Goal: Communication & Community: Share content

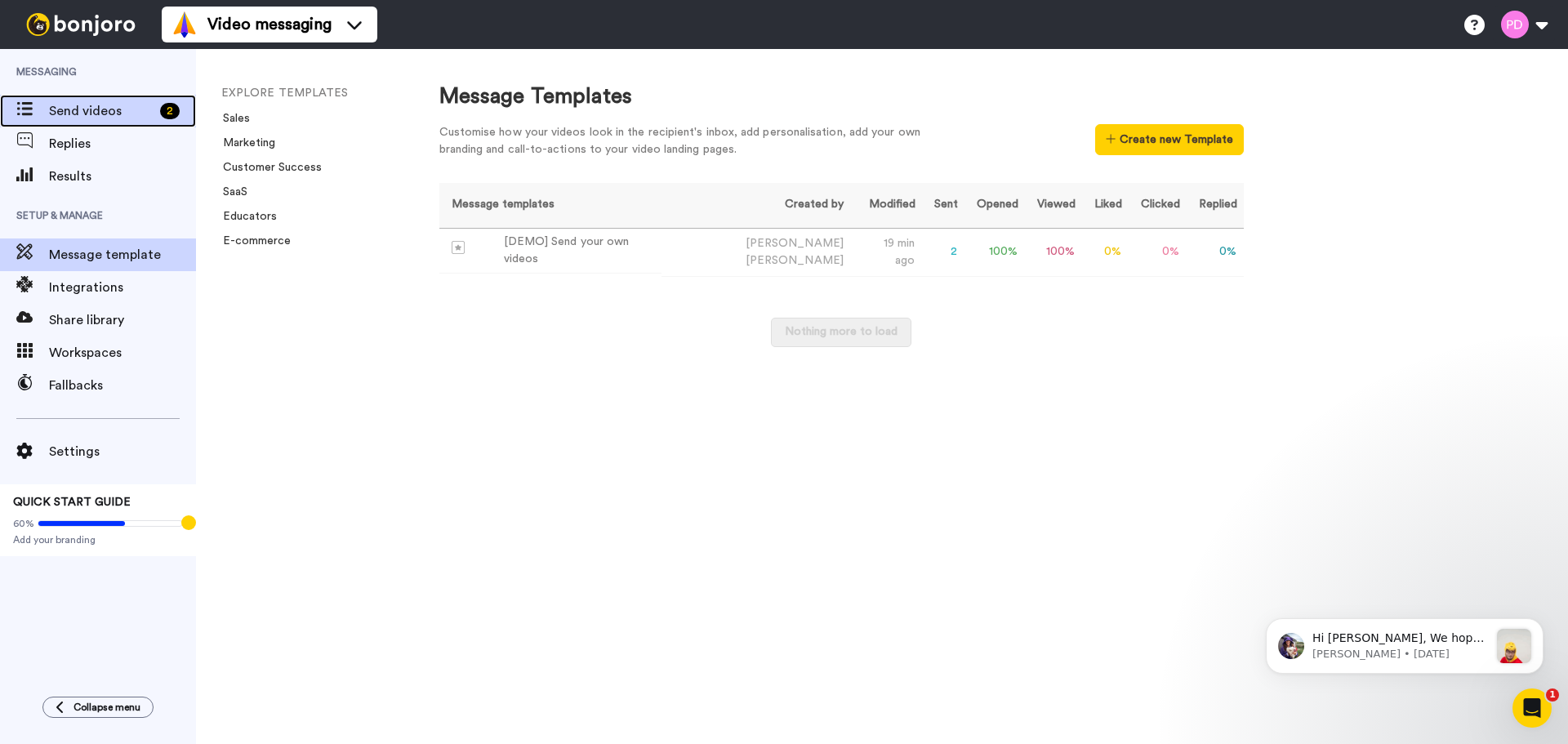
click at [74, 112] on span "Send videos" at bounding box center [101, 110] width 105 height 20
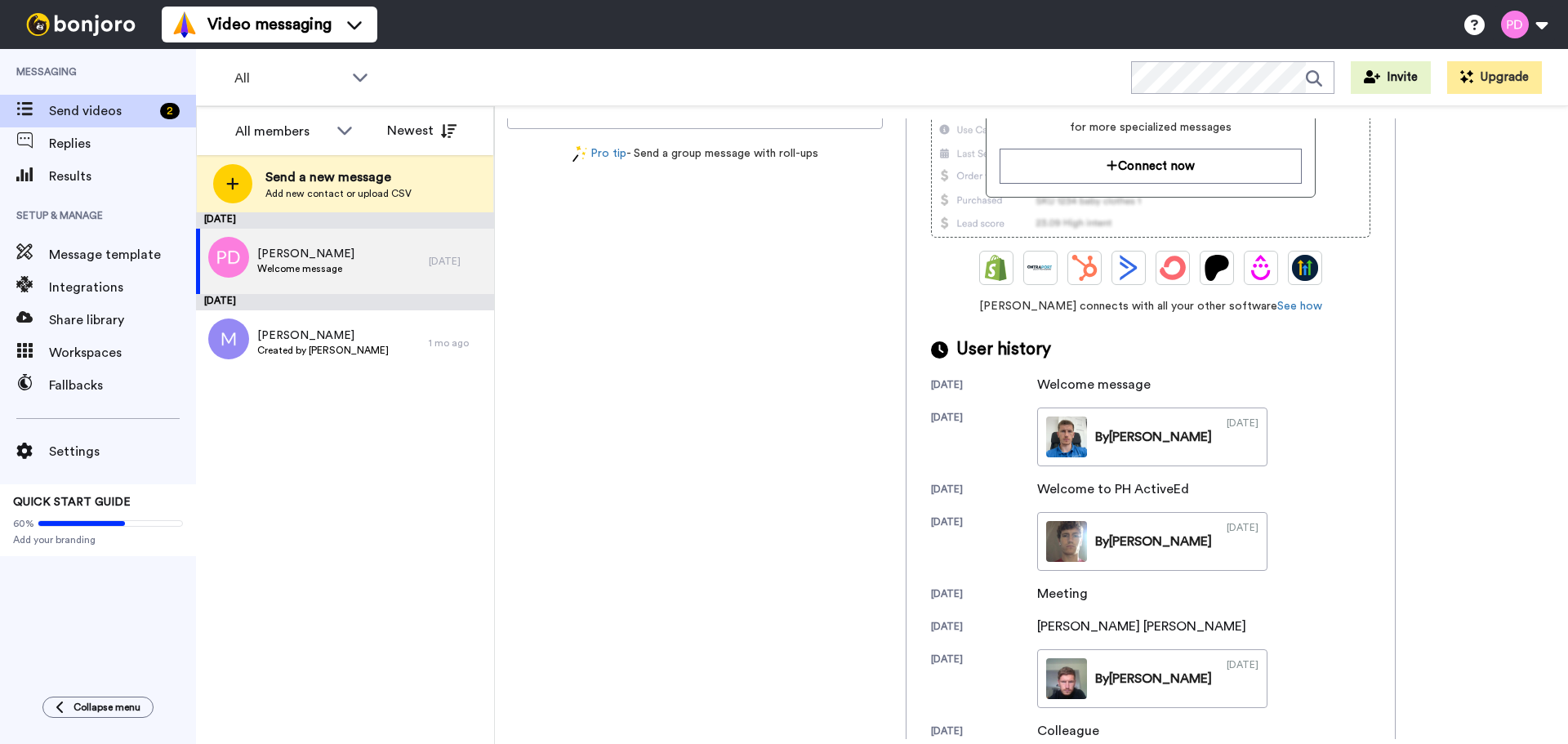
scroll to position [244, 0]
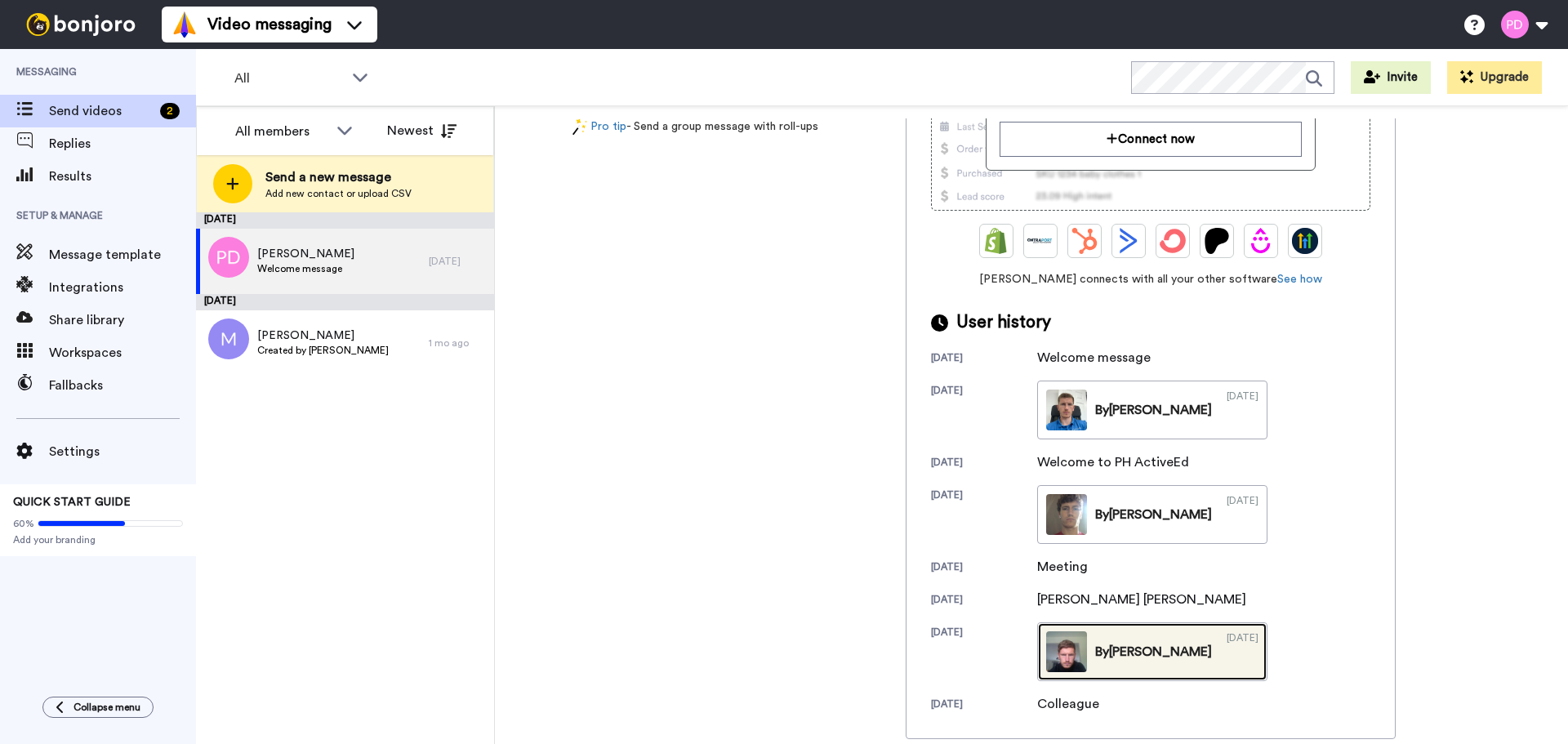
click at [1110, 648] on div "By Peter" at bounding box center [1153, 651] width 117 height 20
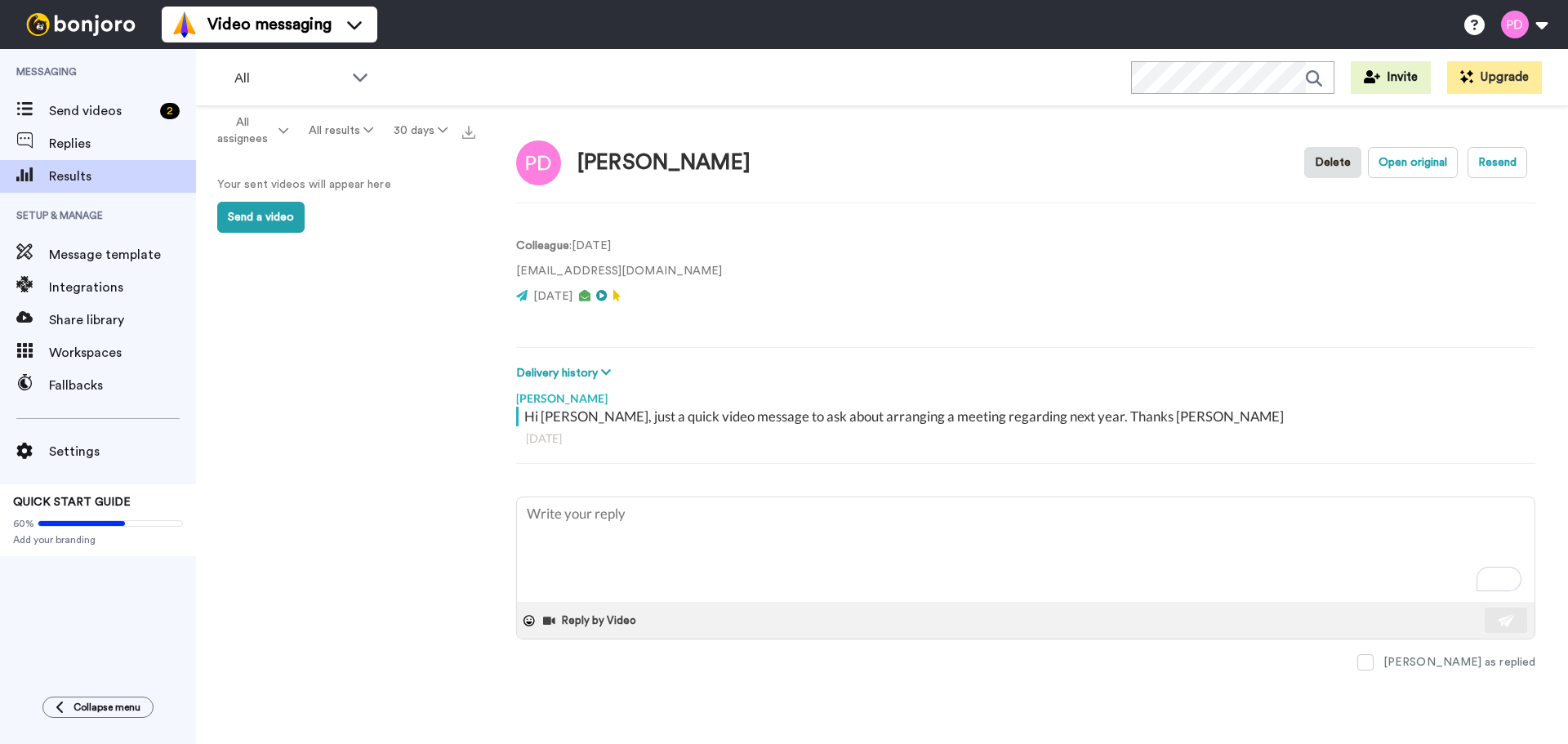
click at [746, 275] on video at bounding box center [795, 276] width 98 height 98
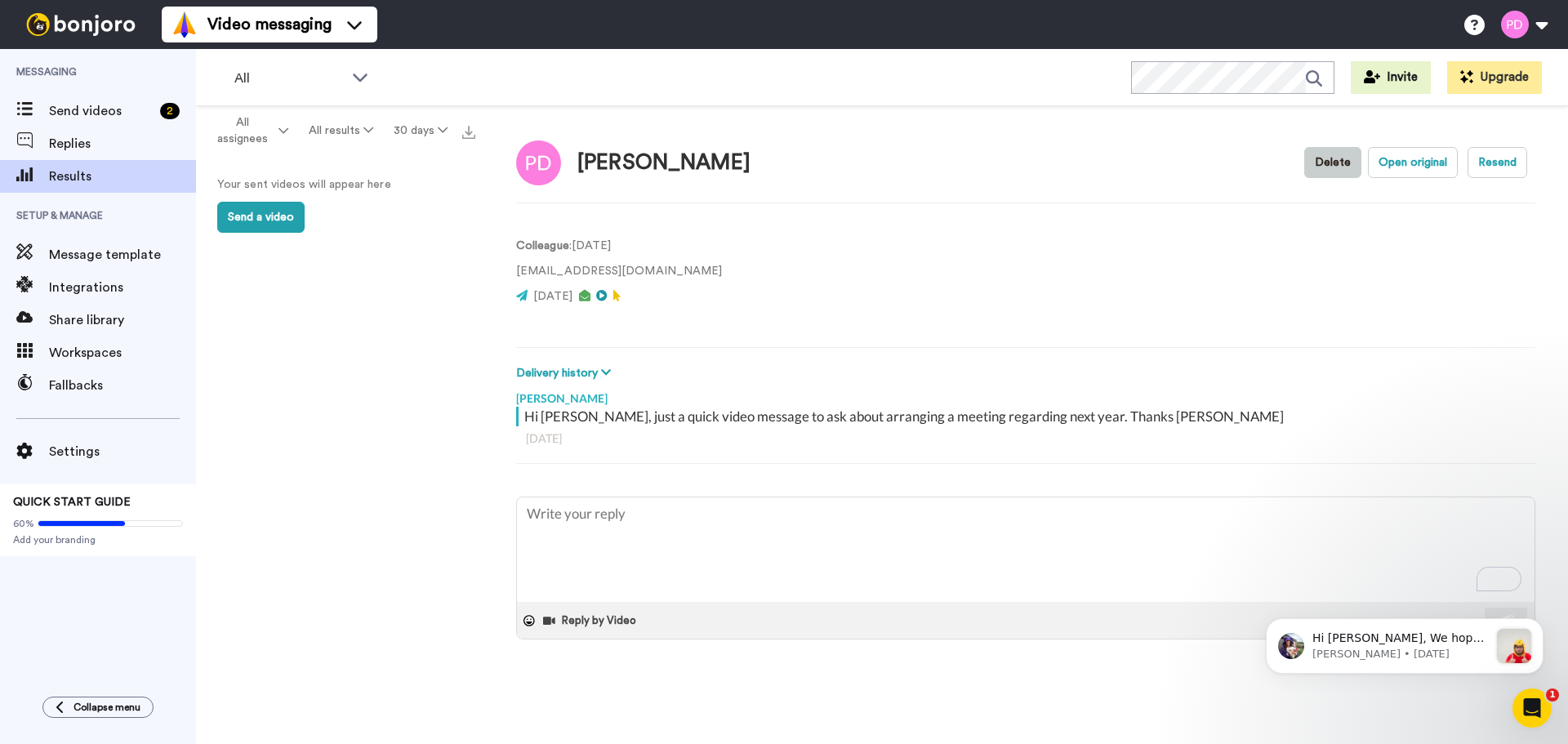
click at [1326, 169] on button "Delete" at bounding box center [1332, 162] width 57 height 31
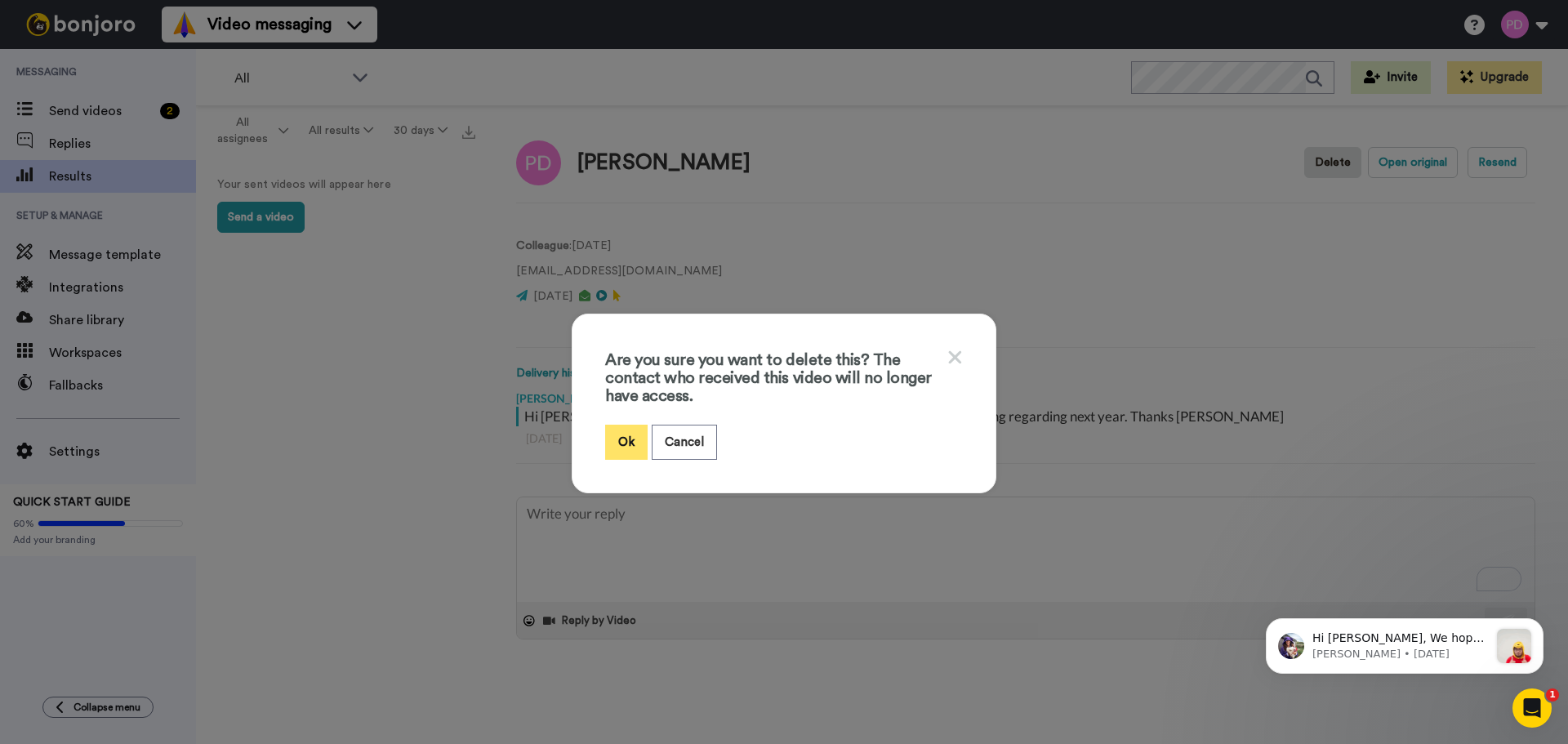
click at [614, 447] on button "Ok" at bounding box center [625, 443] width 42 height 36
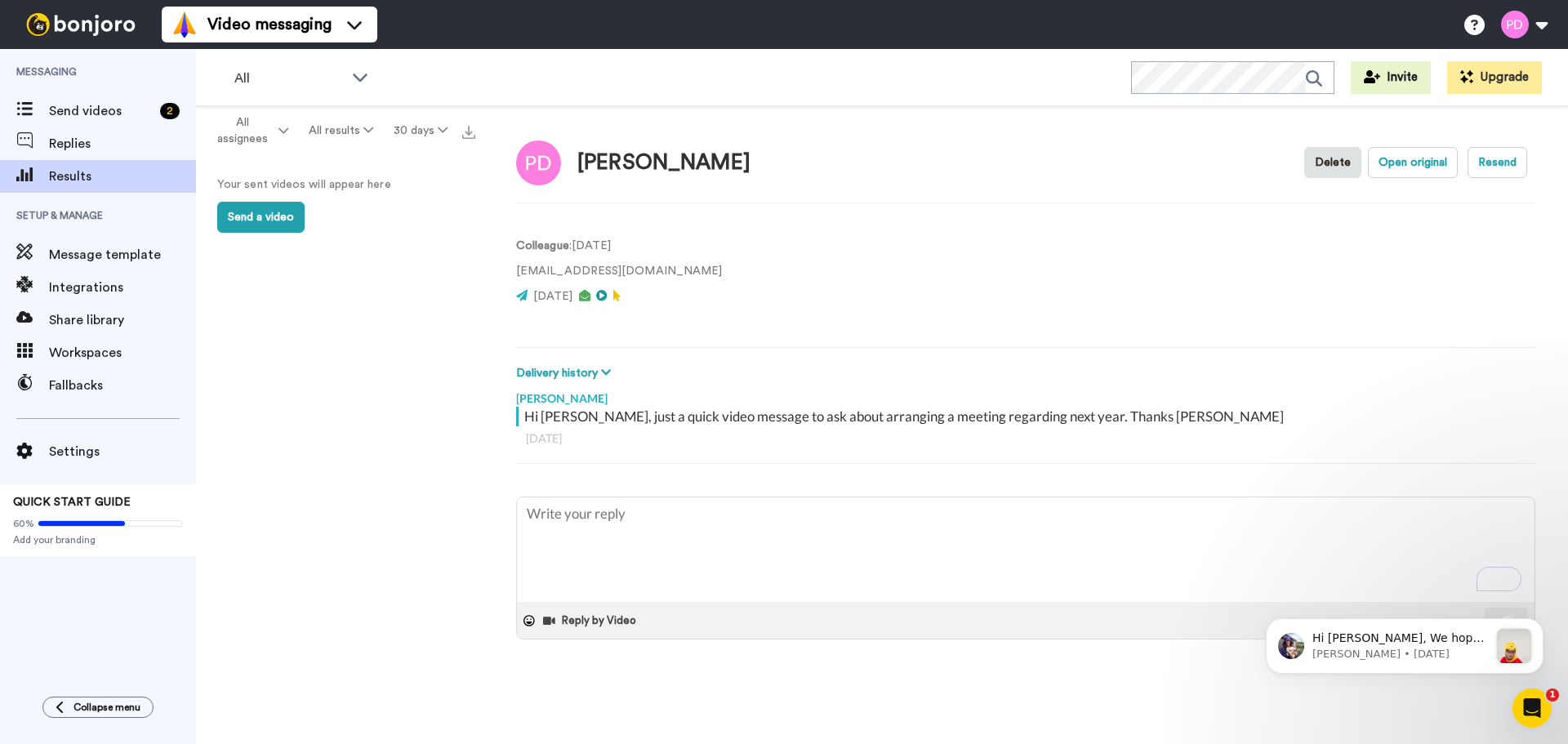
type textarea "x"
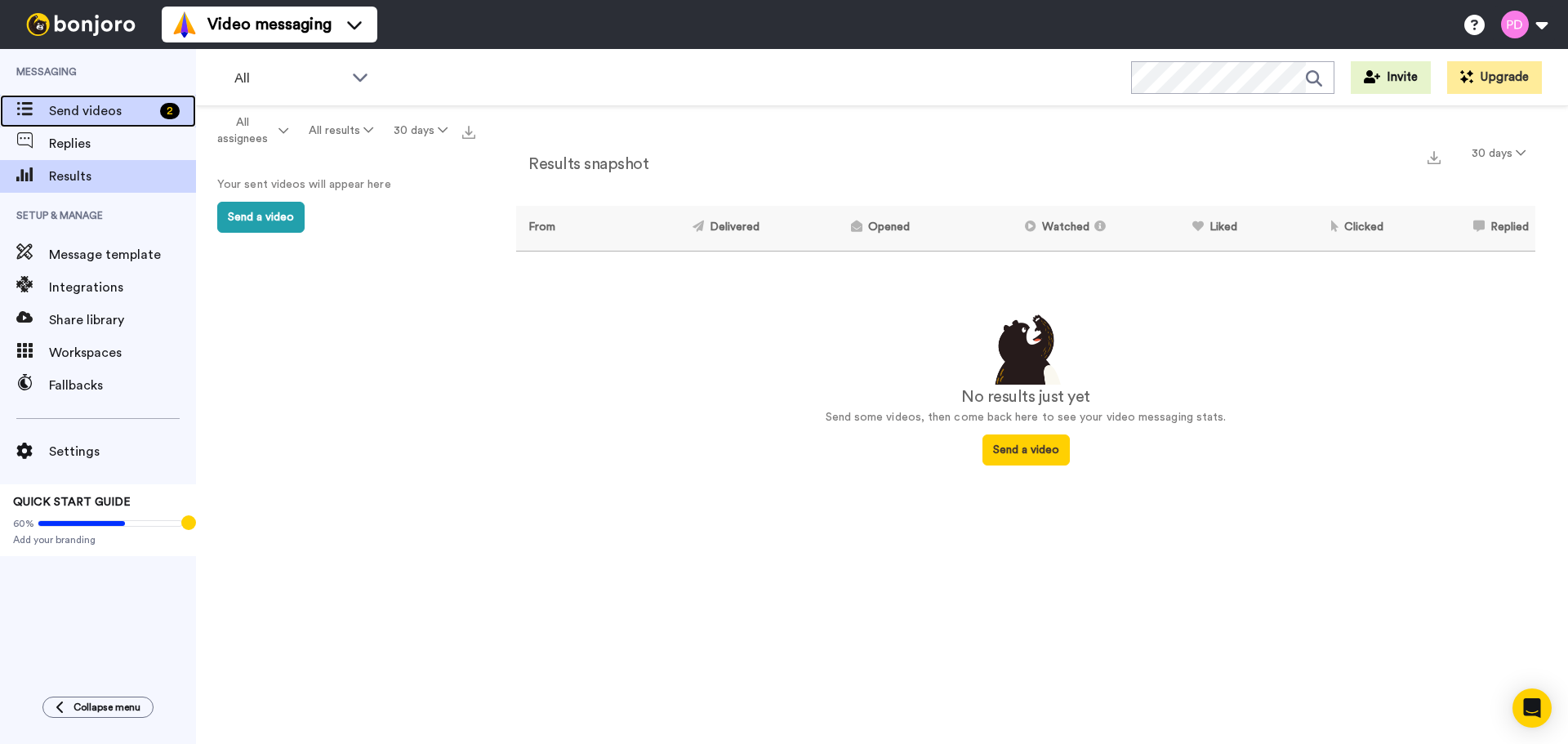
click at [106, 120] on span "Send videos" at bounding box center [101, 110] width 105 height 20
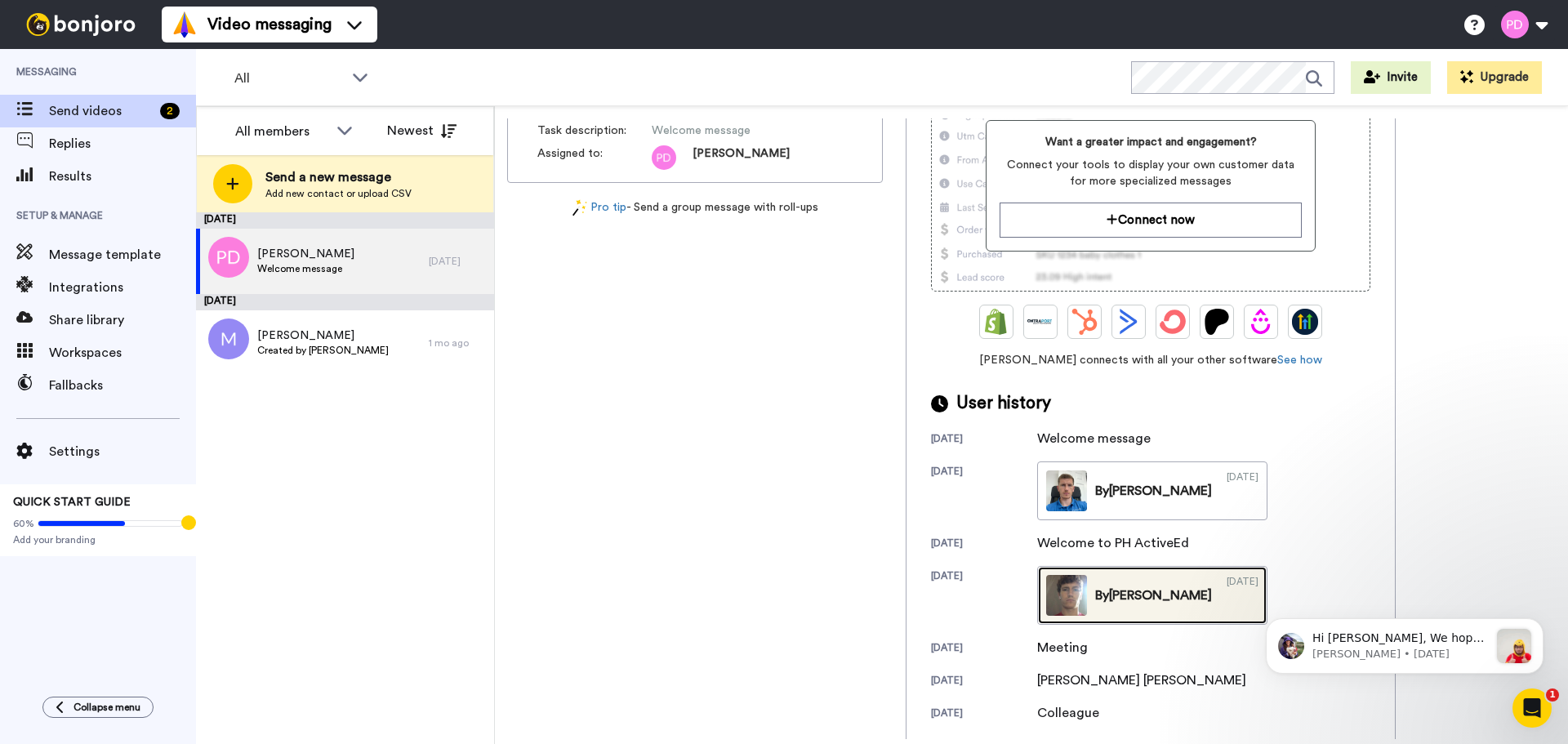
click at [1071, 602] on img at bounding box center [1066, 595] width 41 height 41
click at [1152, 603] on link "By Peter 06/23/2020" at bounding box center [1152, 594] width 230 height 59
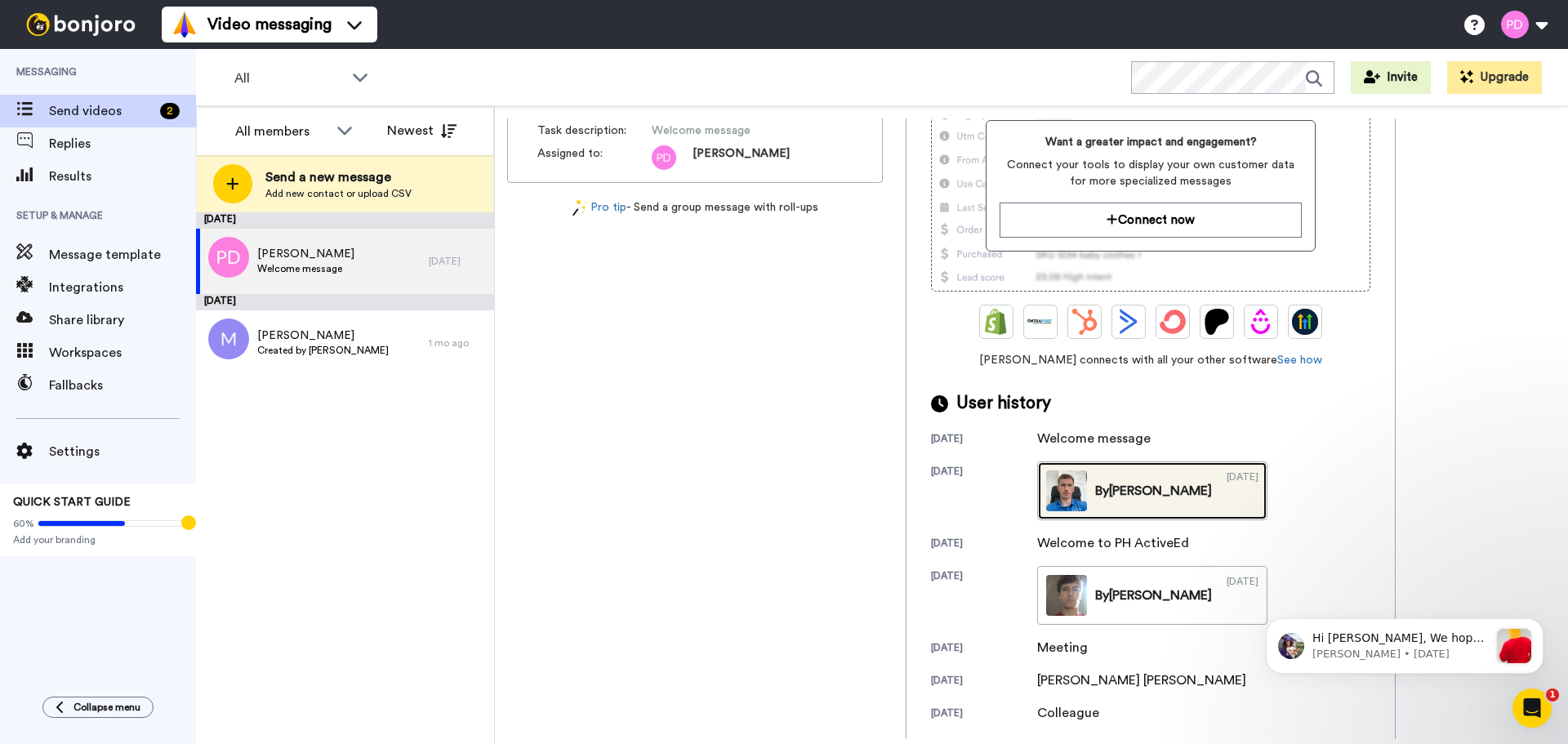
click at [1111, 495] on div "By Peter" at bounding box center [1153, 490] width 117 height 20
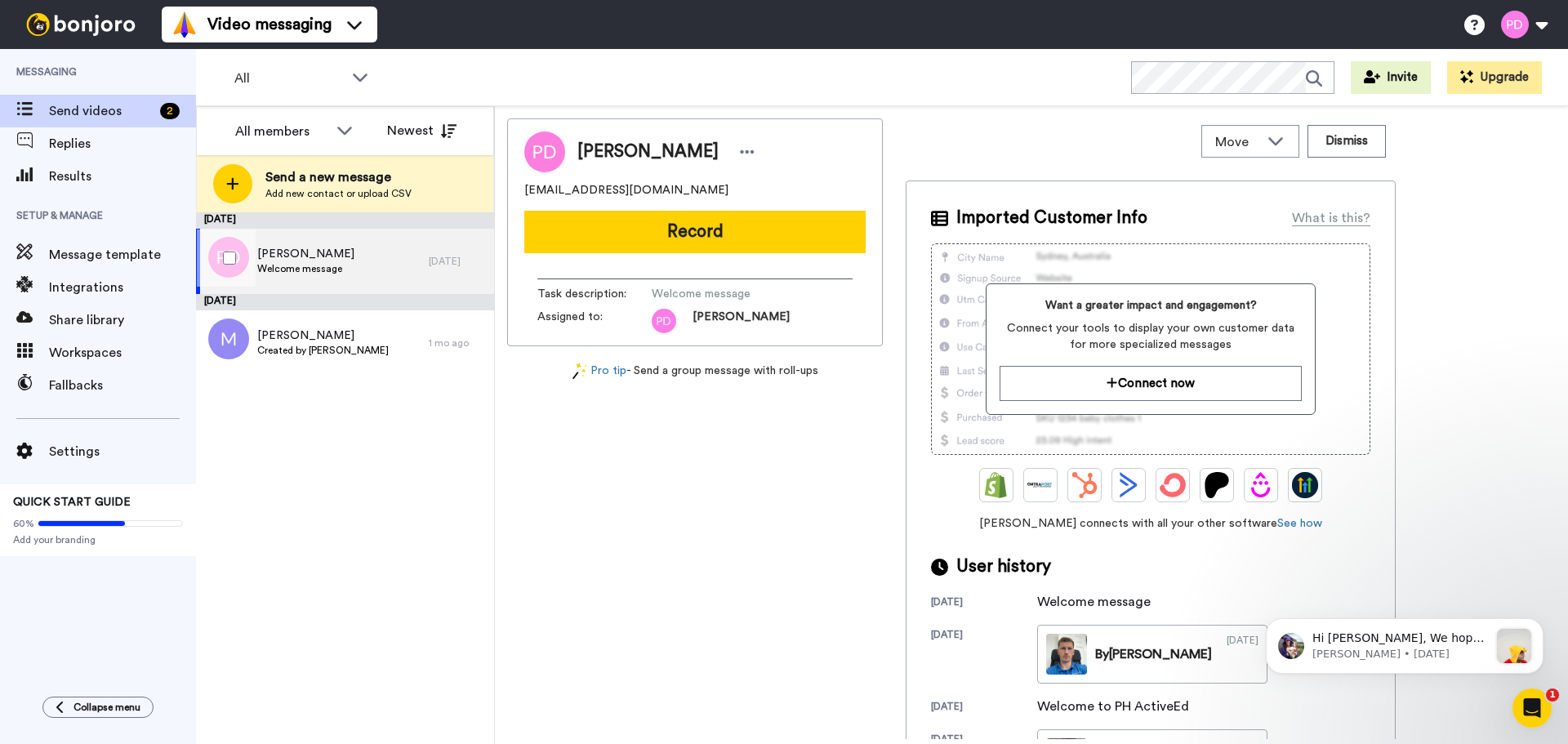
click at [320, 260] on span "[PERSON_NAME]" at bounding box center [306, 254] width 97 height 16
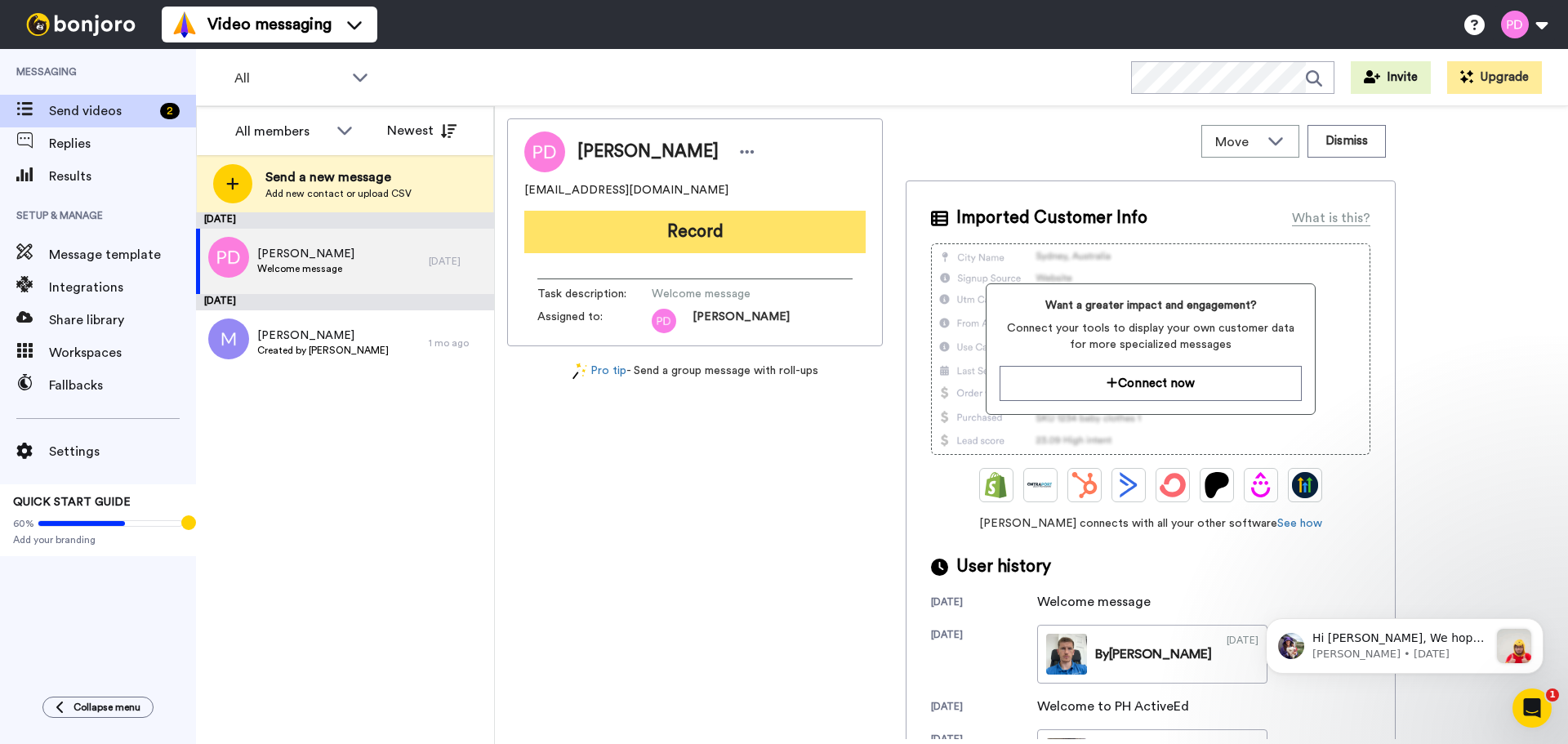
click at [712, 241] on button "Record" at bounding box center [695, 231] width 342 height 42
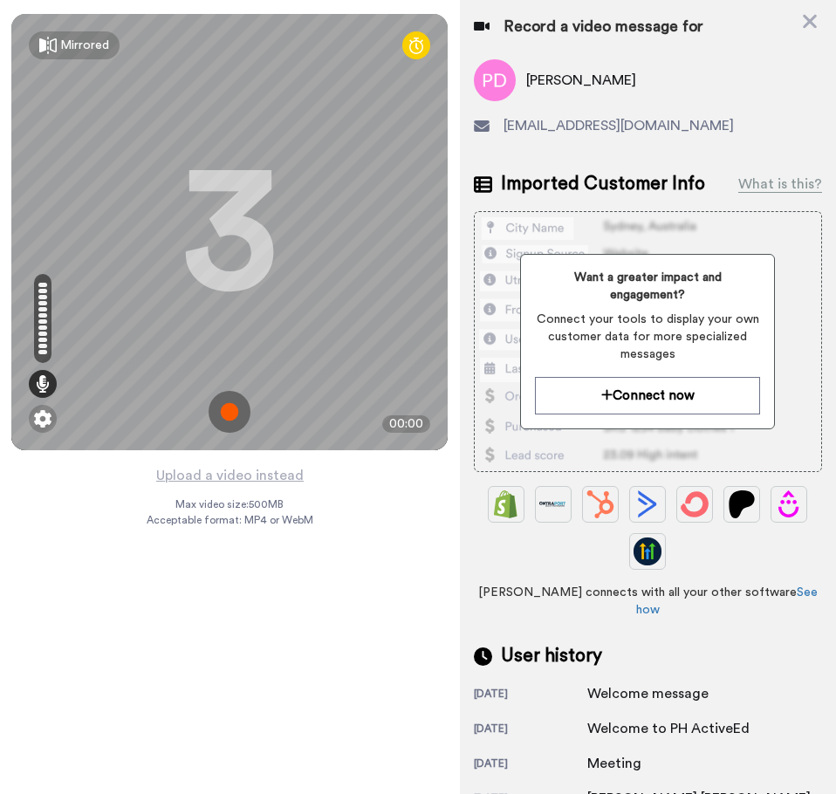
click at [740, 116] on div "[EMAIL_ADDRESS][DOMAIN_NAME]" at bounding box center [648, 125] width 348 height 21
click at [43, 385] on icon at bounding box center [43, 383] width 14 height 17
click at [44, 419] on img at bounding box center [42, 418] width 17 height 17
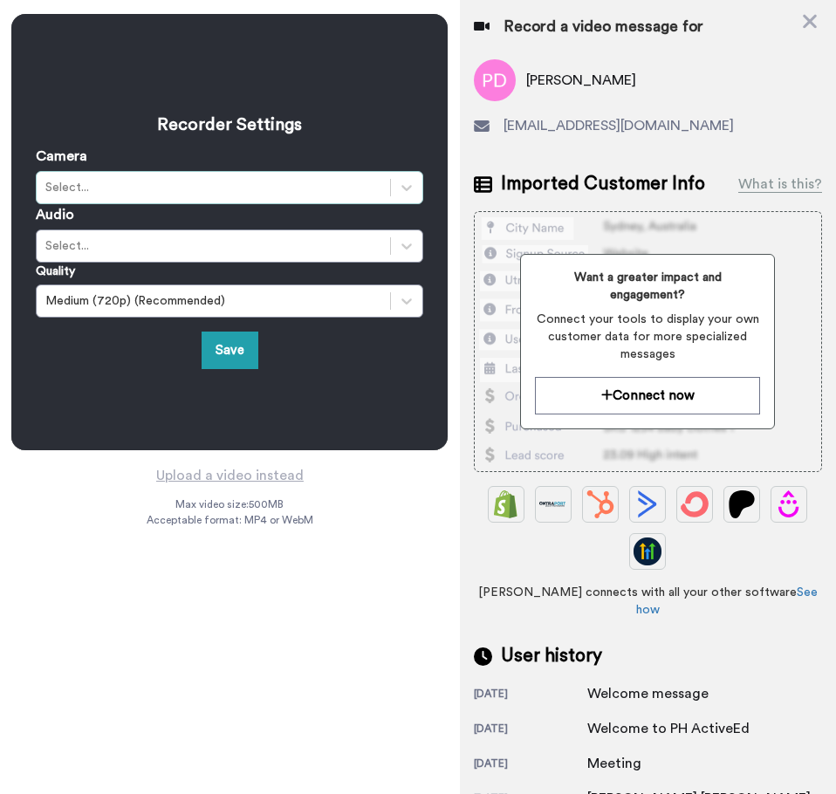
click at [113, 188] on div "Select..." at bounding box center [213, 187] width 336 height 17
click at [74, 247] on div "Select..." at bounding box center [213, 245] width 336 height 17
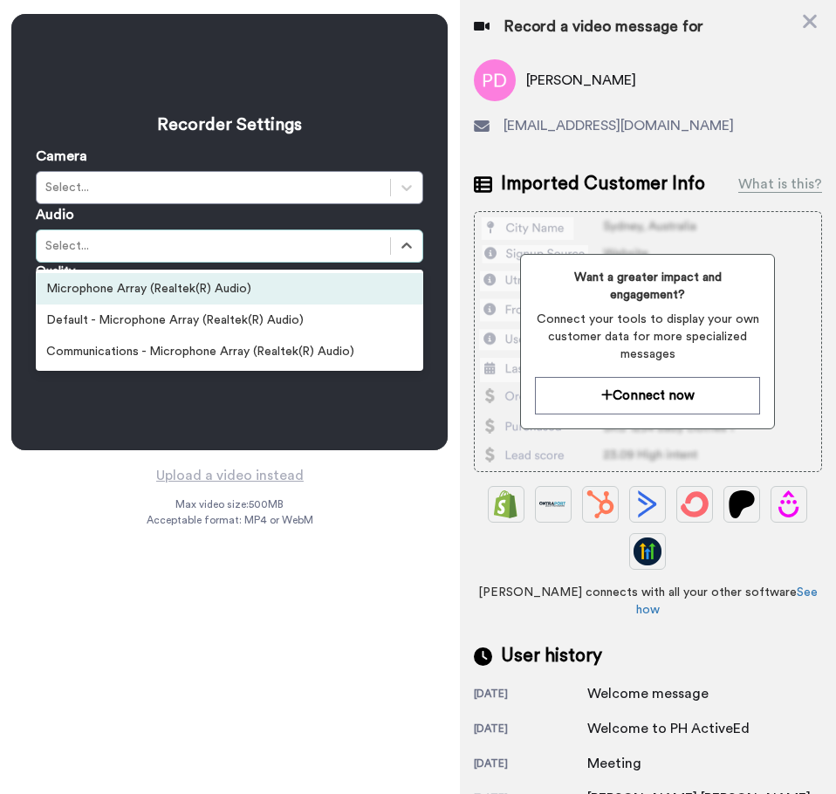
click at [87, 294] on div "Microphone Array (Realtek(R) Audio)" at bounding box center [229, 288] width 387 height 31
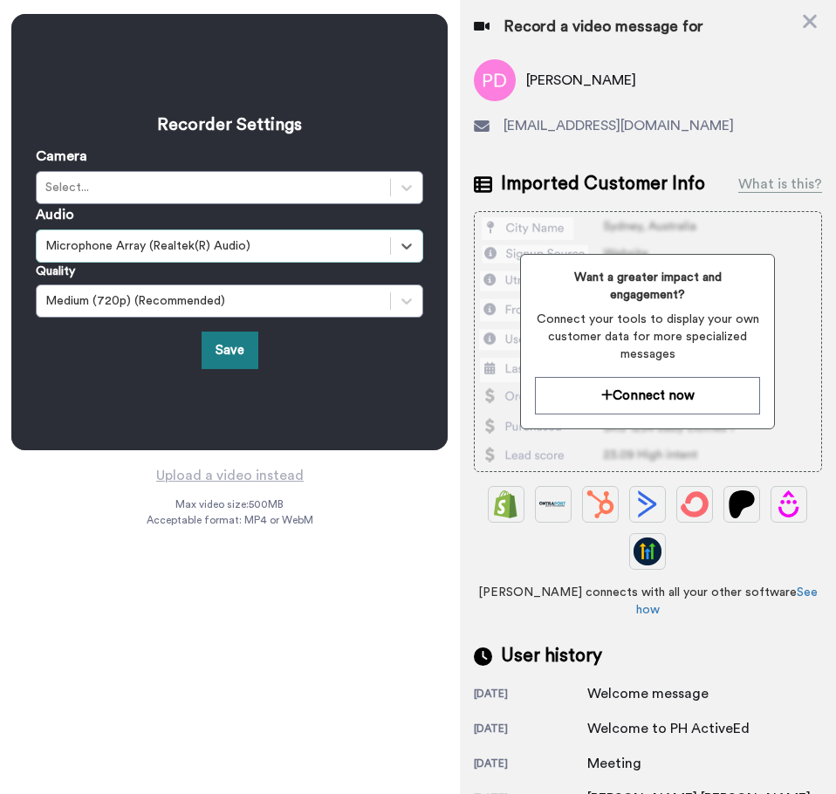
click at [218, 347] on button "Save" at bounding box center [229, 350] width 57 height 38
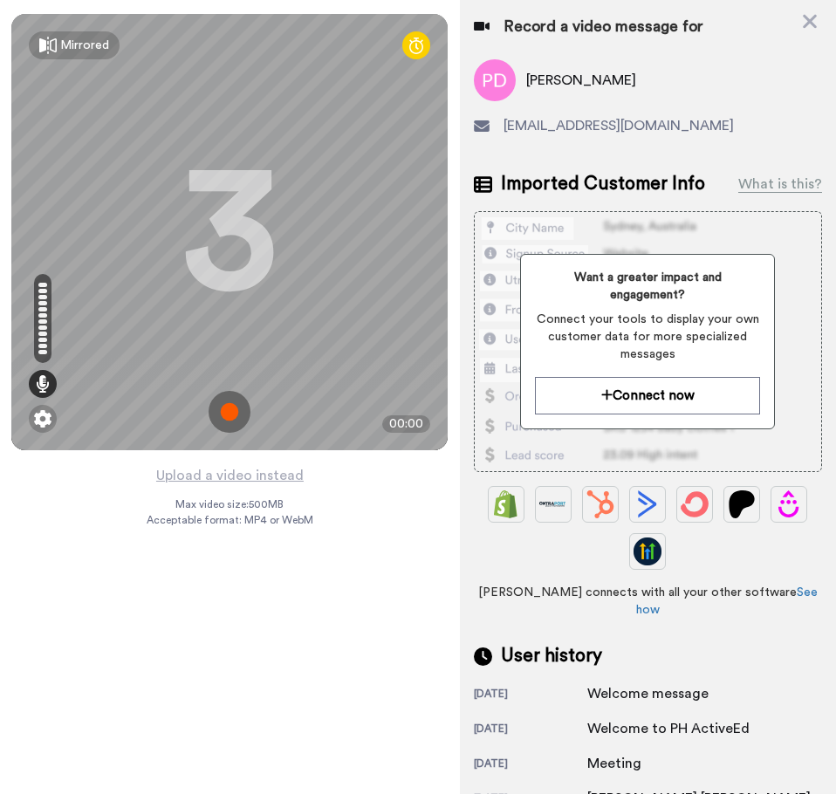
click at [235, 394] on img at bounding box center [229, 412] width 42 height 42
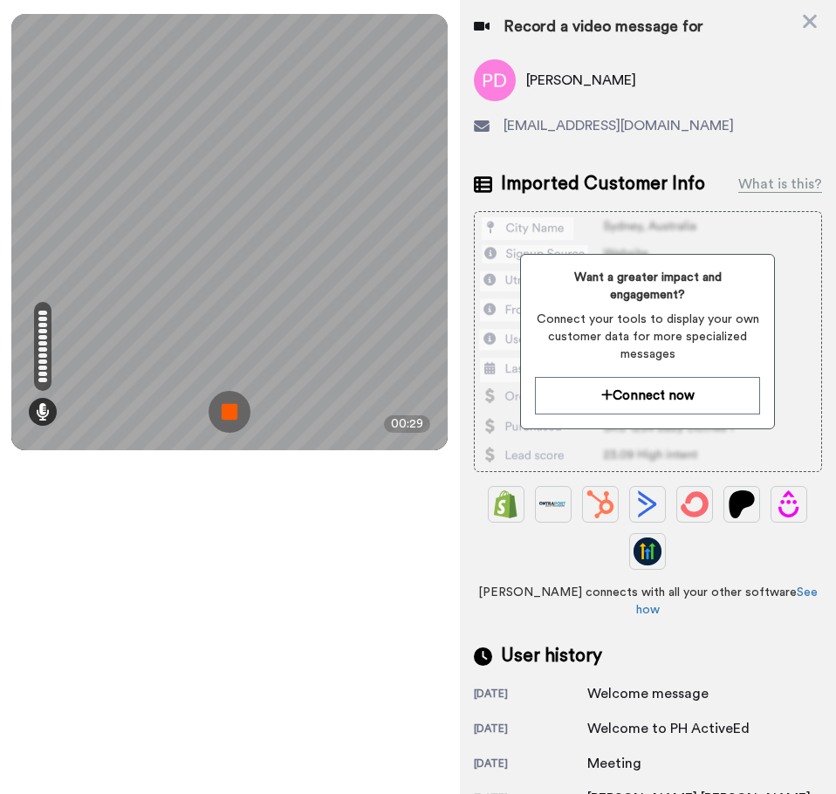
click at [215, 411] on img at bounding box center [229, 412] width 42 height 42
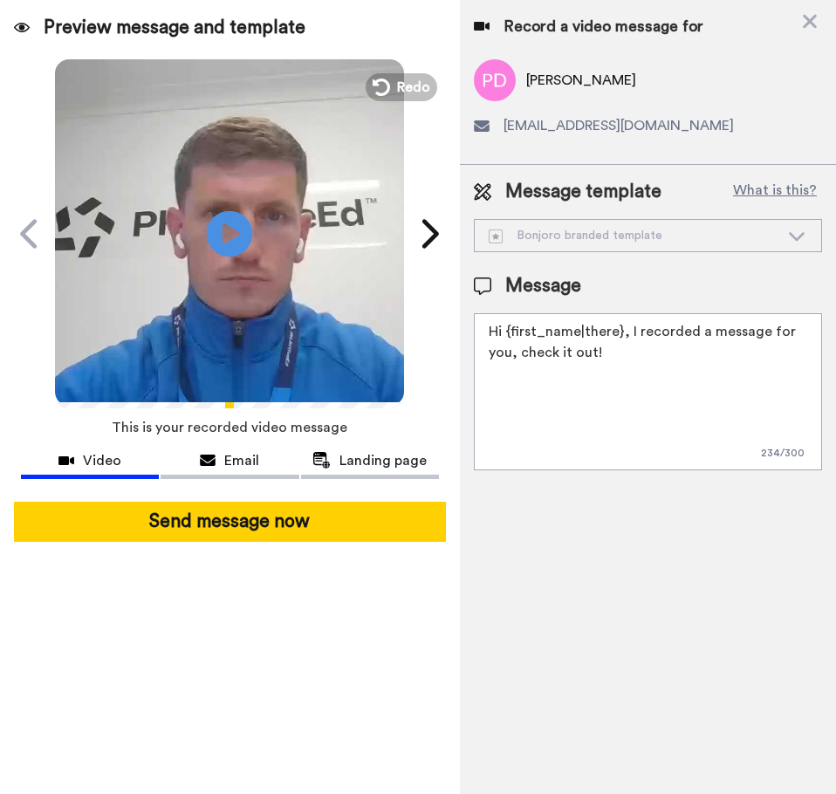
click at [220, 229] on icon at bounding box center [230, 233] width 46 height 46
click at [813, 22] on icon at bounding box center [809, 21] width 17 height 22
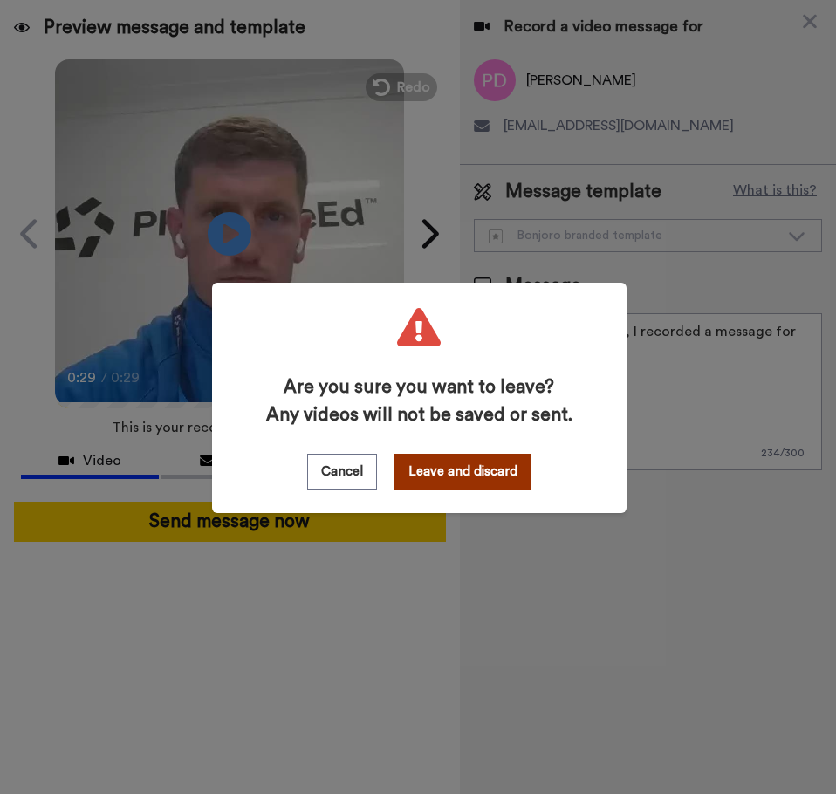
click at [428, 464] on button "Leave and discard" at bounding box center [462, 472] width 137 height 37
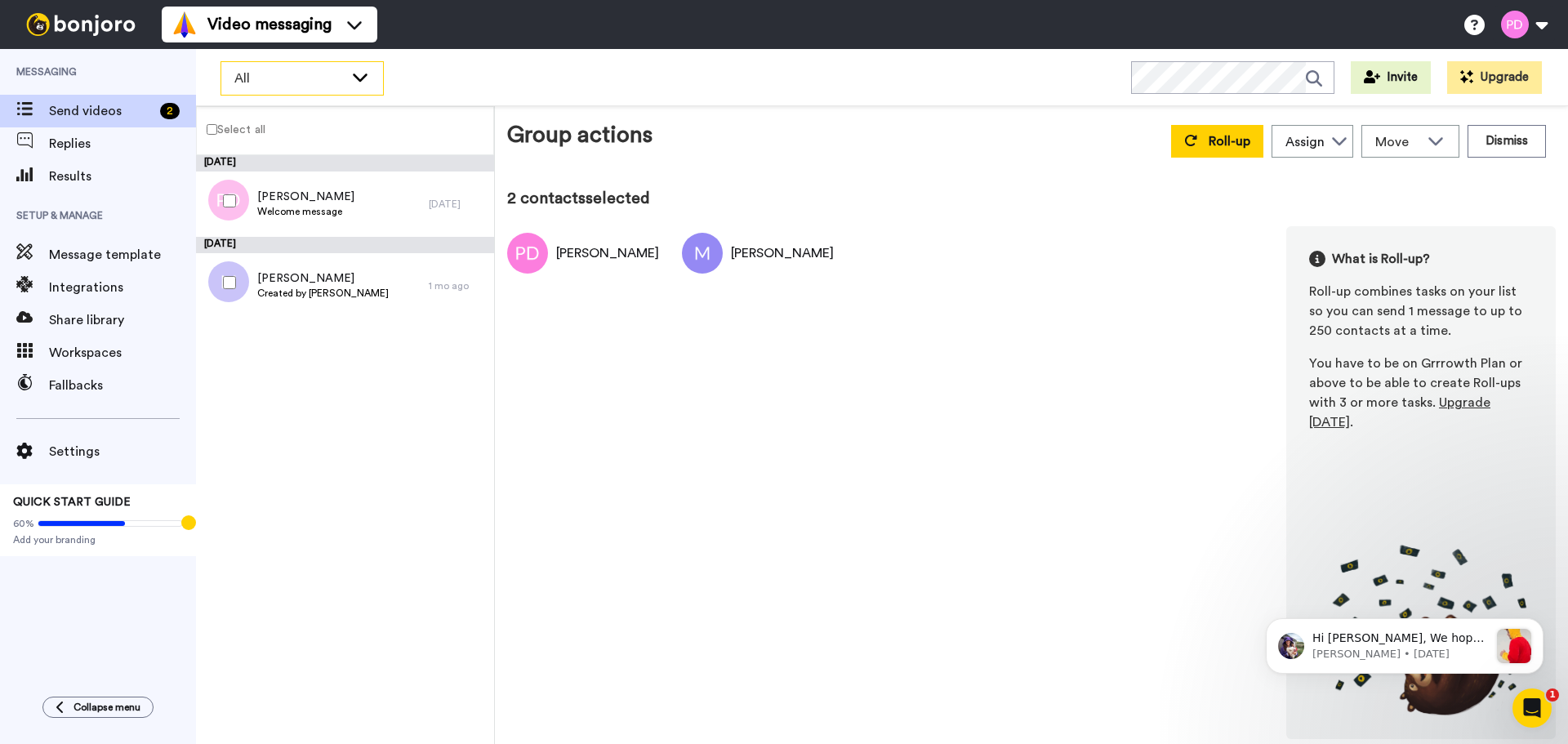
click at [356, 74] on icon at bounding box center [359, 76] width 20 height 16
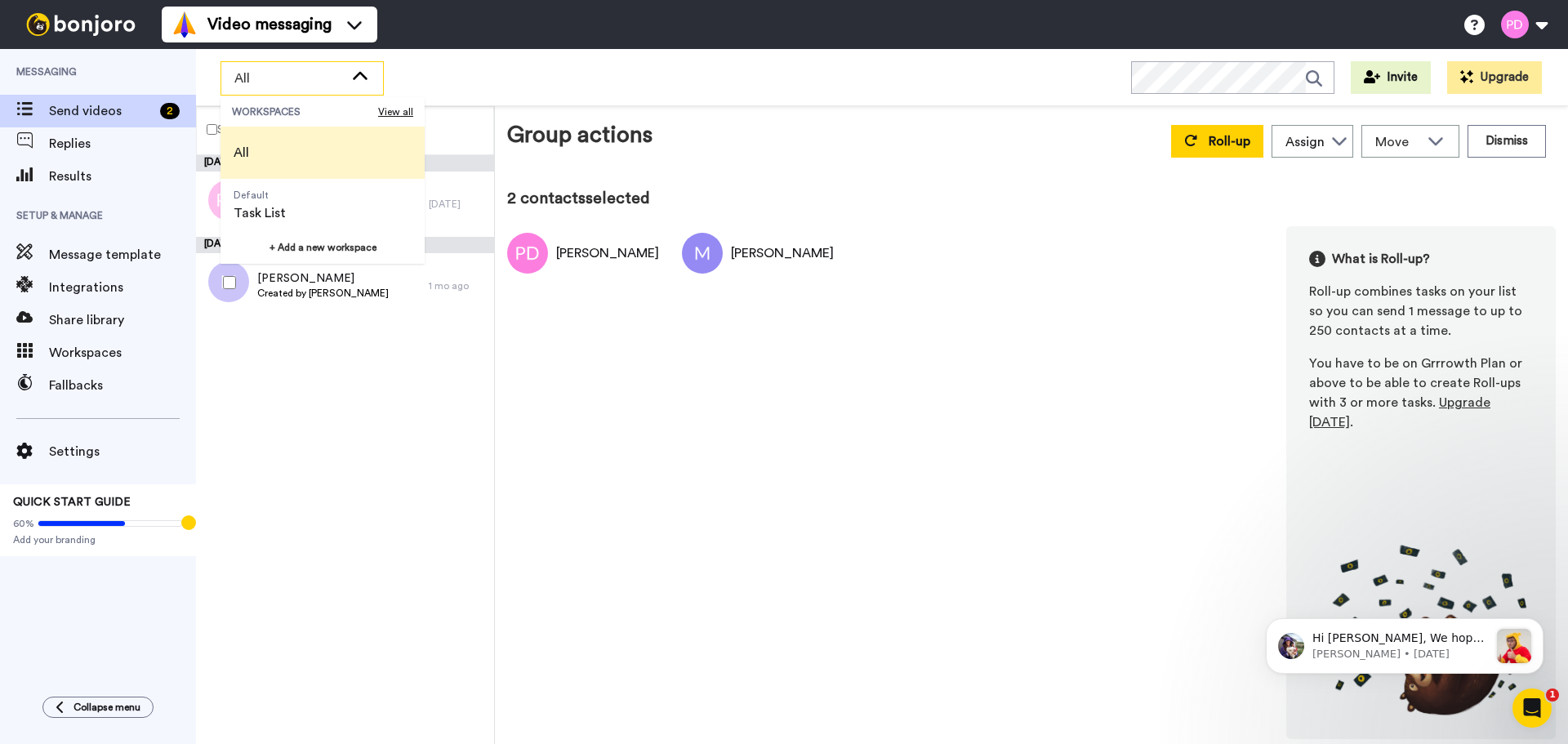
click at [356, 74] on icon at bounding box center [359, 76] width 20 height 16
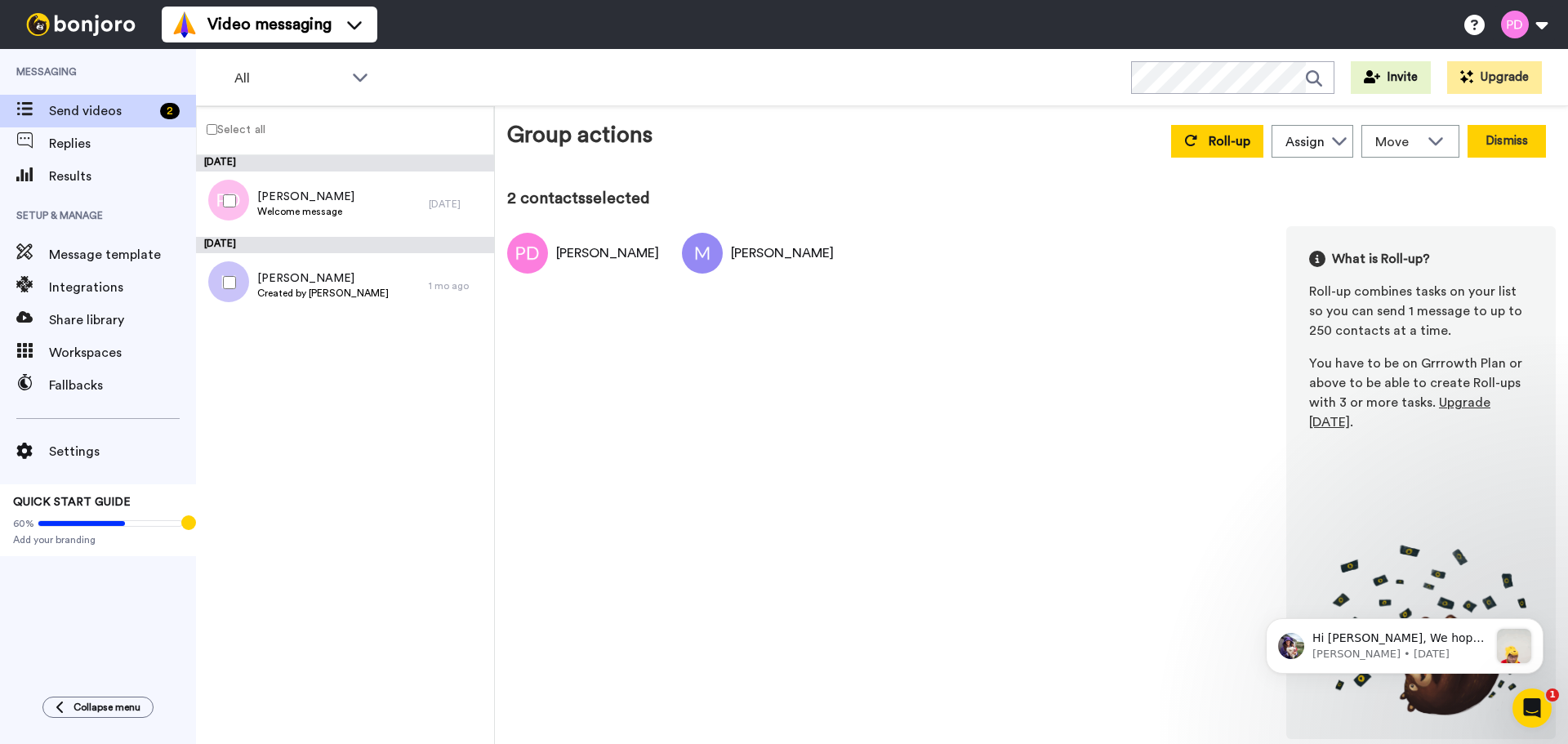
click at [1502, 144] on button "Dismiss" at bounding box center [1506, 140] width 79 height 33
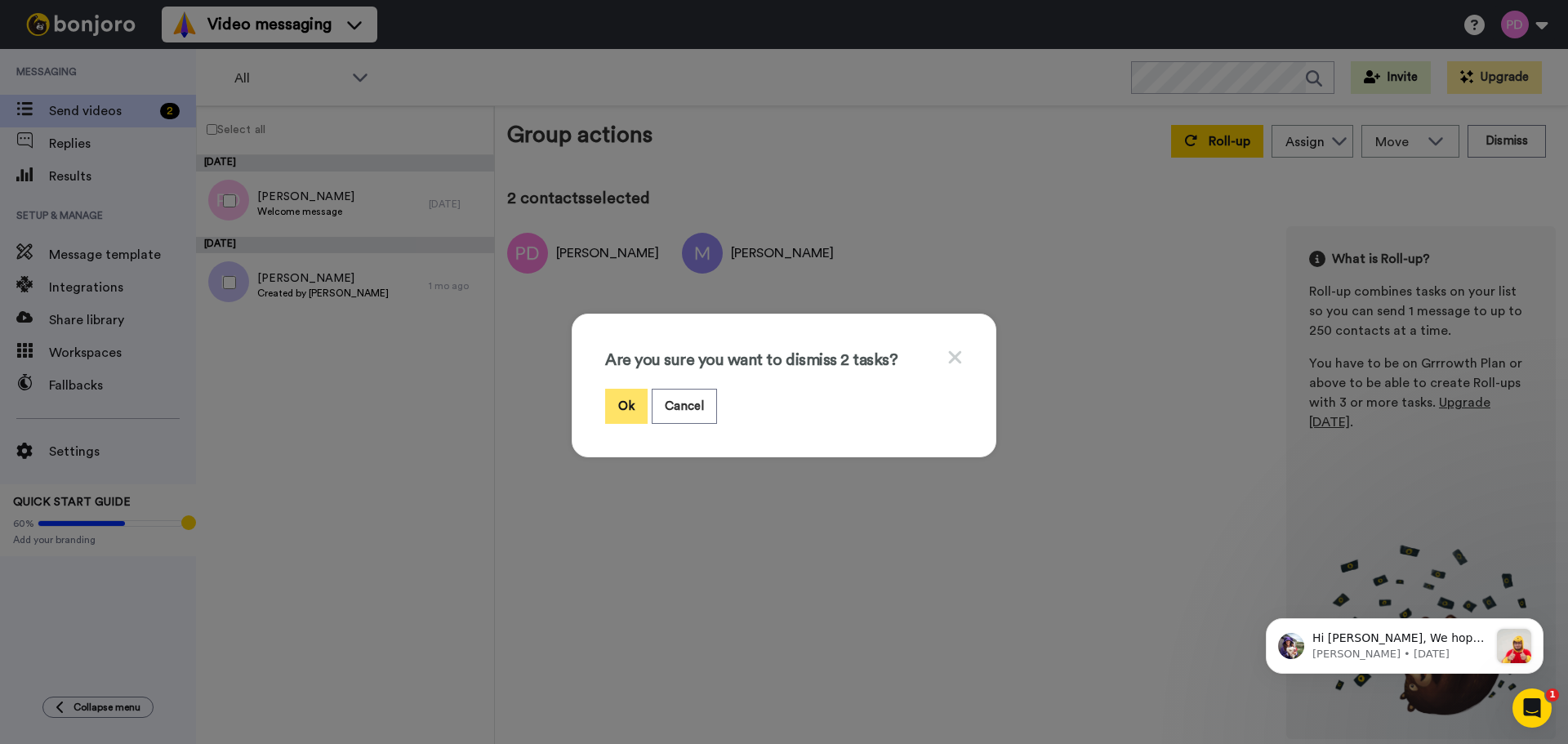
click at [612, 406] on button "Ok" at bounding box center [625, 406] width 42 height 36
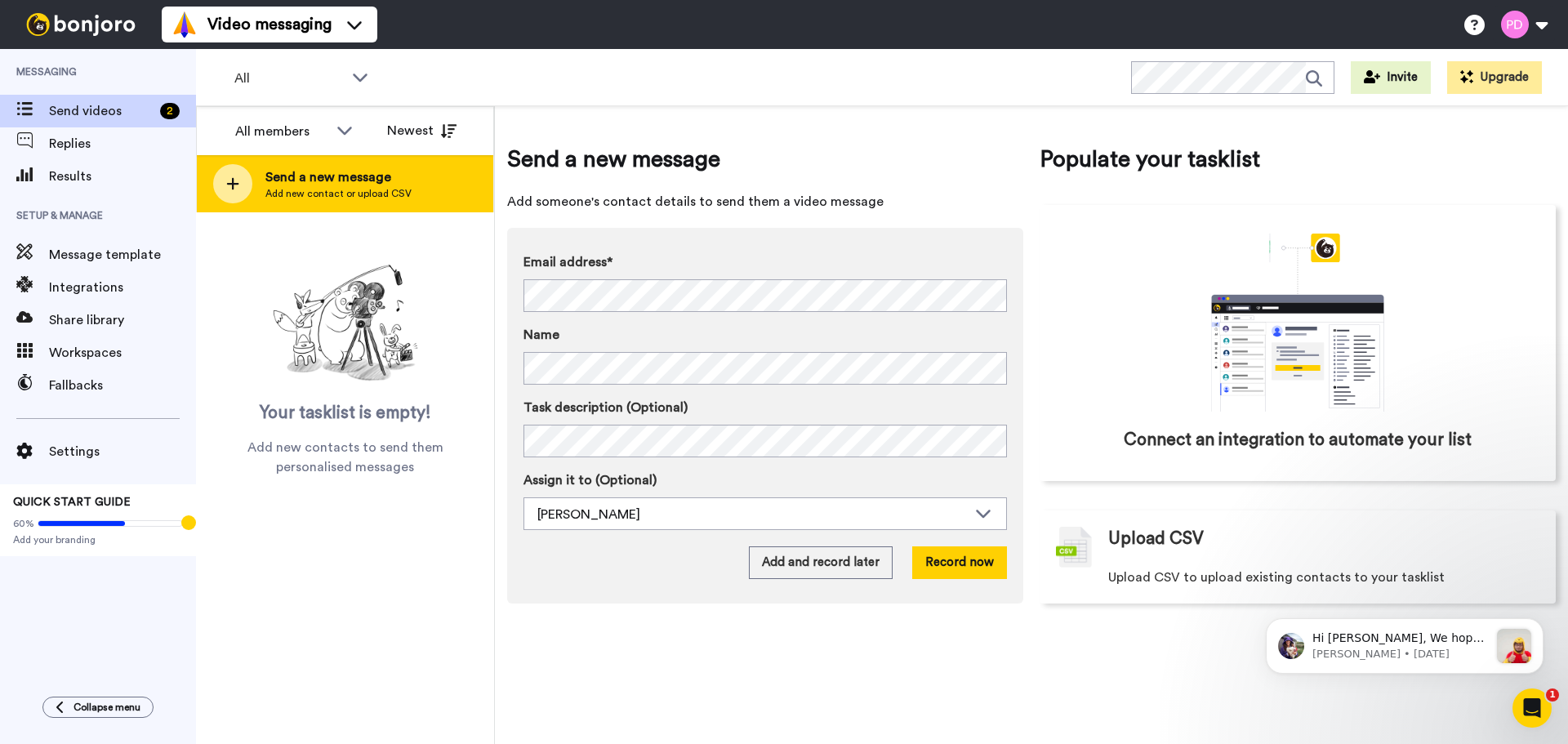
click at [272, 192] on span "Add new contact or upload CSV" at bounding box center [338, 194] width 146 height 13
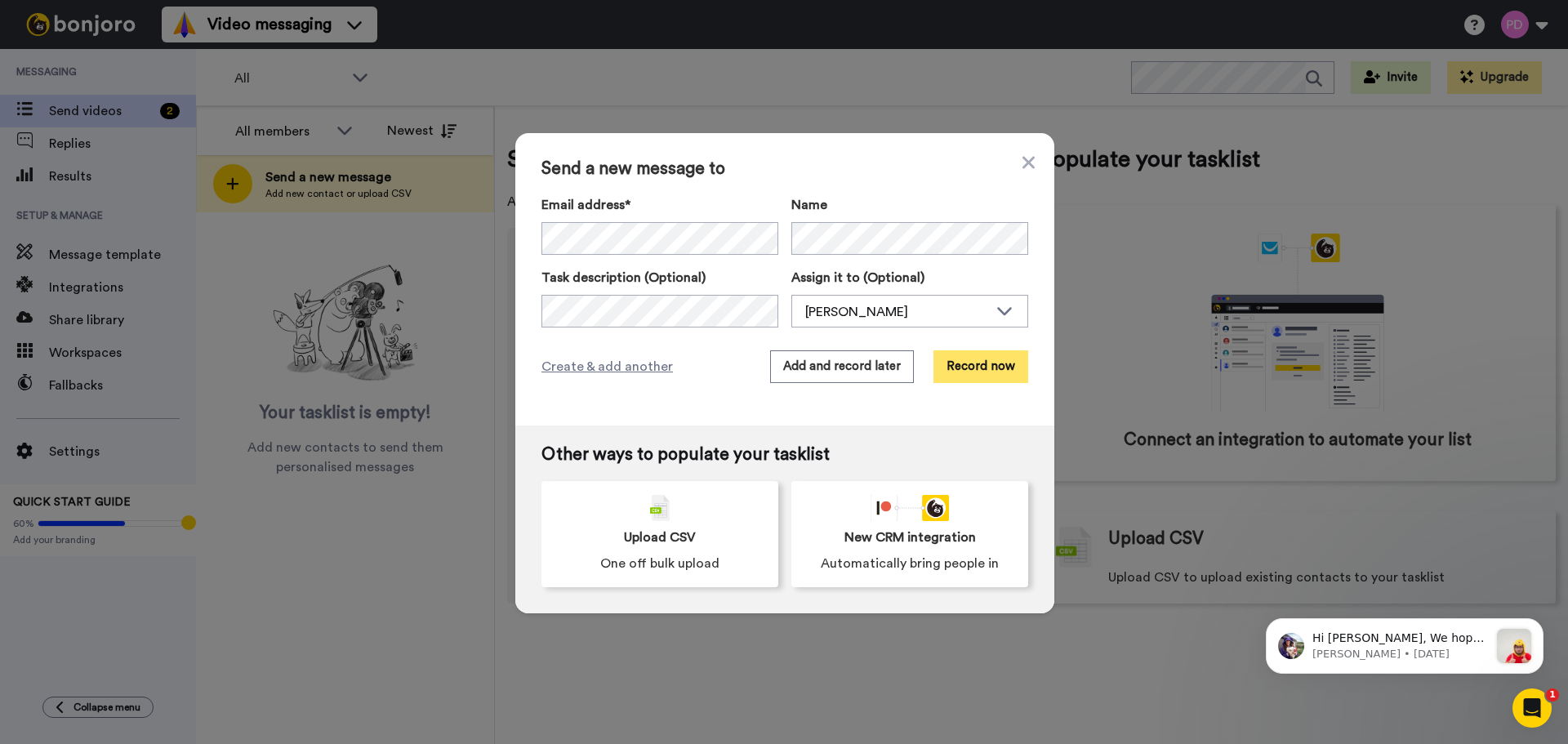
click at [977, 365] on button "Record now" at bounding box center [980, 366] width 95 height 33
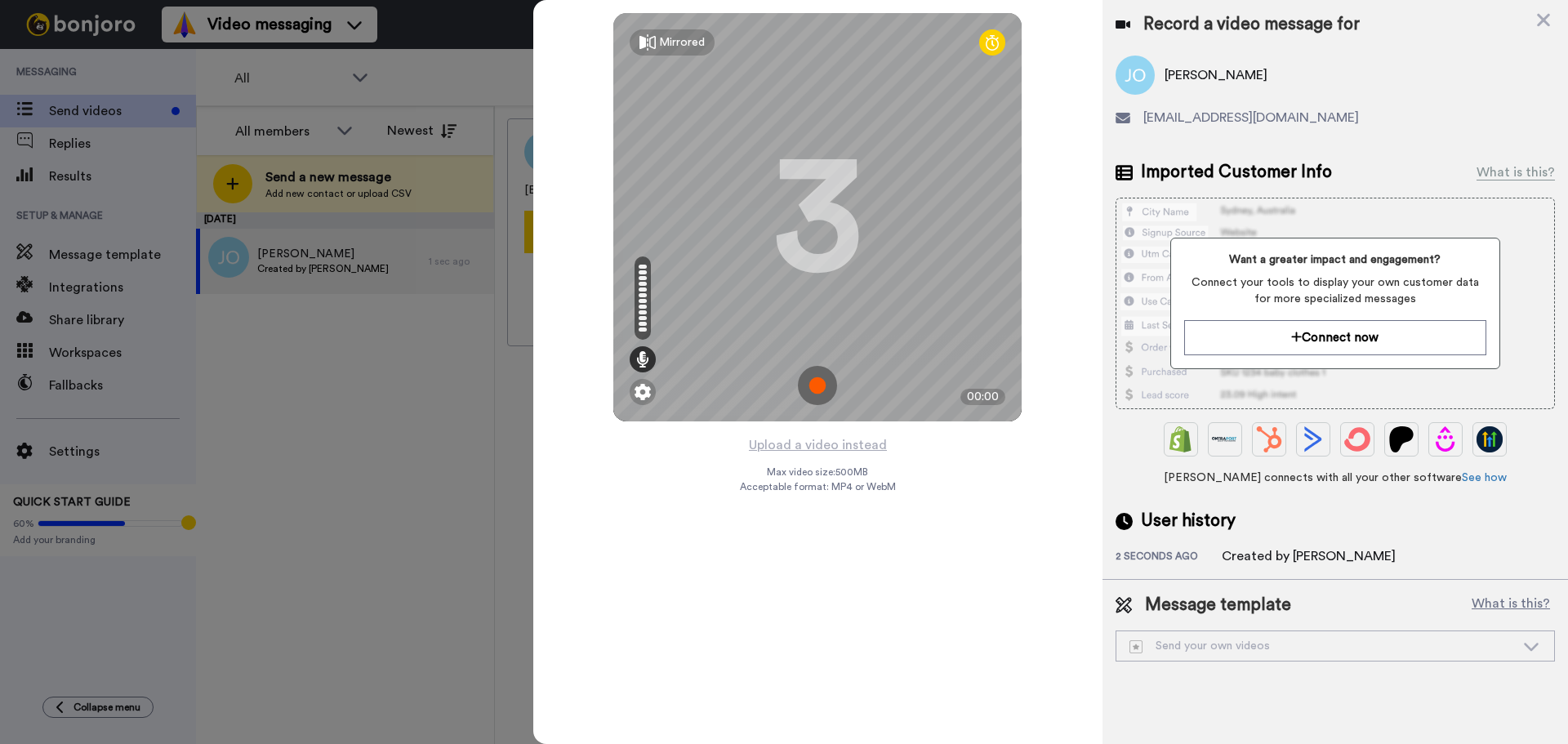
click at [340, 349] on div at bounding box center [784, 372] width 1568 height 744
click at [814, 384] on img at bounding box center [817, 386] width 39 height 39
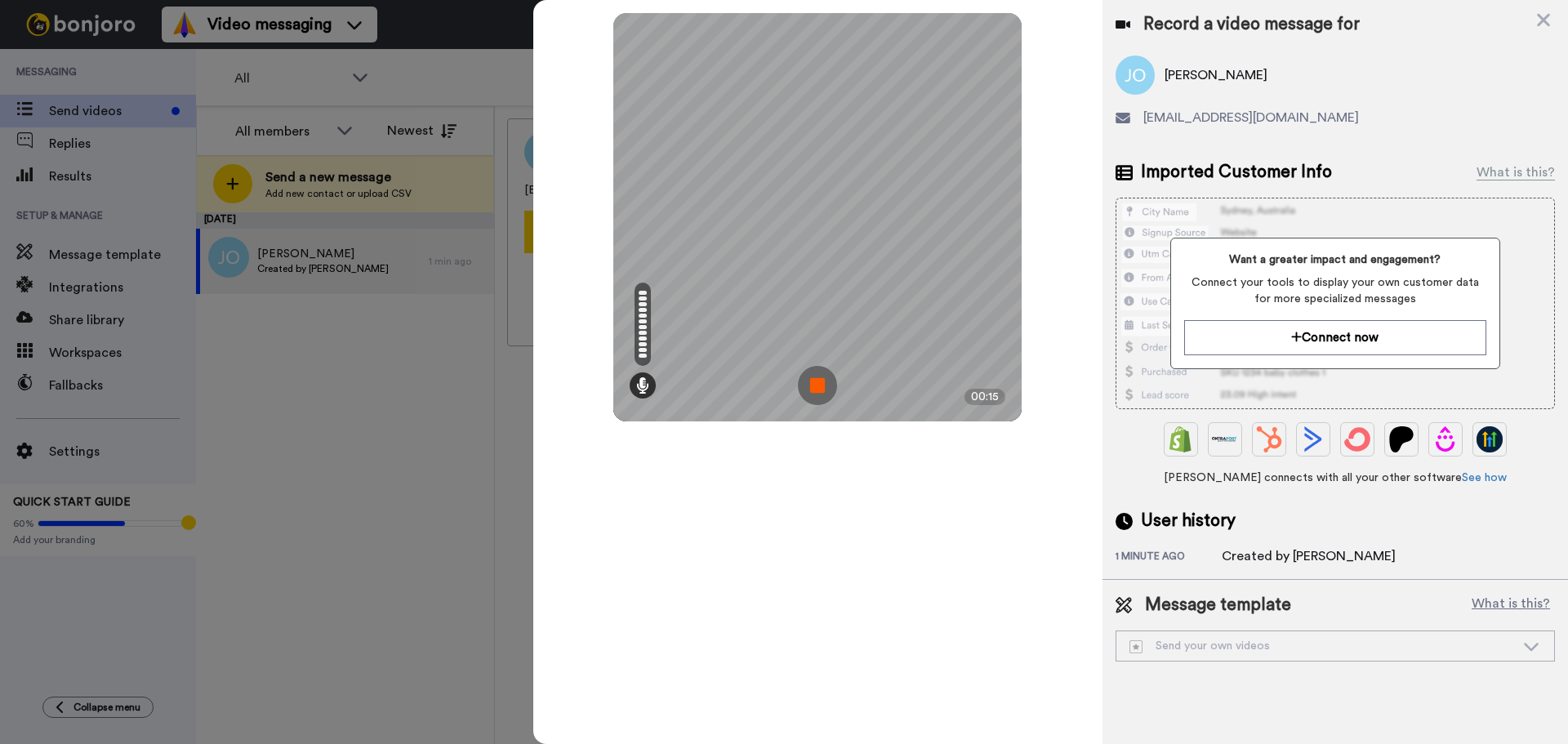
click at [815, 392] on img at bounding box center [817, 386] width 39 height 39
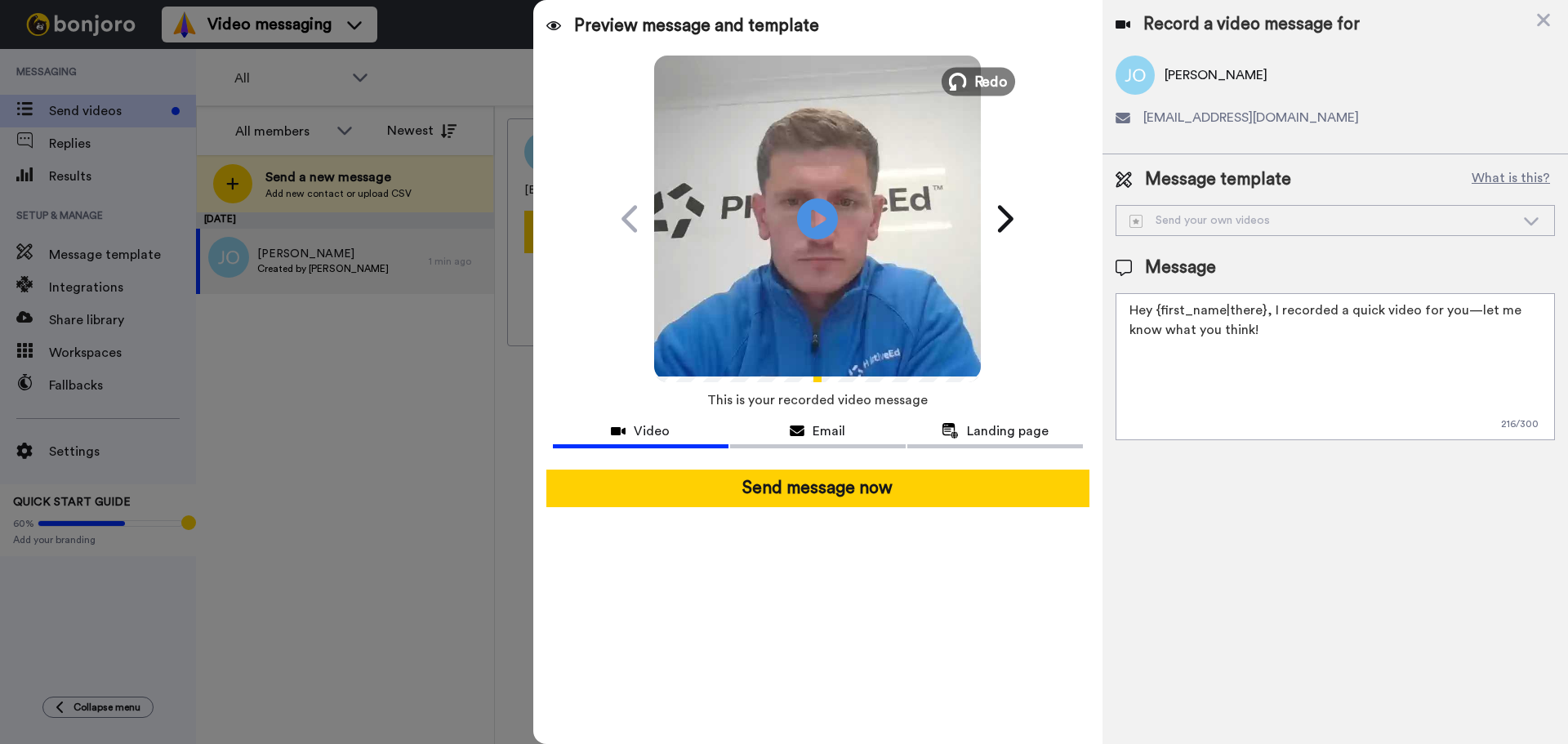
click at [982, 80] on span "Redo" at bounding box center [991, 80] width 35 height 22
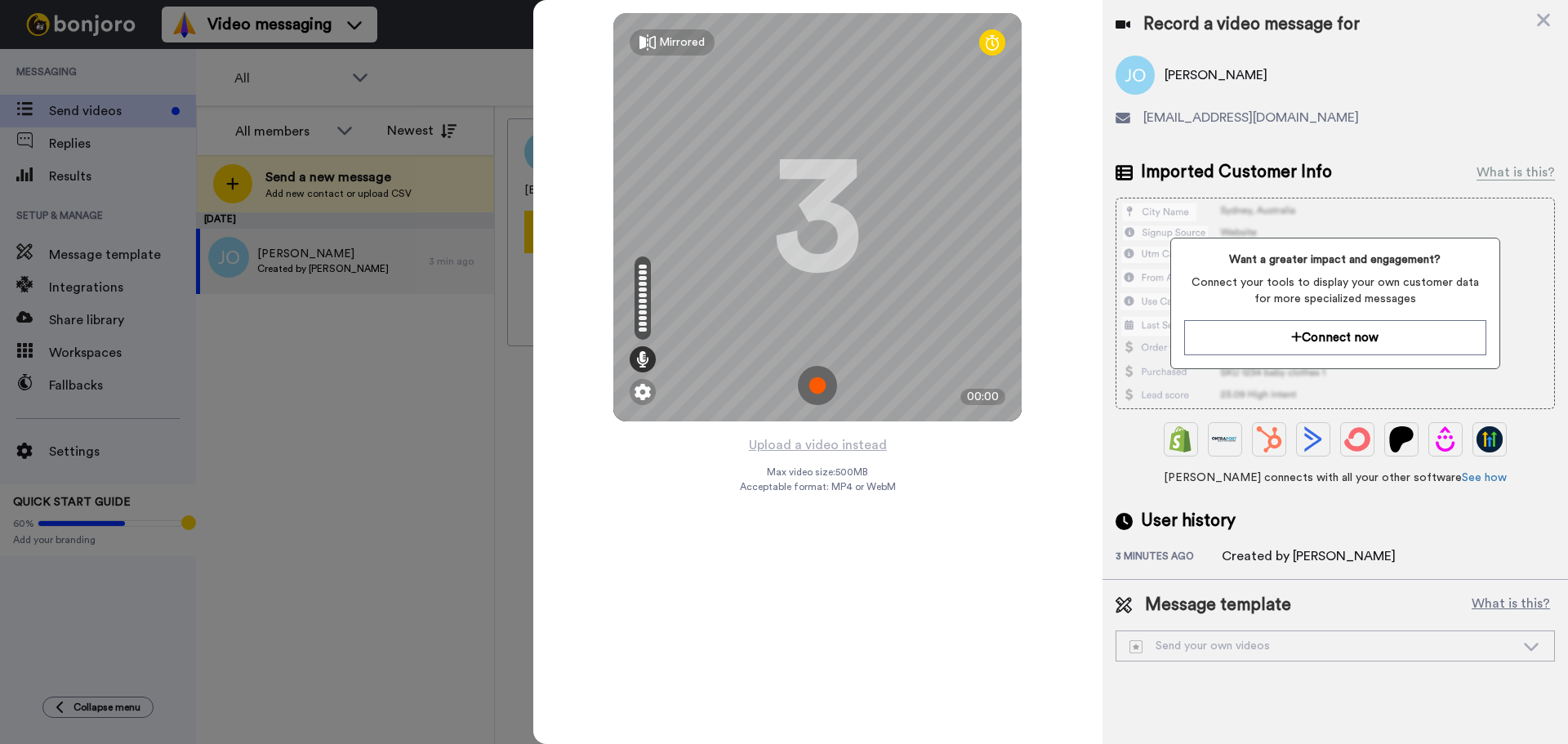
click at [1320, 118] on div "Jessicaovens26@gmail.com" at bounding box center [1335, 117] width 439 height 20
click at [823, 380] on img at bounding box center [817, 386] width 39 height 39
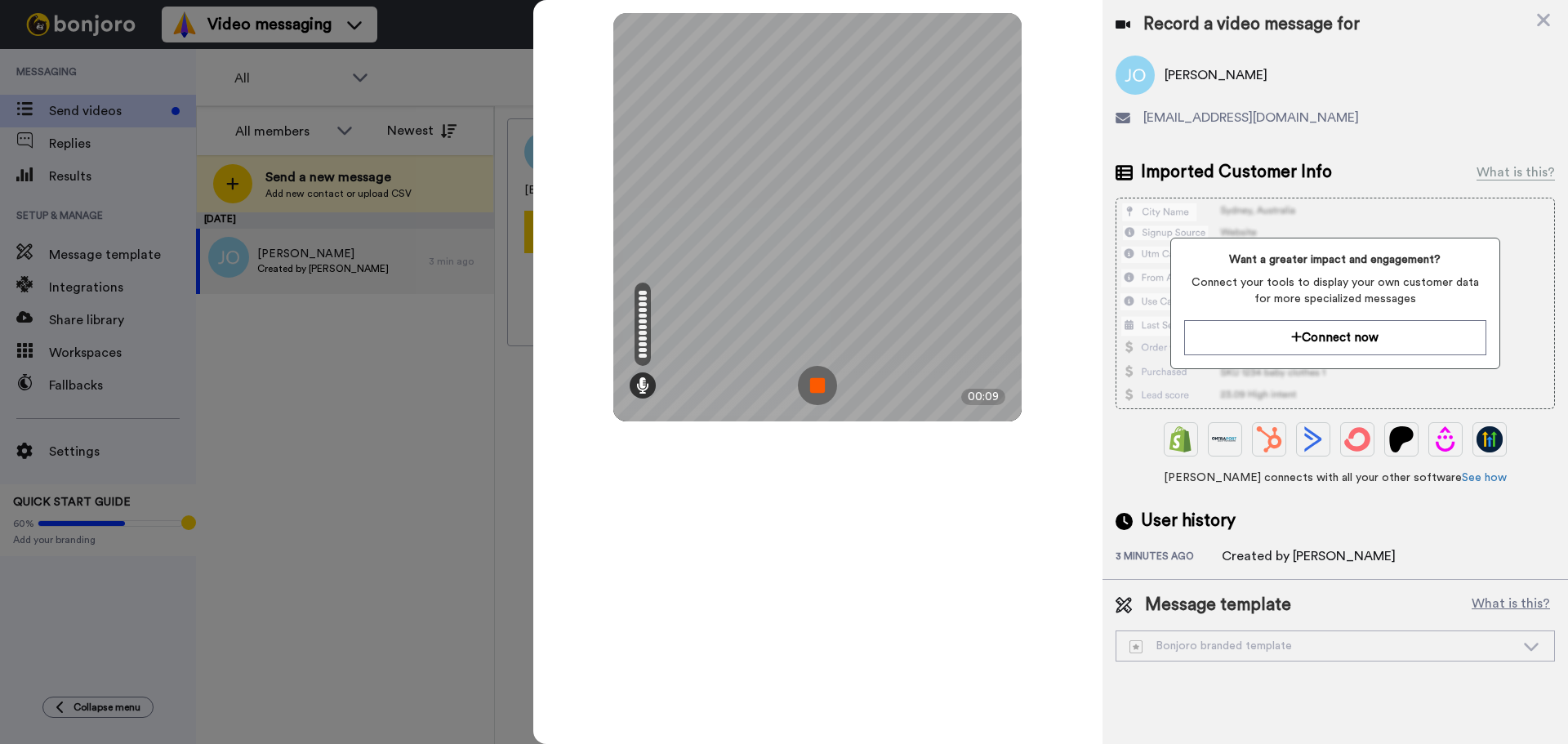
drag, startPoint x: 823, startPoint y: 380, endPoint x: 810, endPoint y: 382, distance: 13.2
click at [810, 382] on img at bounding box center [817, 386] width 39 height 39
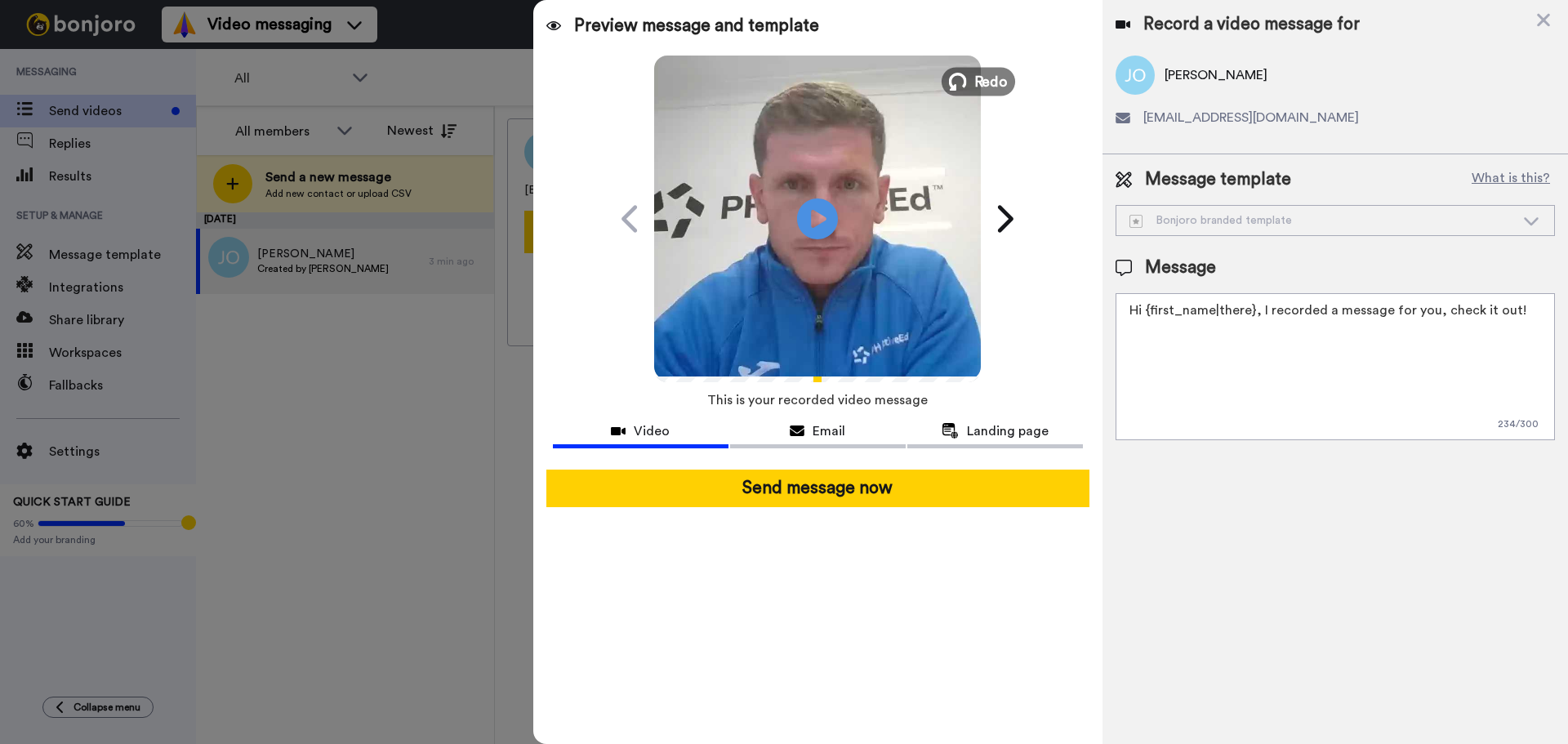
click at [984, 82] on span "Redo" at bounding box center [991, 80] width 35 height 22
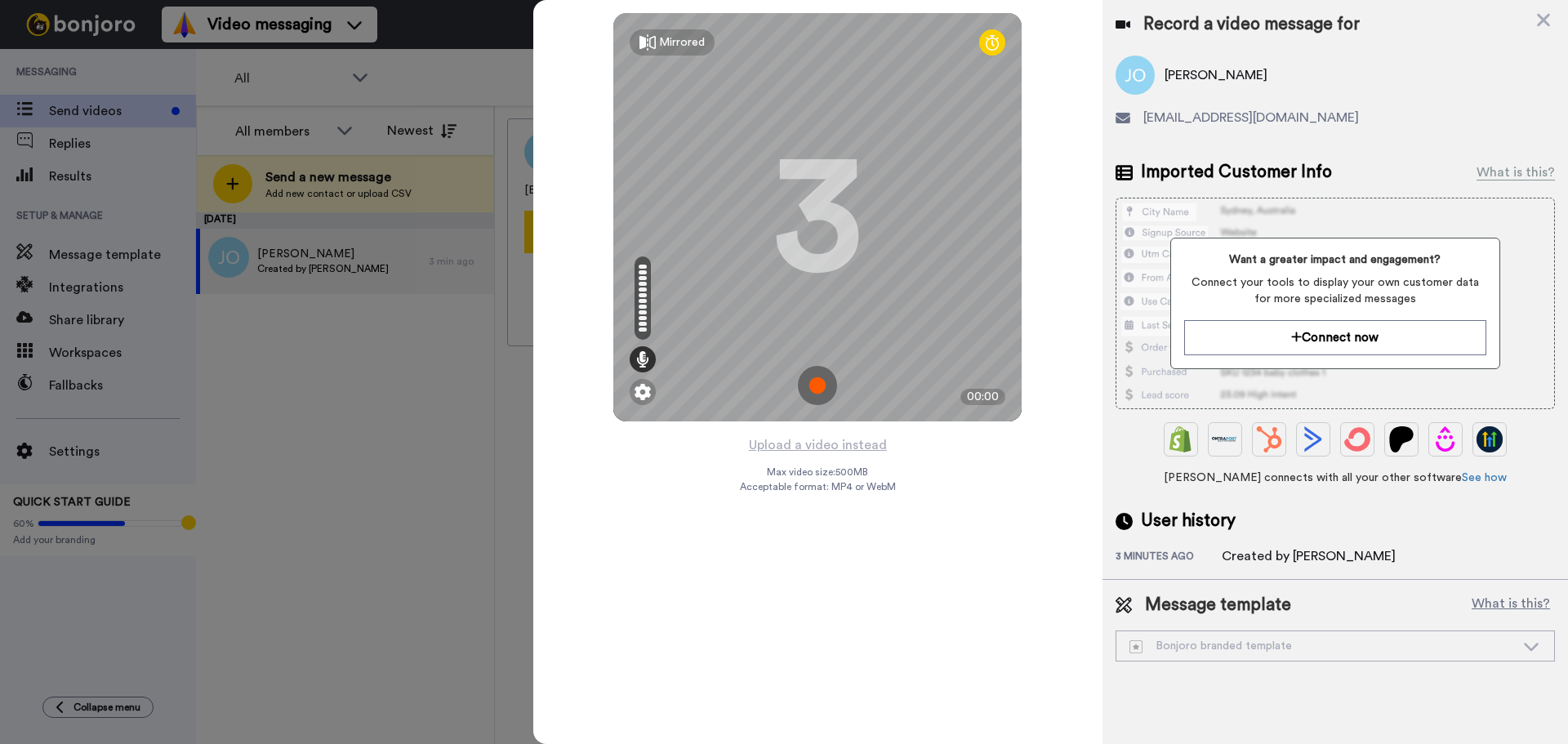
click at [813, 382] on img at bounding box center [817, 386] width 39 height 39
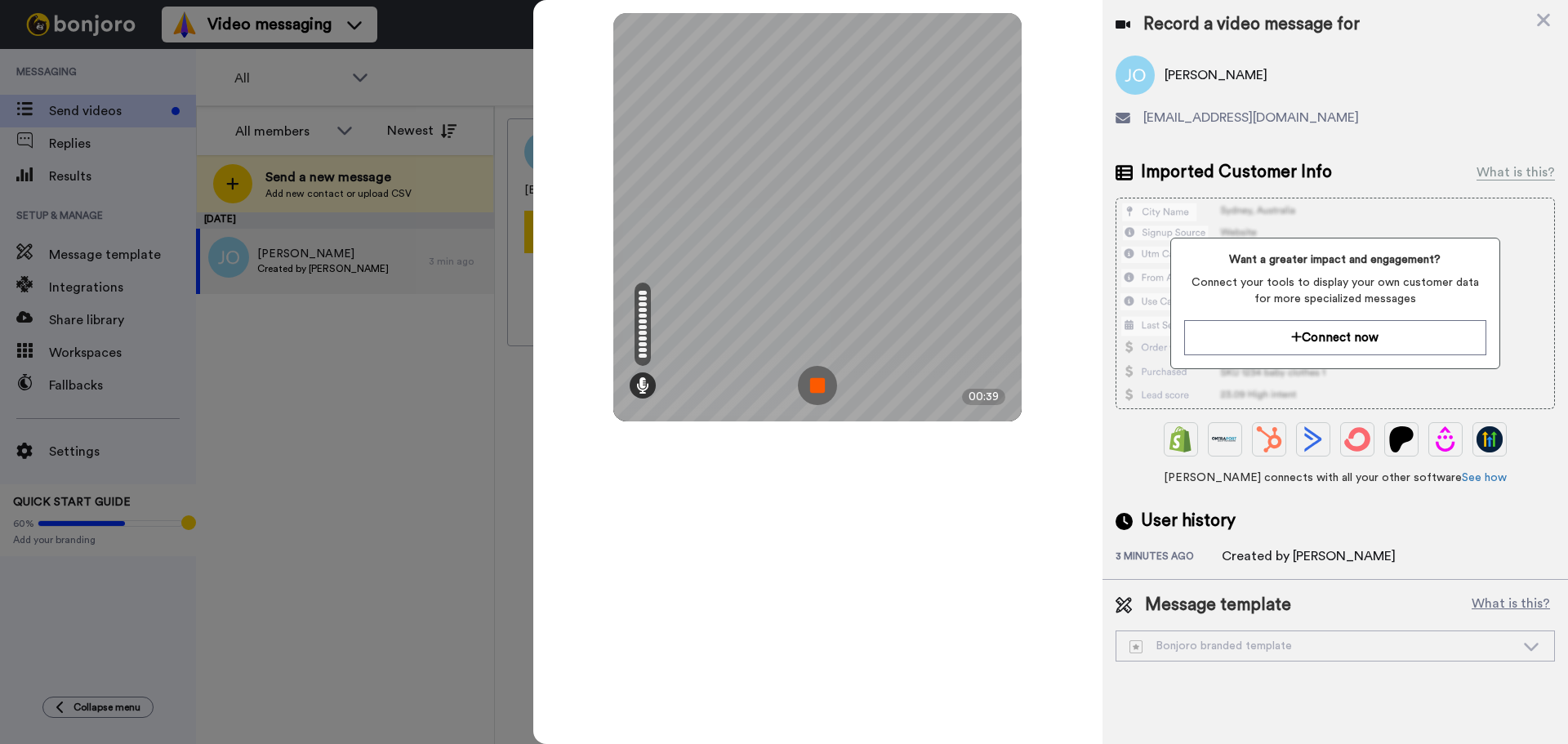
click at [813, 382] on img at bounding box center [817, 386] width 39 height 39
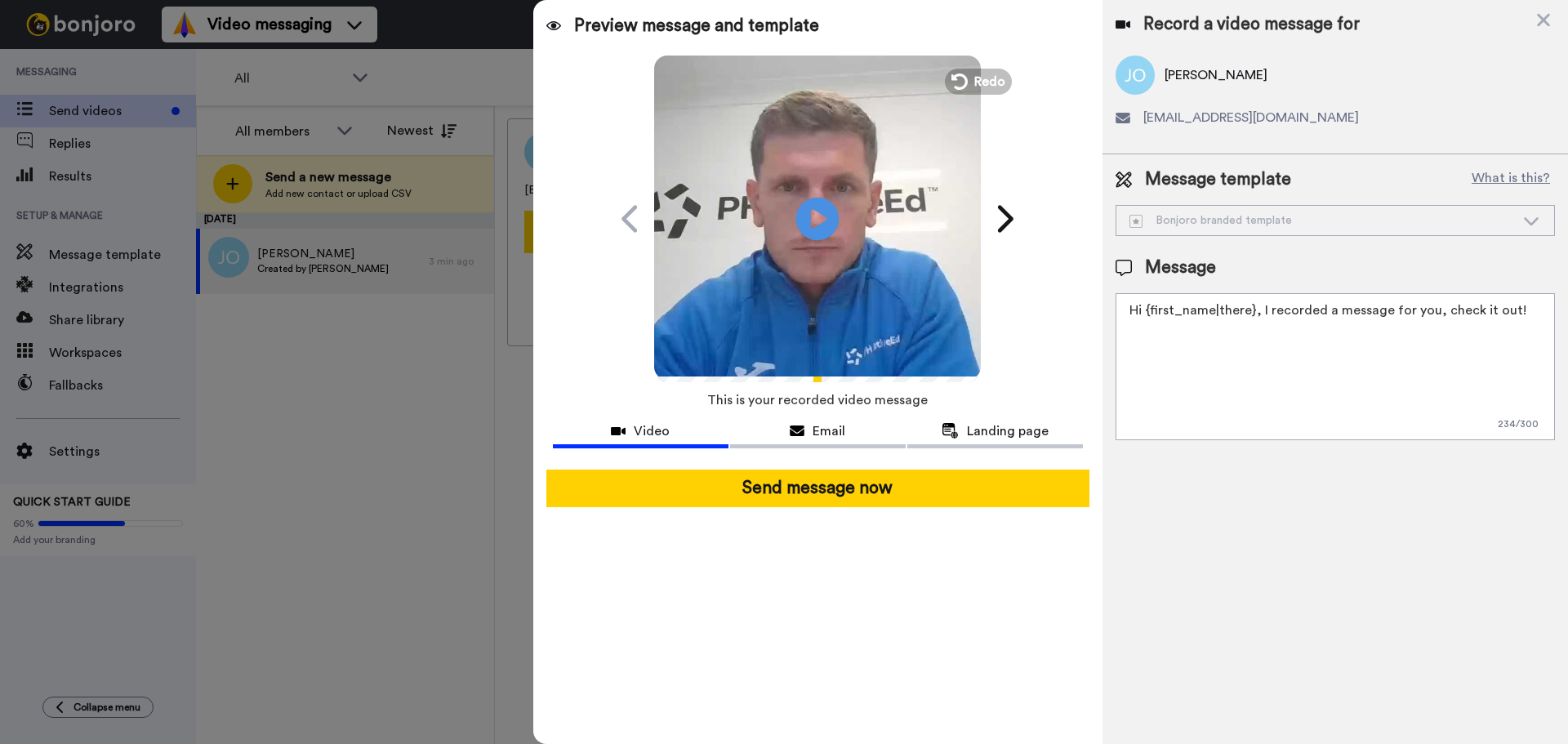
click at [822, 229] on icon at bounding box center [817, 218] width 43 height 43
click at [988, 83] on span "Redo" at bounding box center [991, 80] width 35 height 22
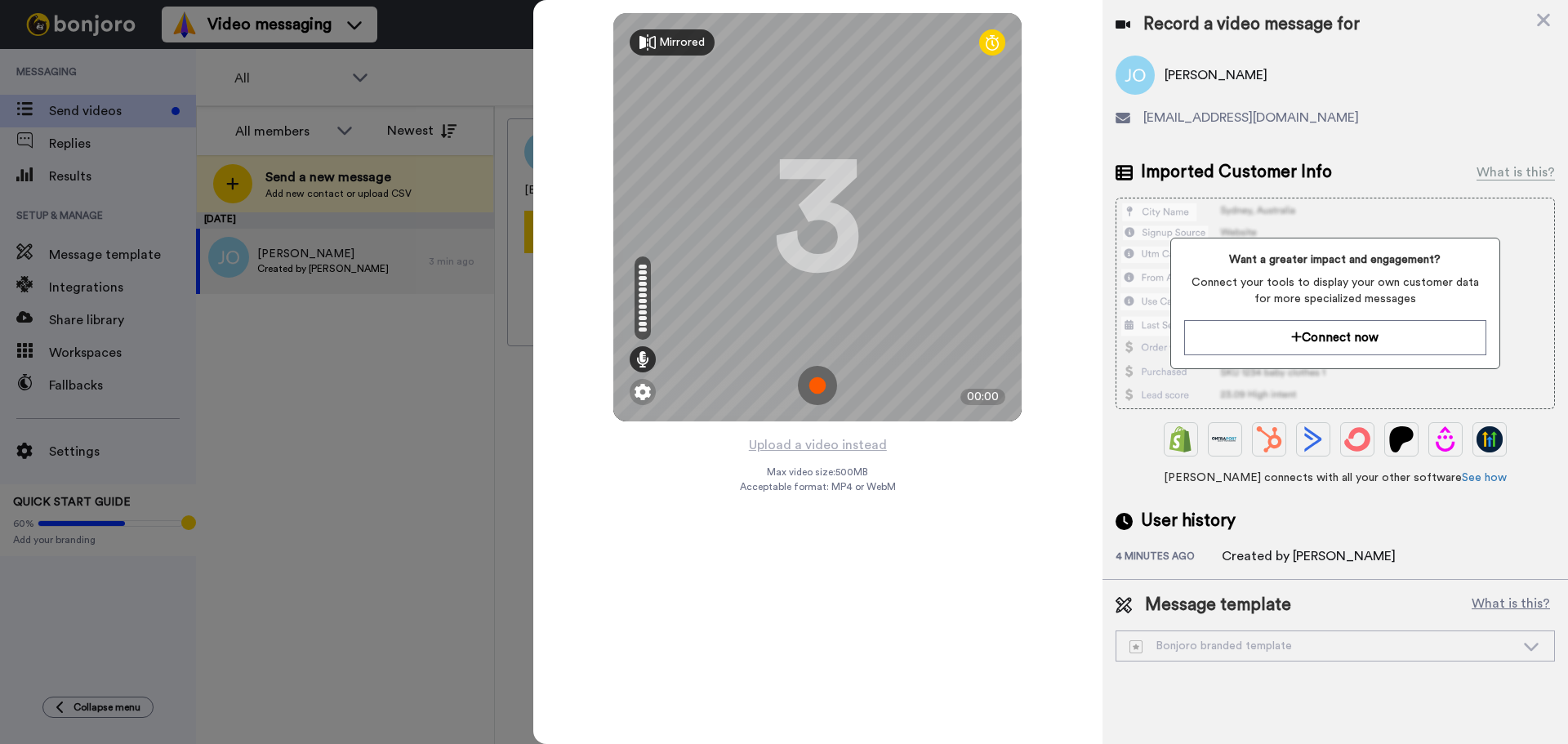
click at [670, 33] on div "Mirrored" at bounding box center [672, 42] width 85 height 26
click at [821, 393] on img at bounding box center [817, 386] width 39 height 39
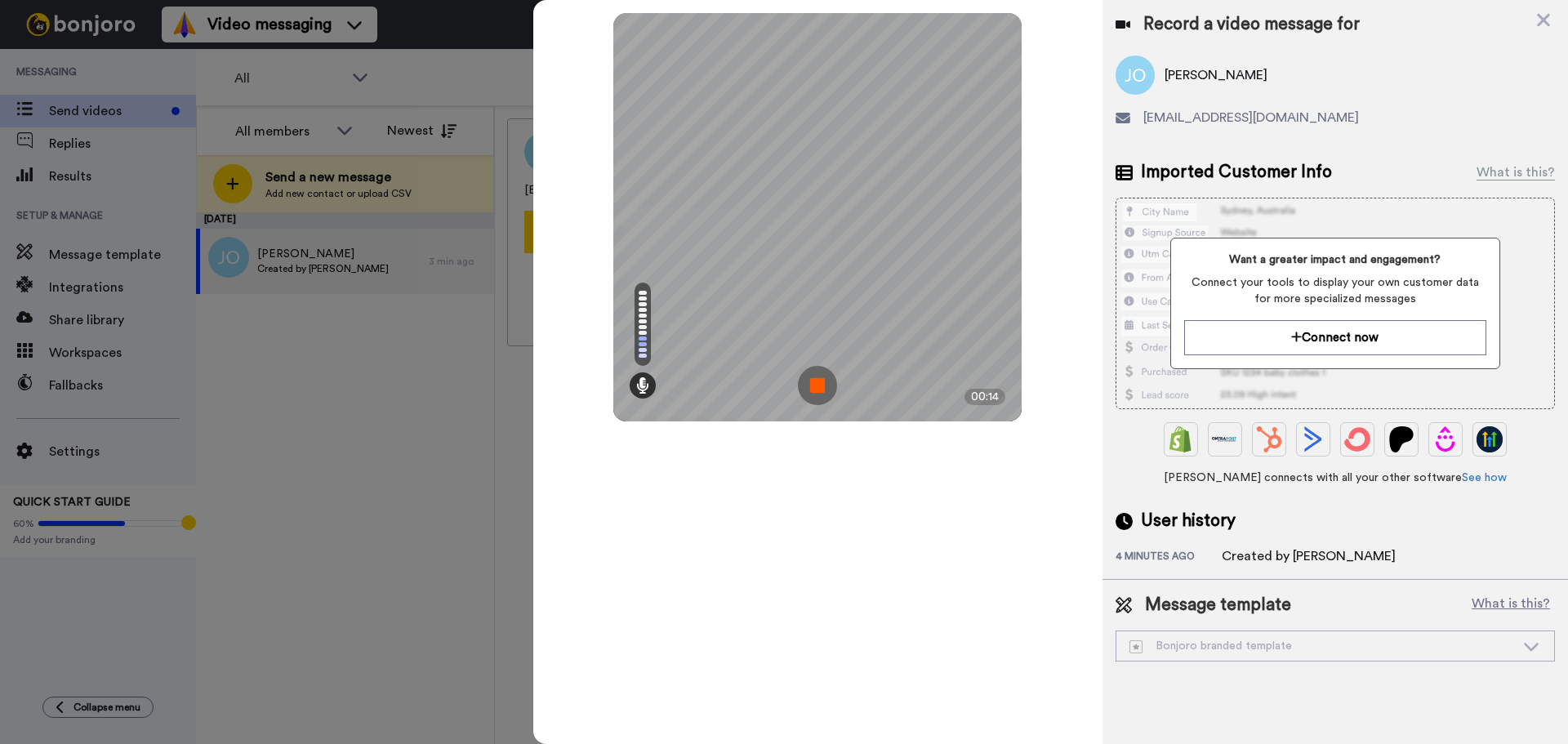
click at [814, 377] on img at bounding box center [817, 386] width 39 height 39
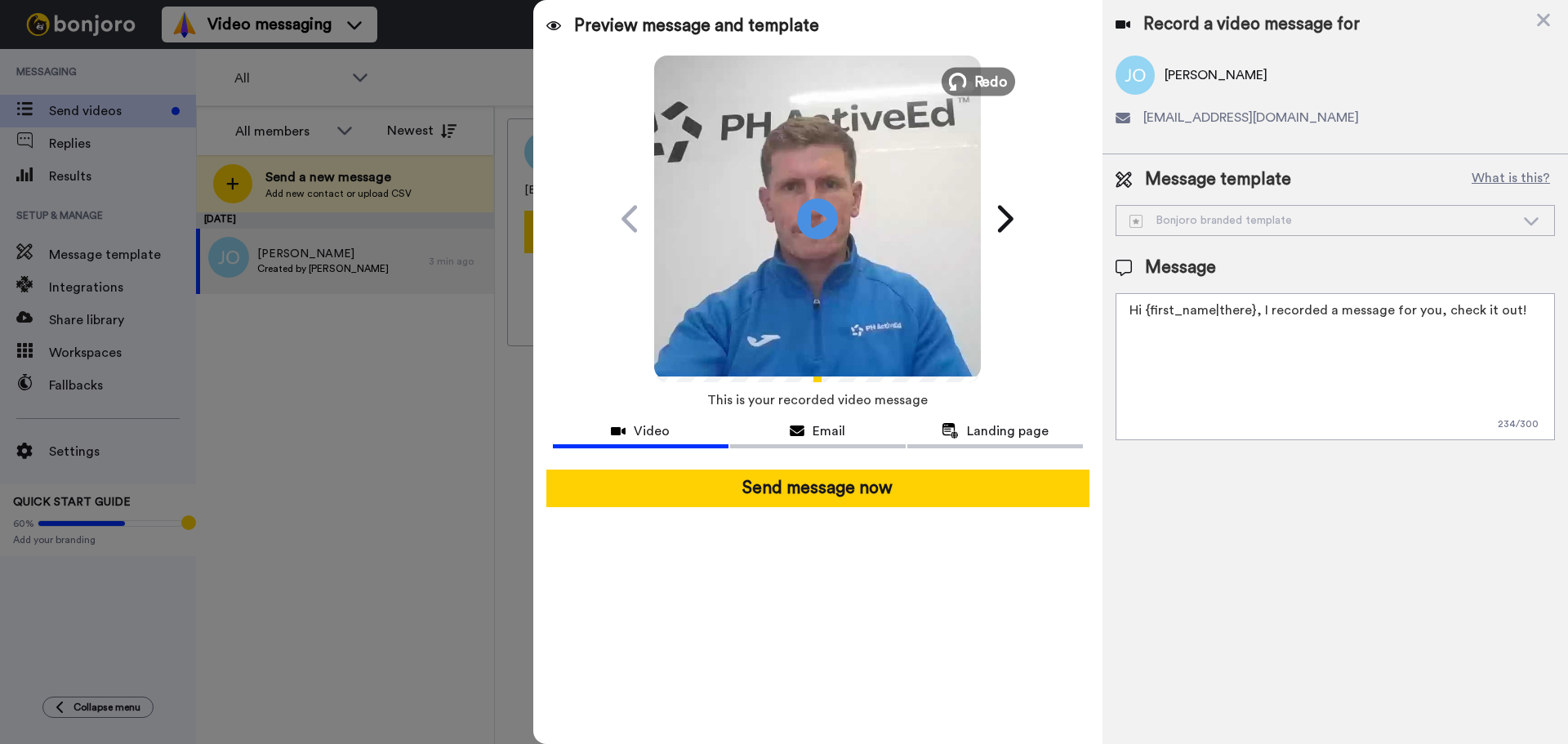
click at [983, 80] on span "Redo" at bounding box center [991, 80] width 35 height 22
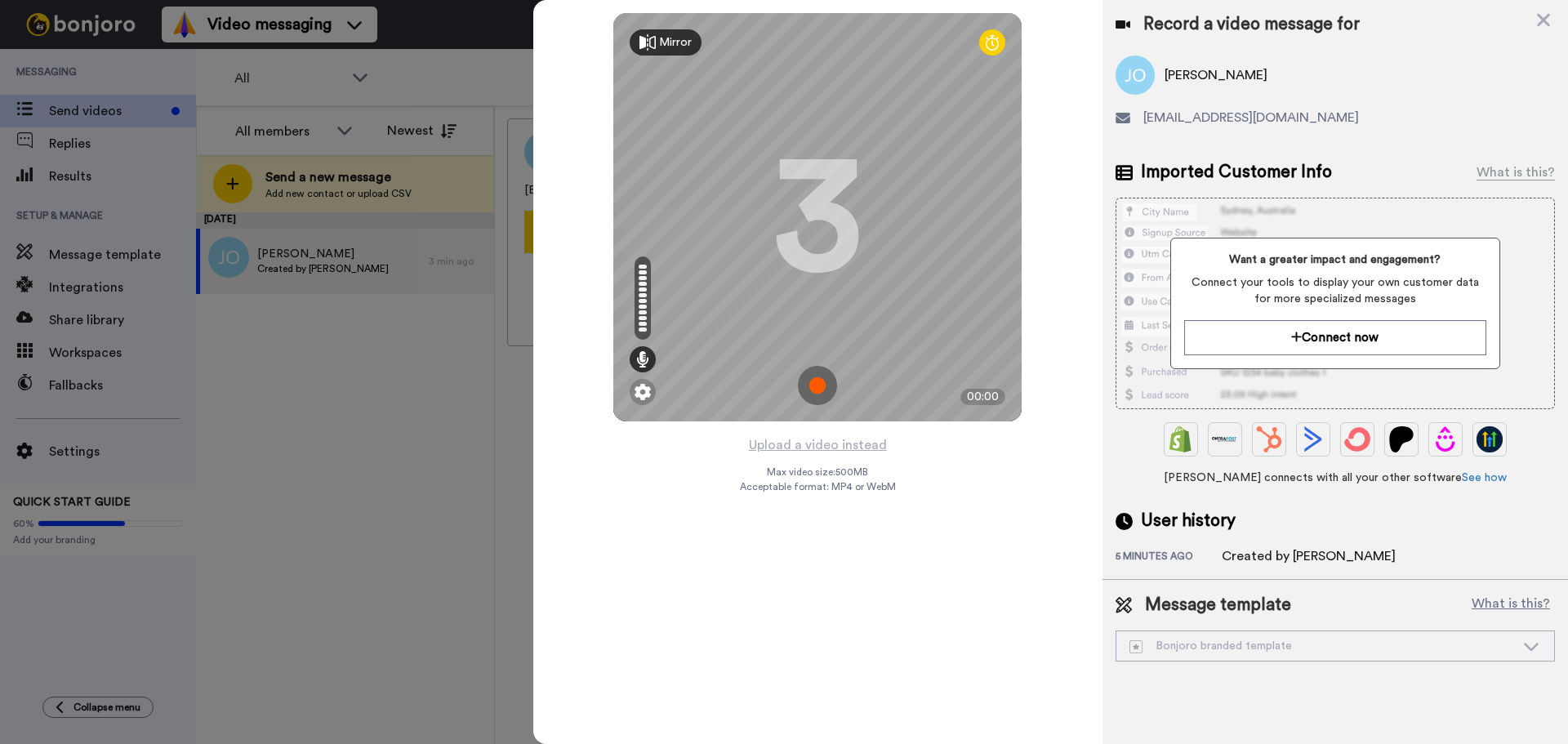
click at [808, 393] on img at bounding box center [817, 386] width 39 height 39
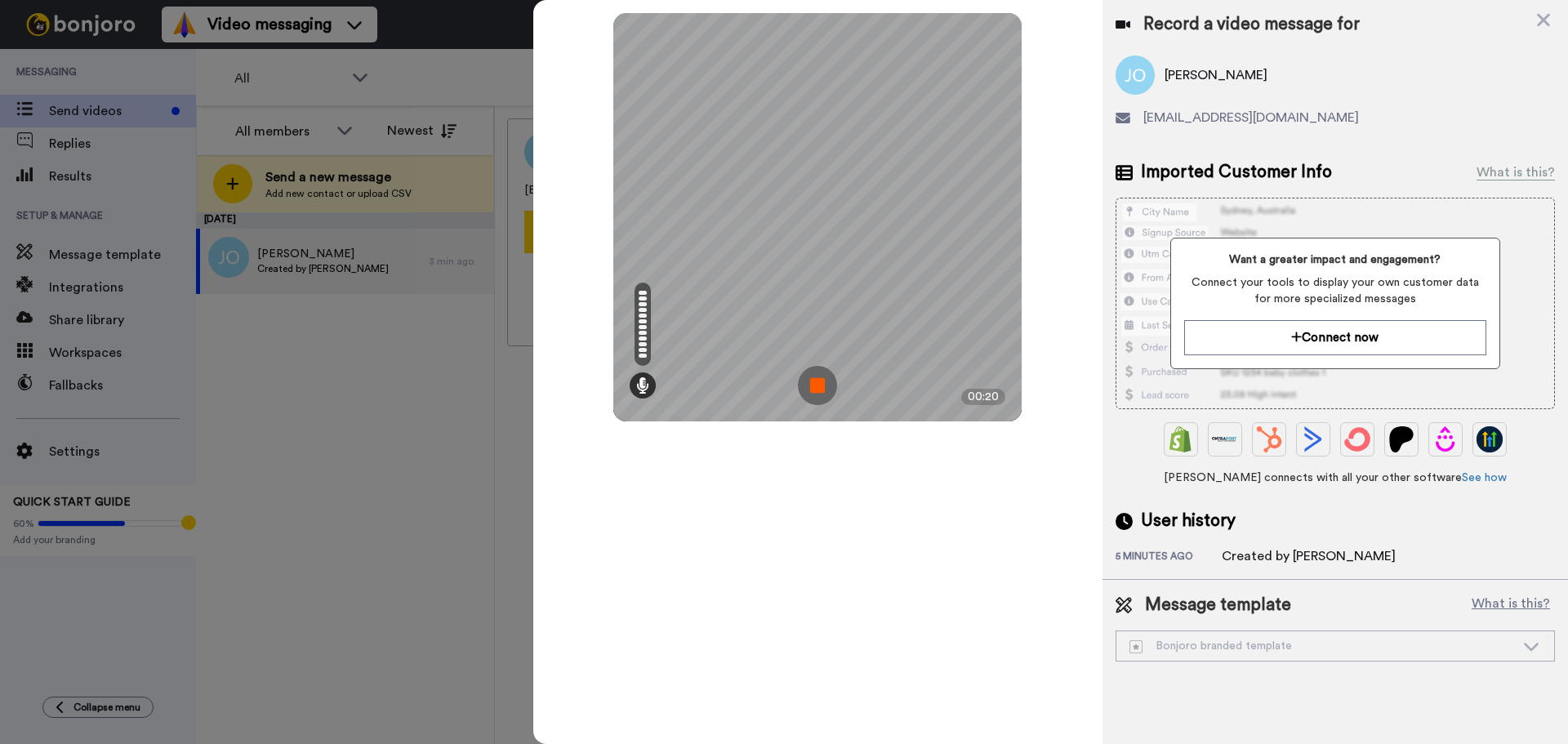
click at [813, 382] on img at bounding box center [817, 386] width 39 height 39
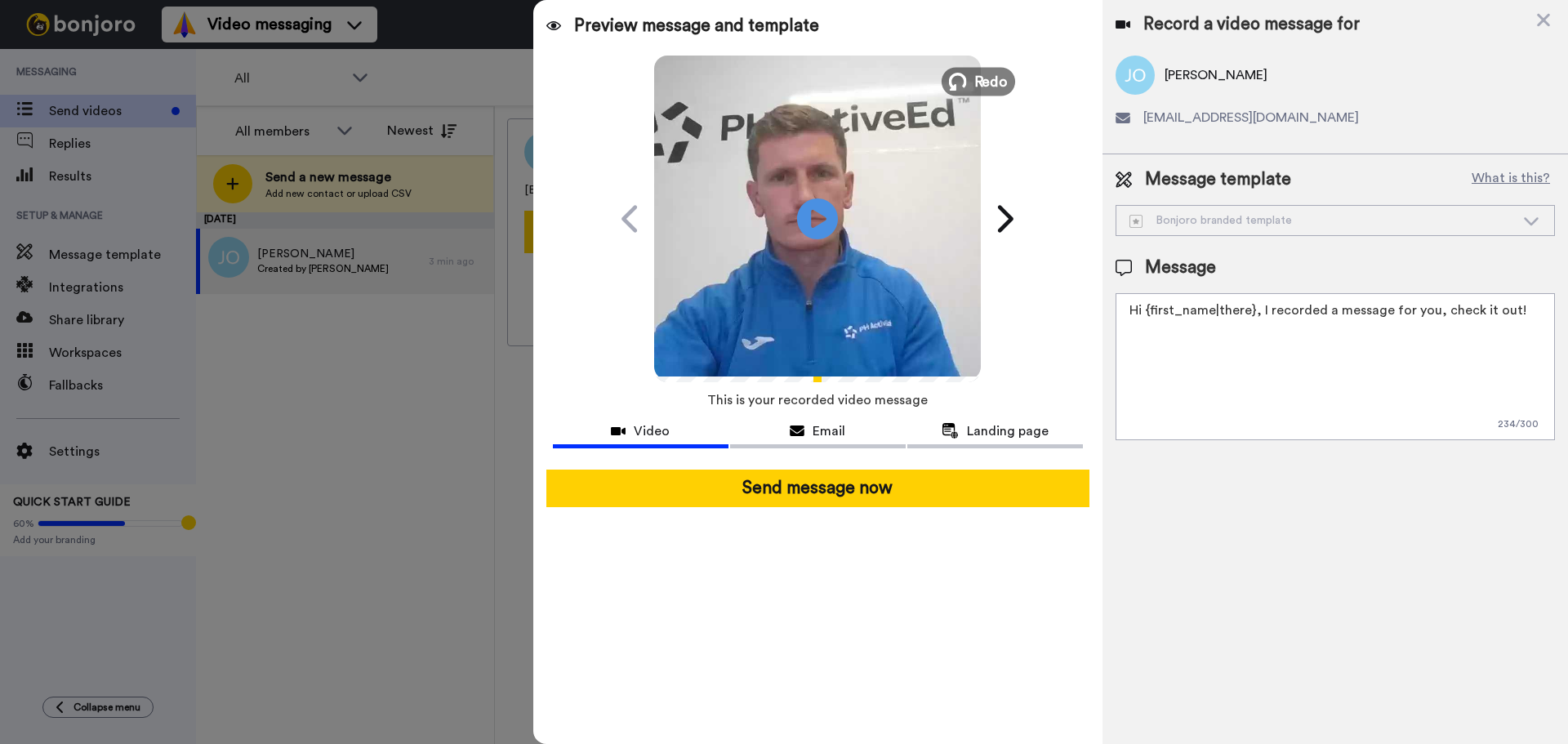
click at [988, 79] on span "Redo" at bounding box center [991, 80] width 35 height 22
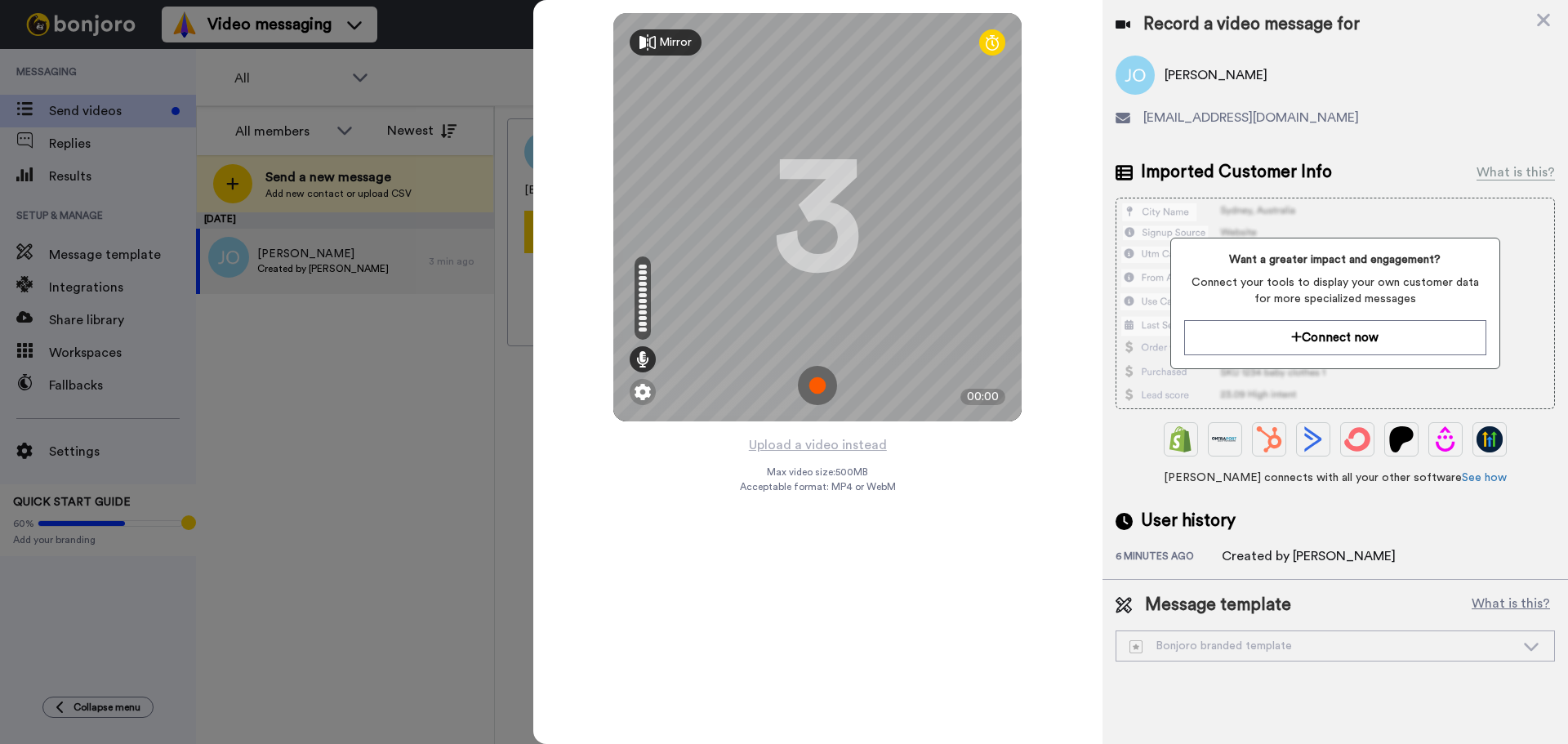
click at [813, 376] on img at bounding box center [817, 386] width 39 height 39
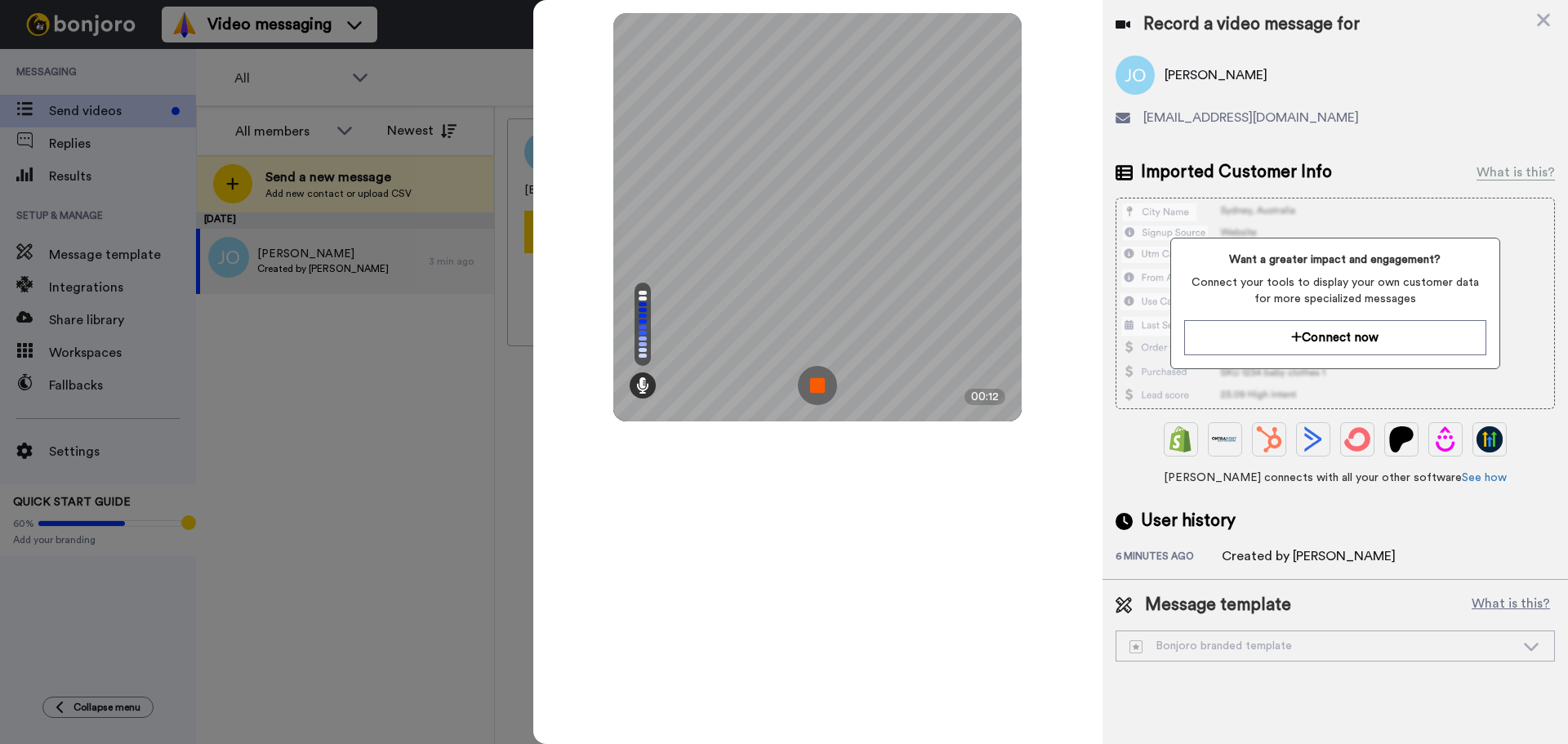
click at [816, 387] on img at bounding box center [817, 386] width 39 height 39
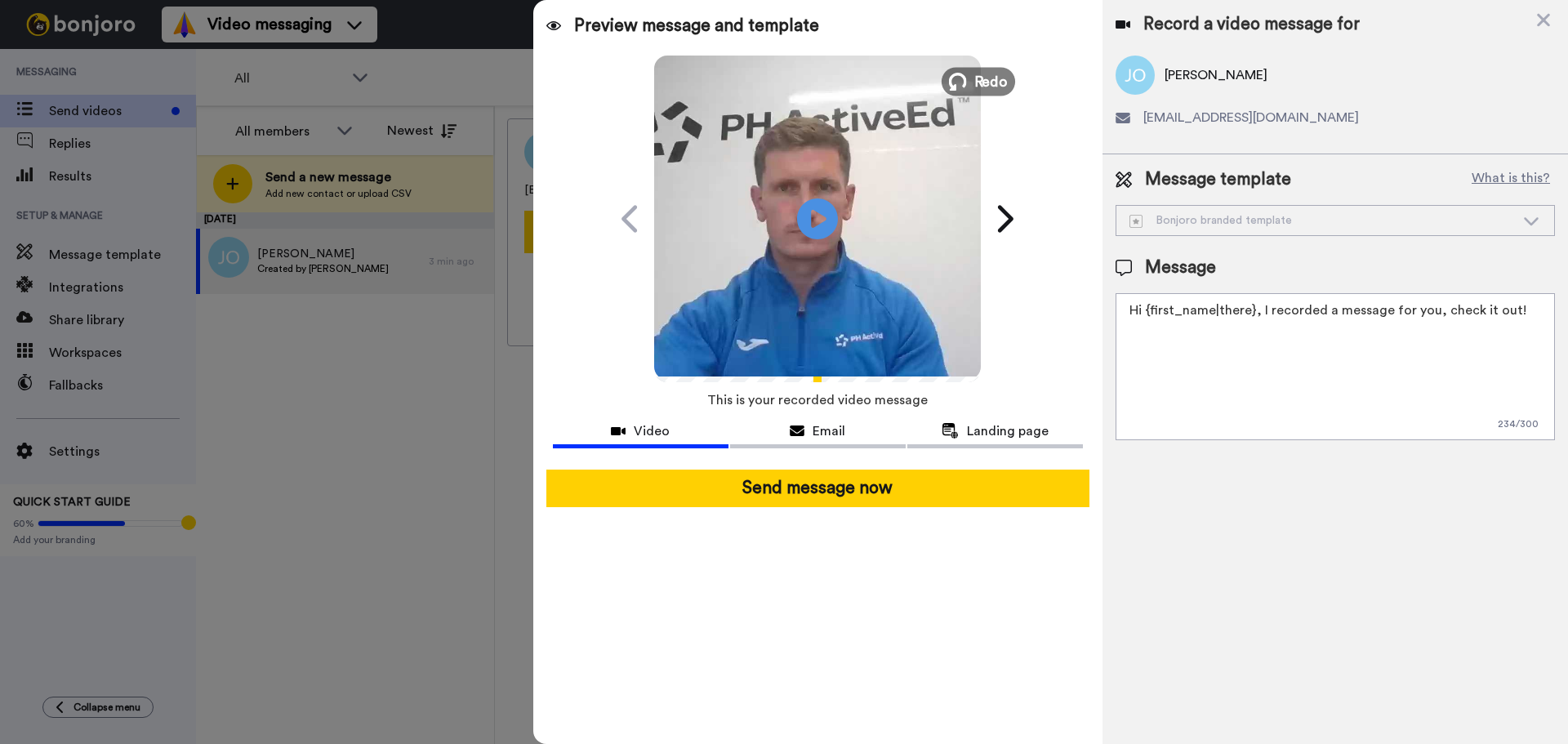
click at [988, 74] on span "Redo" at bounding box center [991, 80] width 35 height 22
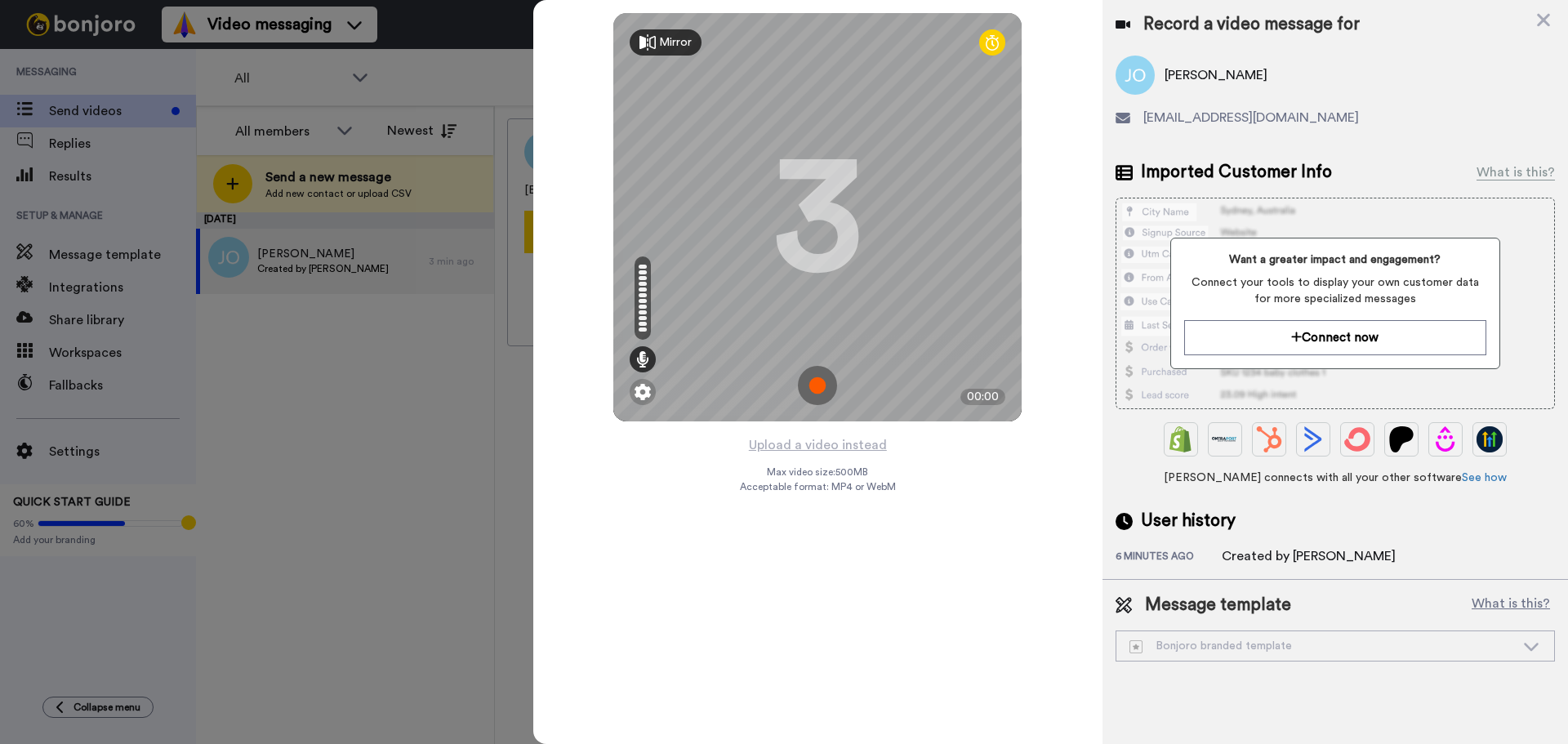
click at [813, 387] on img at bounding box center [817, 386] width 39 height 39
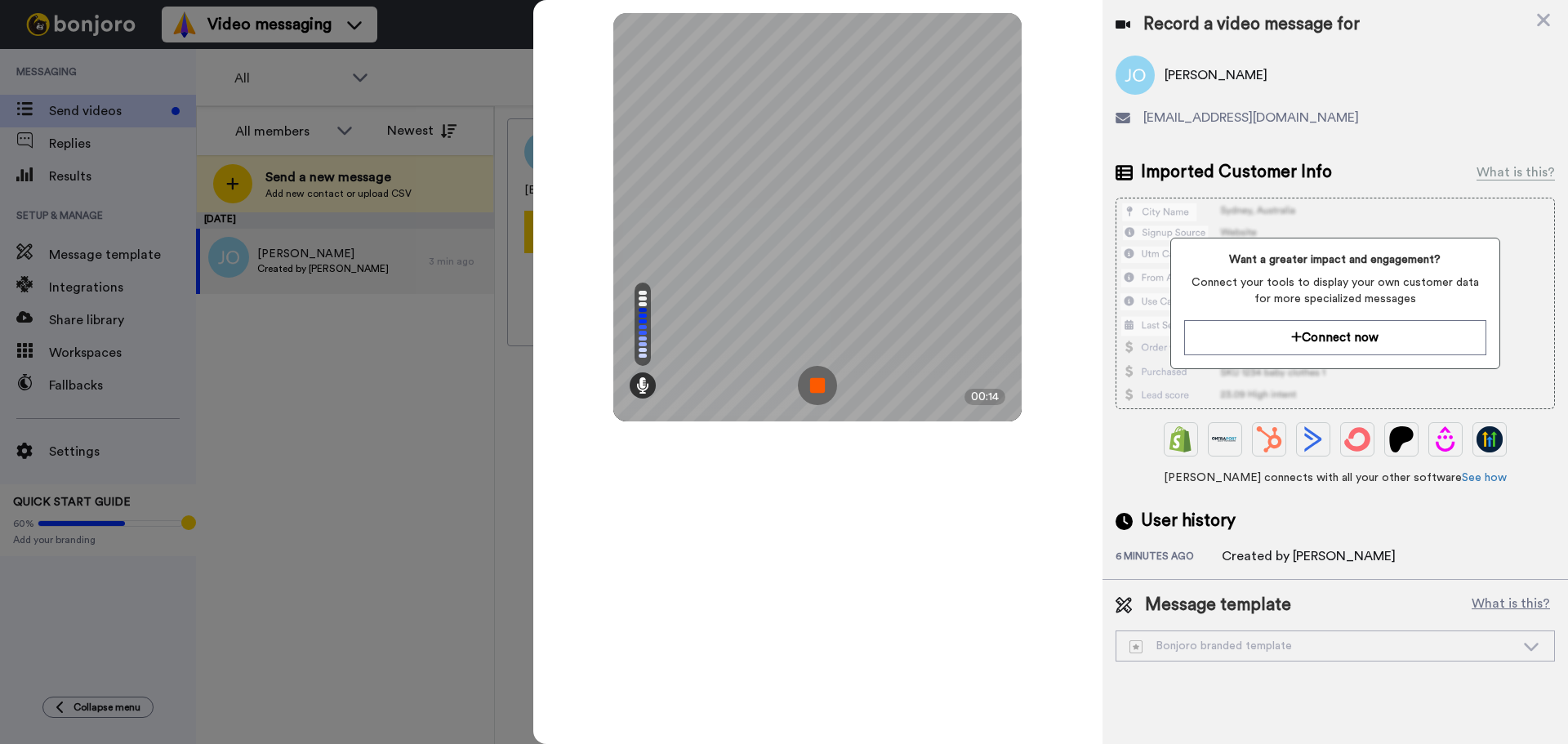
click at [816, 386] on img at bounding box center [817, 386] width 39 height 39
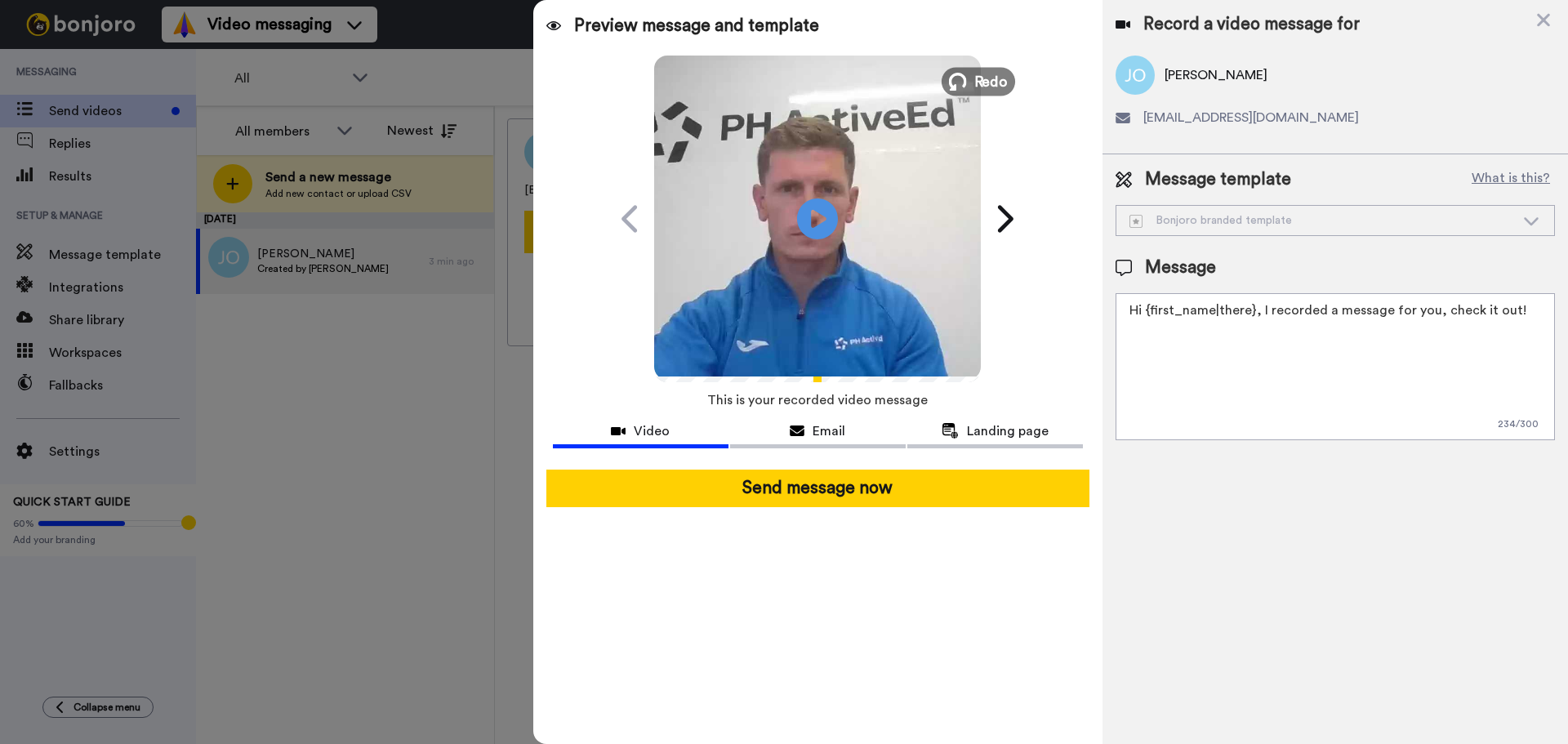
click at [998, 79] on span "Redo" at bounding box center [991, 80] width 35 height 22
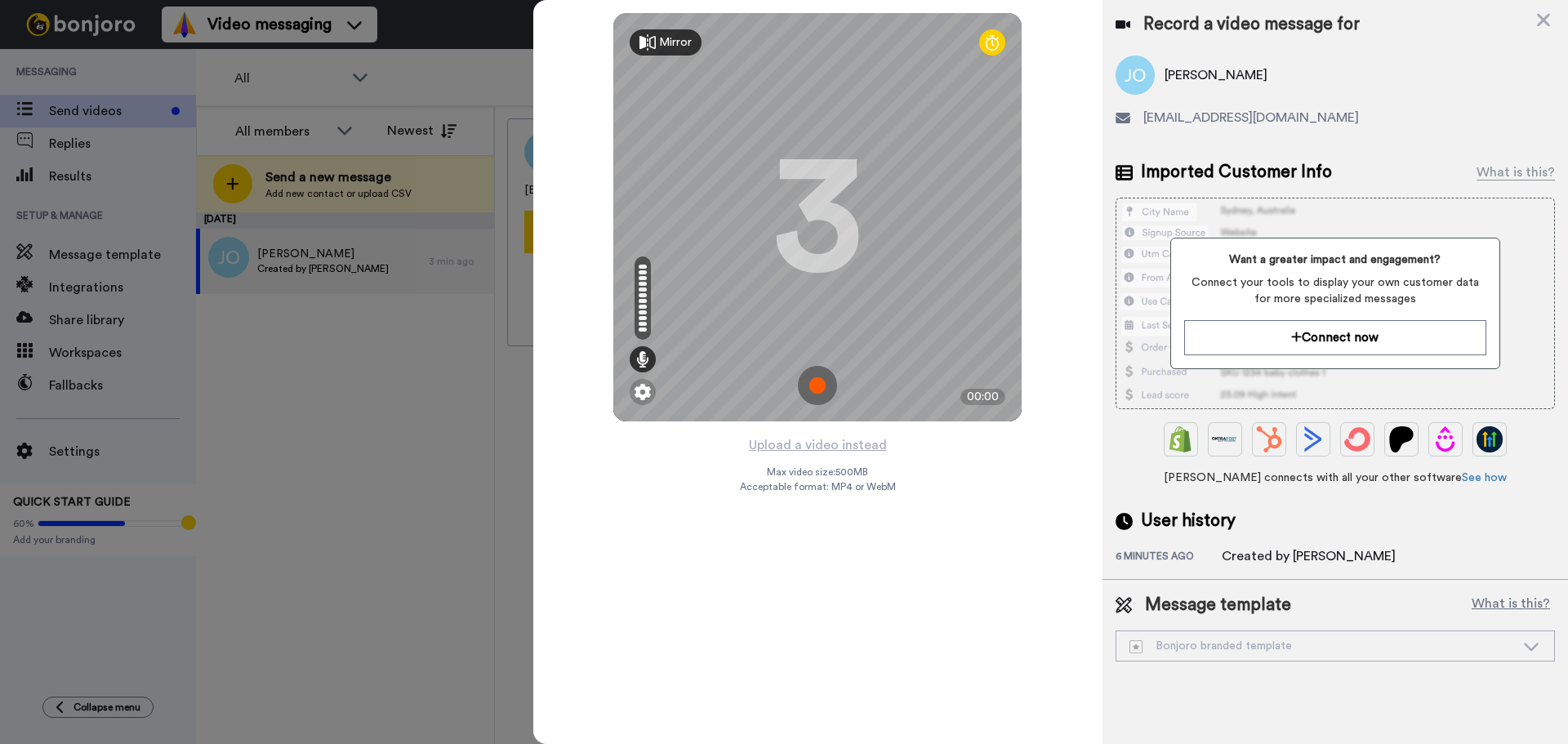
click at [820, 381] on img at bounding box center [817, 386] width 39 height 39
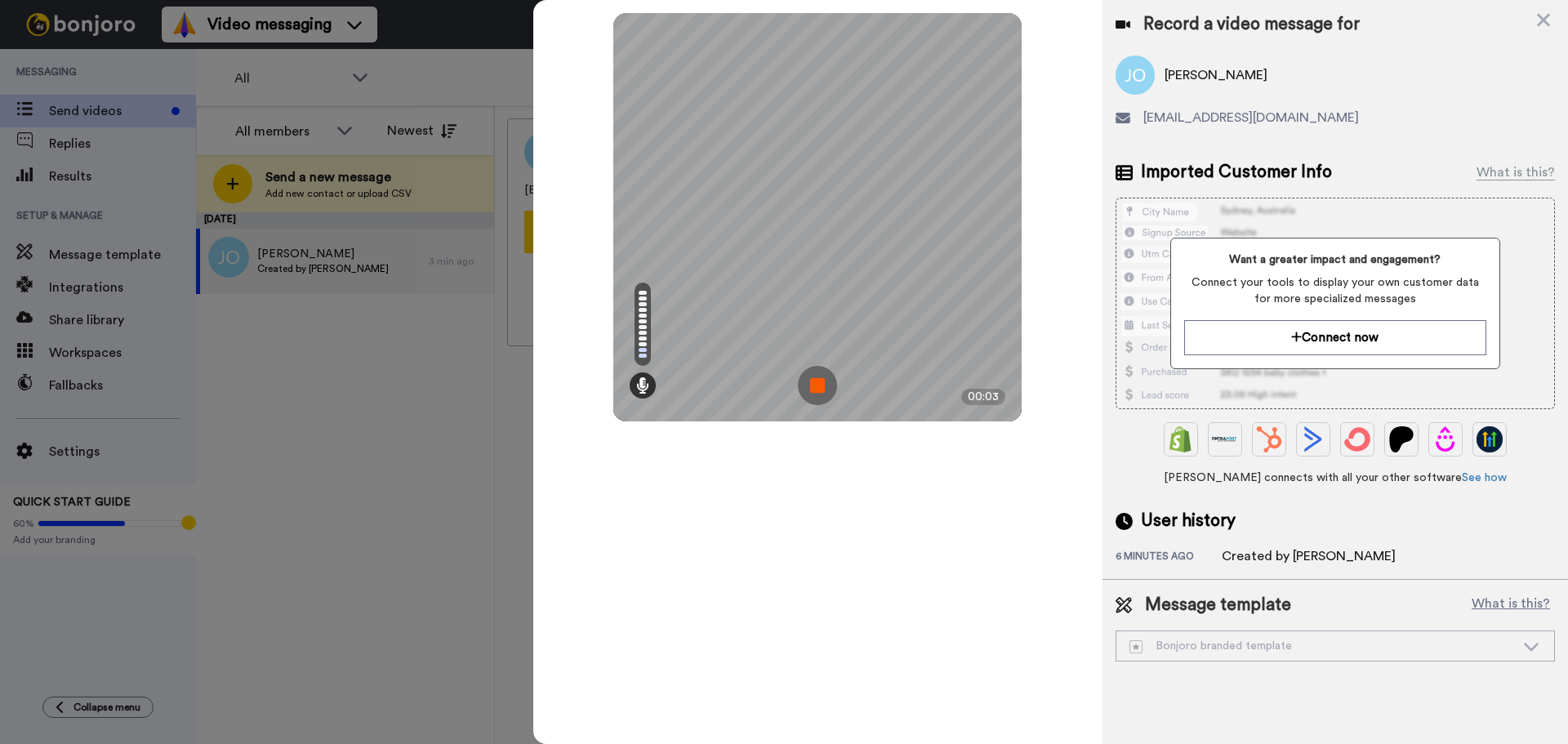
click at [820, 381] on img at bounding box center [817, 386] width 39 height 39
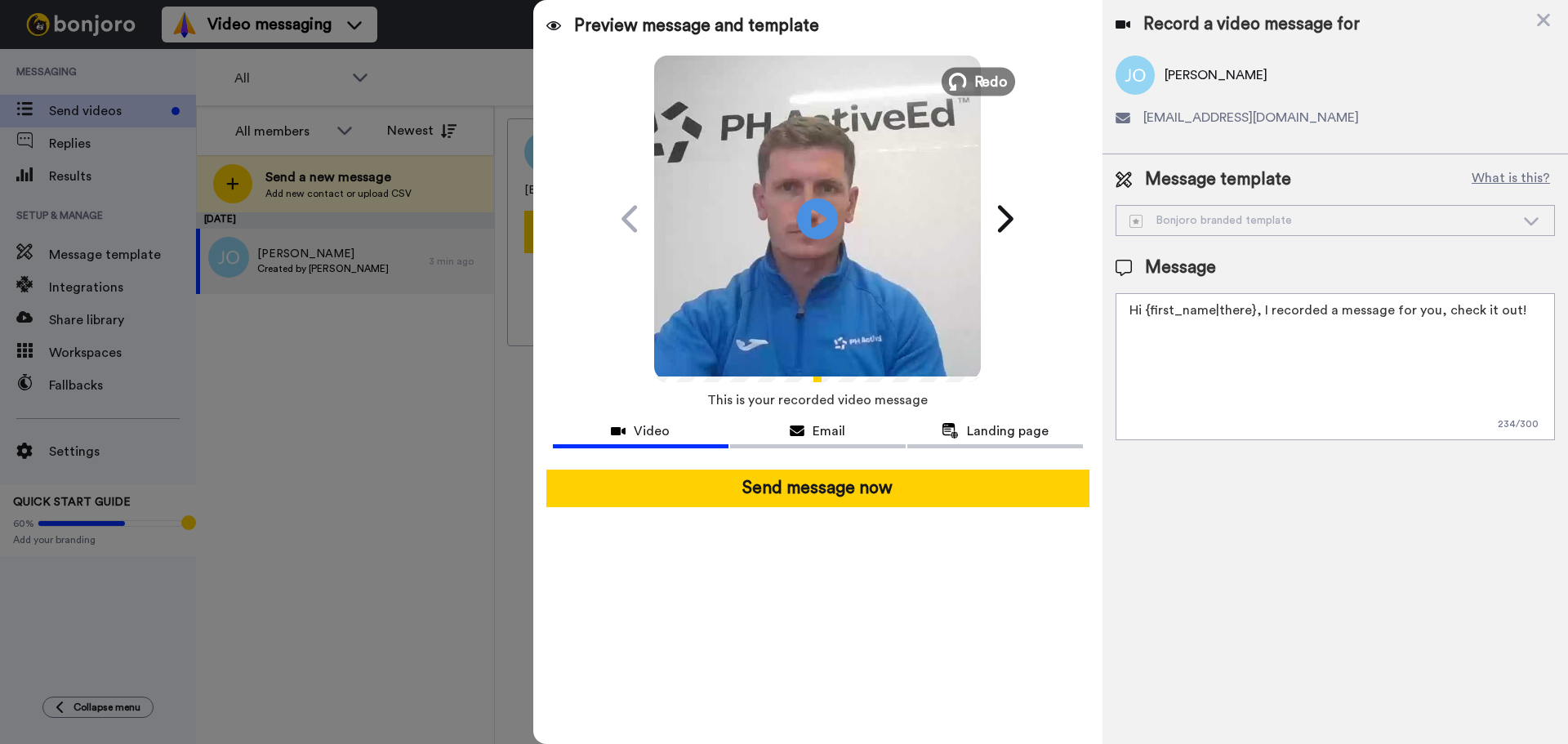
click at [982, 80] on span "Redo" at bounding box center [991, 80] width 35 height 22
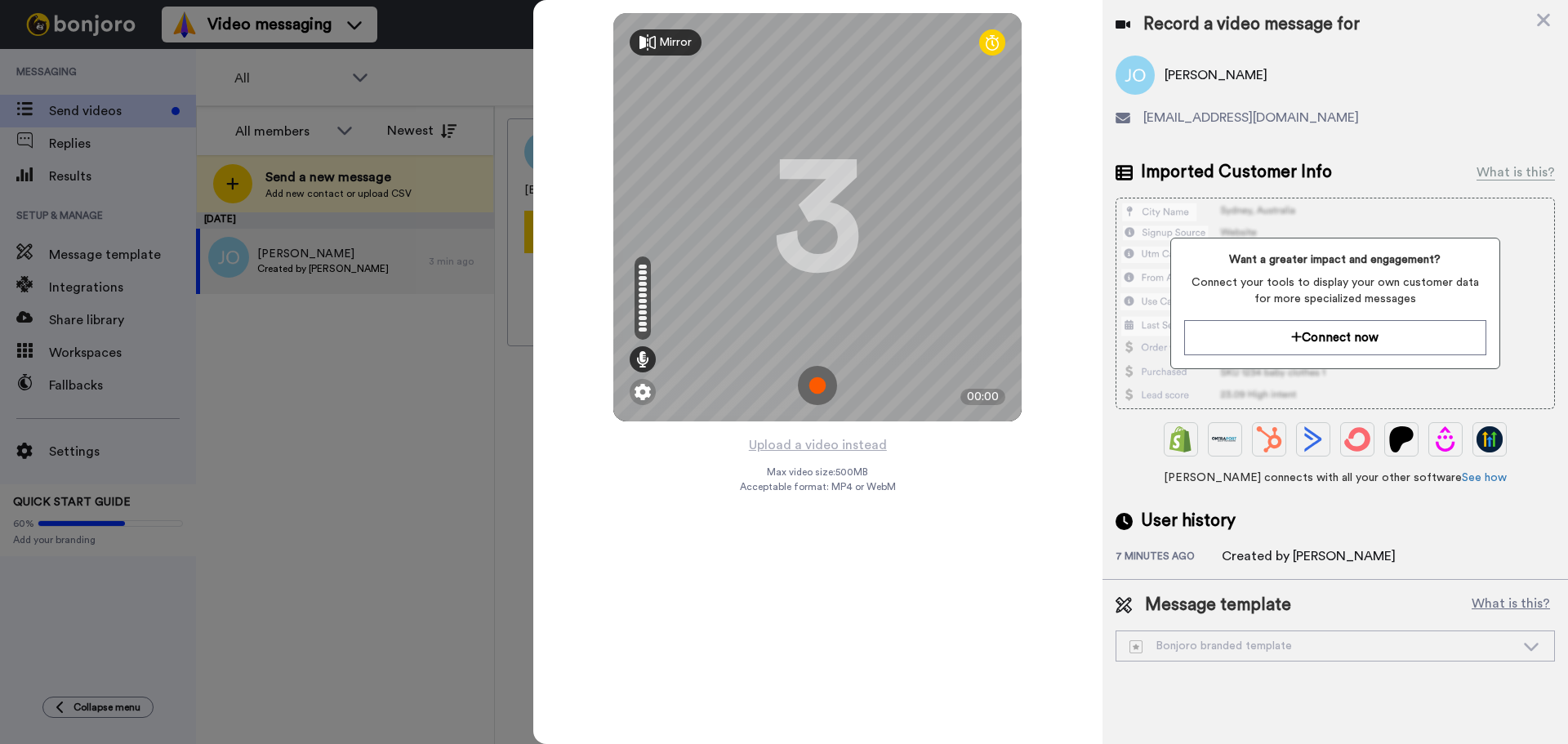
click at [815, 374] on img at bounding box center [817, 386] width 39 height 39
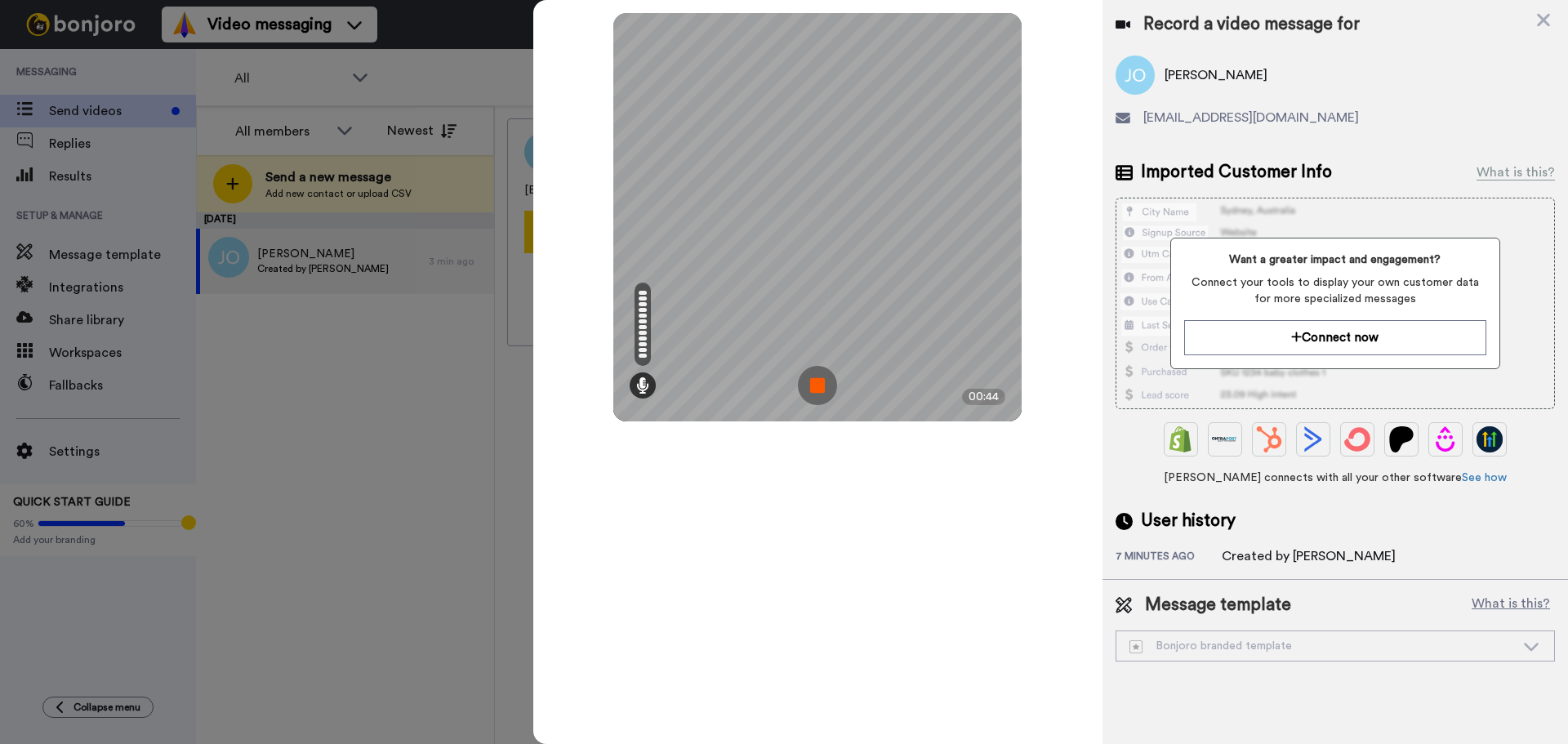
click at [815, 374] on img at bounding box center [817, 386] width 39 height 39
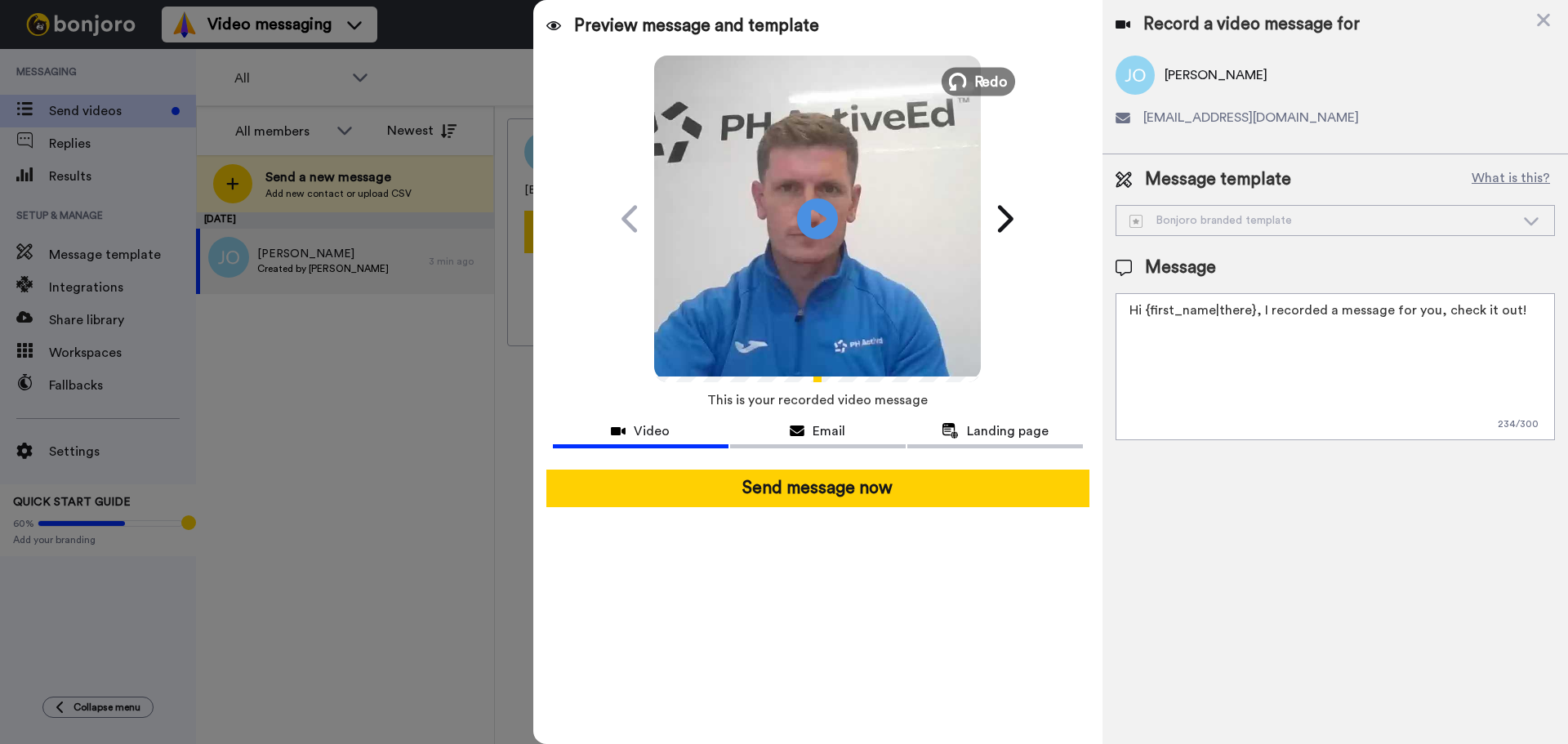
click at [982, 74] on span "Redo" at bounding box center [991, 80] width 35 height 22
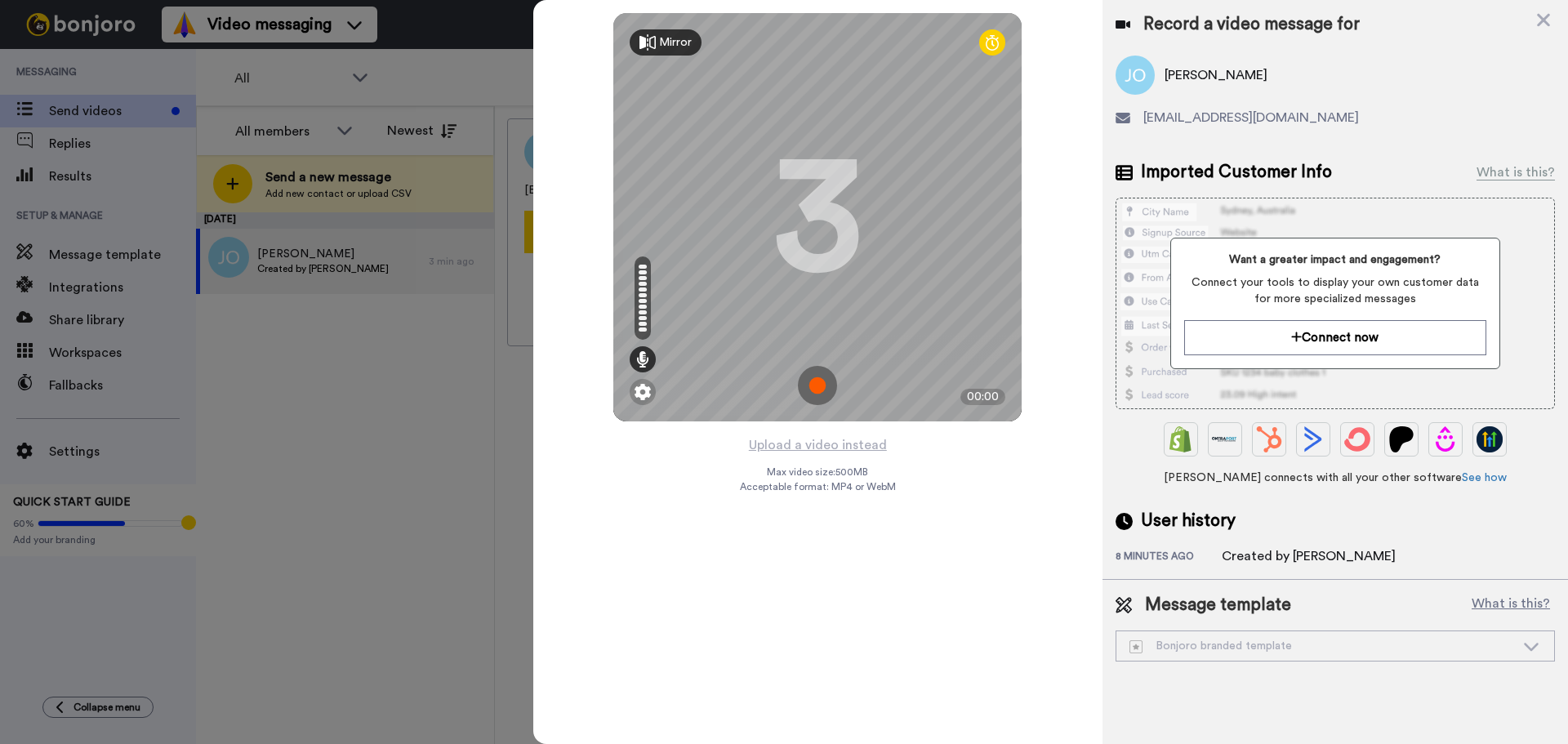
click at [813, 387] on img at bounding box center [817, 386] width 39 height 39
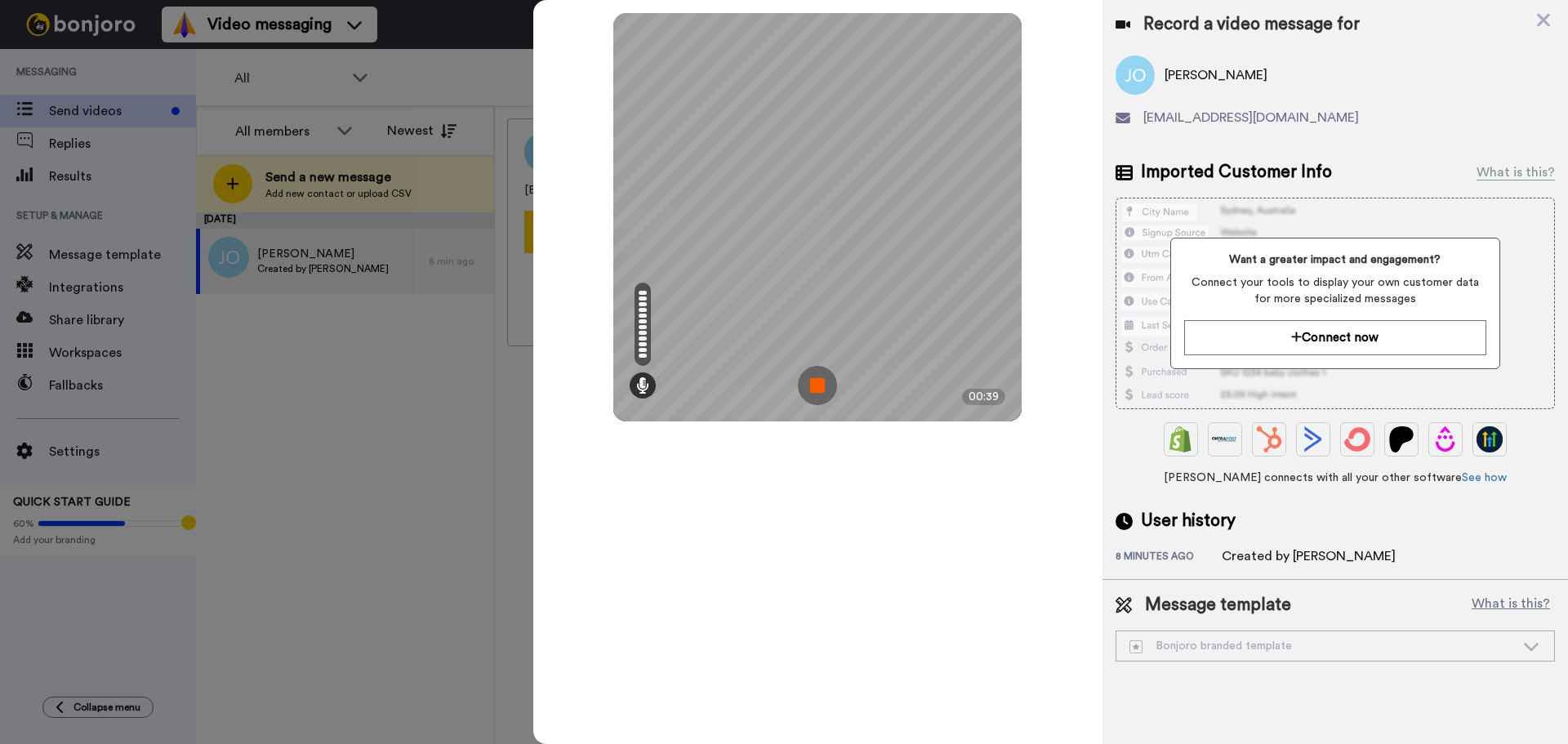
click at [813, 387] on img at bounding box center [817, 386] width 39 height 39
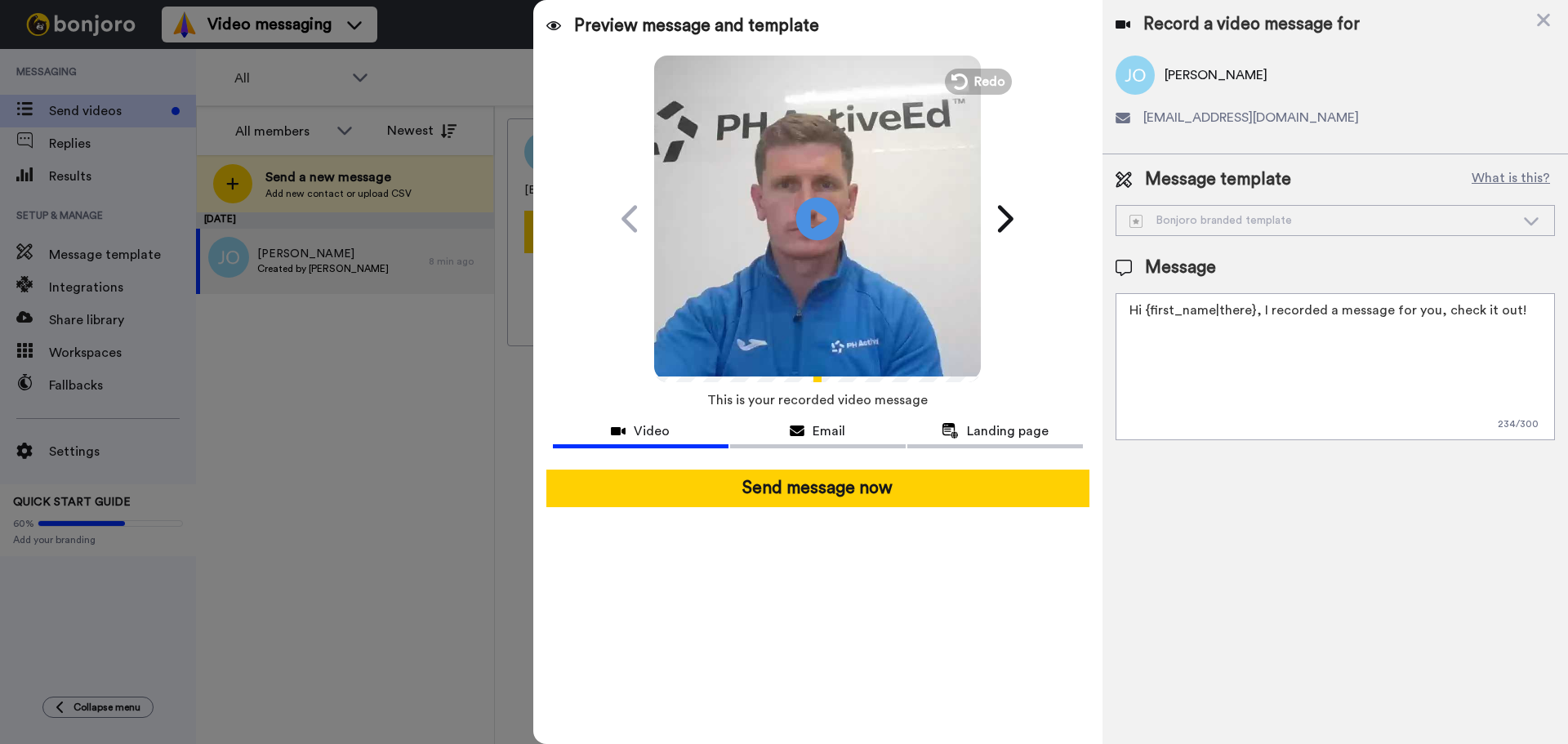
click at [814, 226] on icon "Play/Pause" at bounding box center [817, 218] width 43 height 78
click at [1179, 318] on textarea "Hi {first_name|there}, I recorded a message for you, check it out!" at bounding box center [1335, 366] width 439 height 147
click at [1146, 310] on textarea "Hi {first_name|there}, I recorded a message for you, check it out!" at bounding box center [1335, 366] width 439 height 147
click at [1263, 311] on textarea "Hi {first_name|there}, I recorded a message for you, check it out!" at bounding box center [1335, 366] width 439 height 147
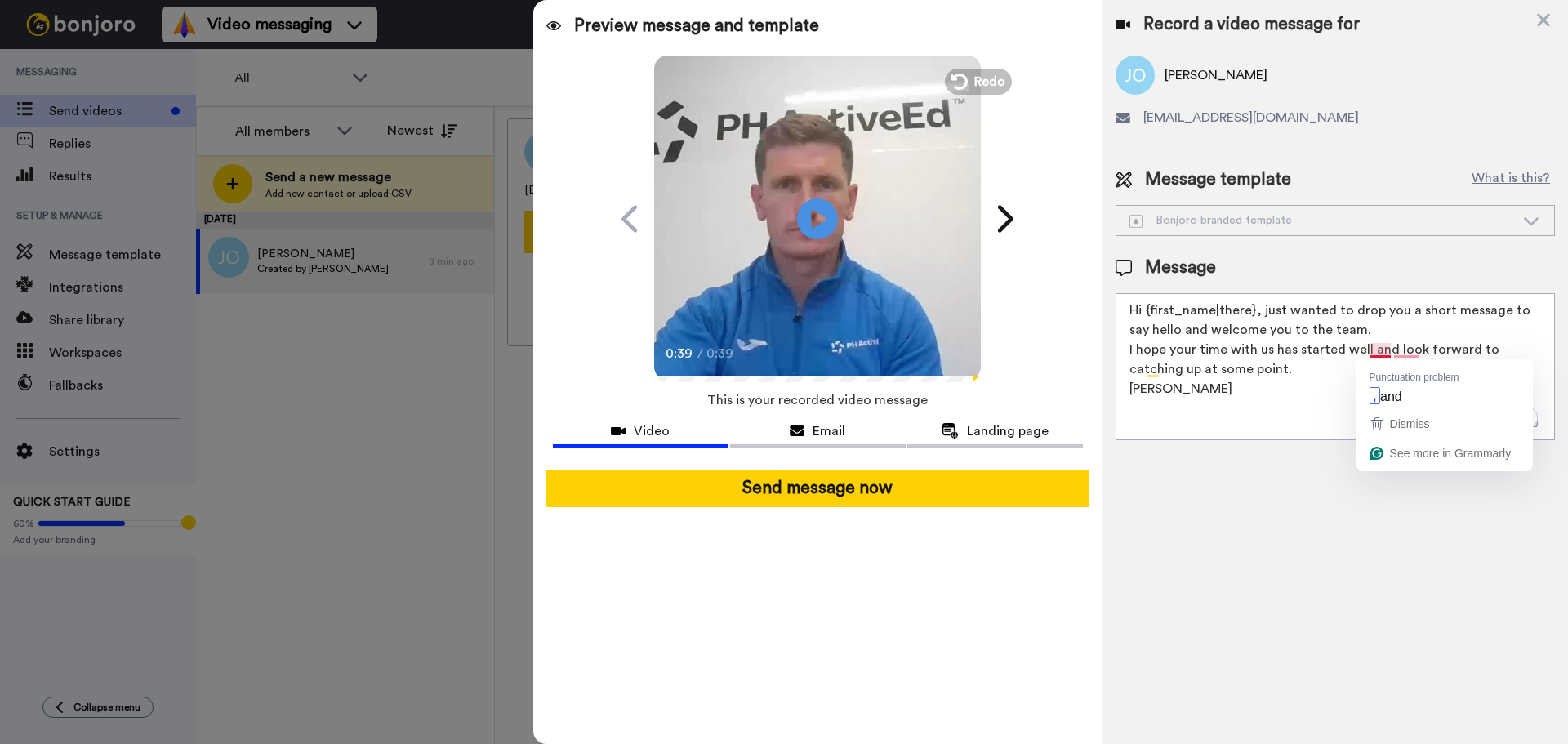
click at [1390, 349] on textarea "Hi {first_name|there}, just wanted to drop you a short message to say hello and…" at bounding box center [1335, 366] width 439 height 147
click at [1381, 365] on textarea "Hi {first_name|there}, just wanted to drop you a short message to say hello and…" at bounding box center [1335, 366] width 439 height 147
click at [1199, 371] on textarea "Hi {first_name|there}, just wanted to drop you a short message to say hello and…" at bounding box center [1335, 366] width 439 height 147
click at [1257, 310] on textarea "Hi {first_name|there}, just wanted to drop you a short message to say hello and…" at bounding box center [1335, 366] width 439 height 147
drag, startPoint x: 1238, startPoint y: 387, endPoint x: 1060, endPoint y: 313, distance: 192.8
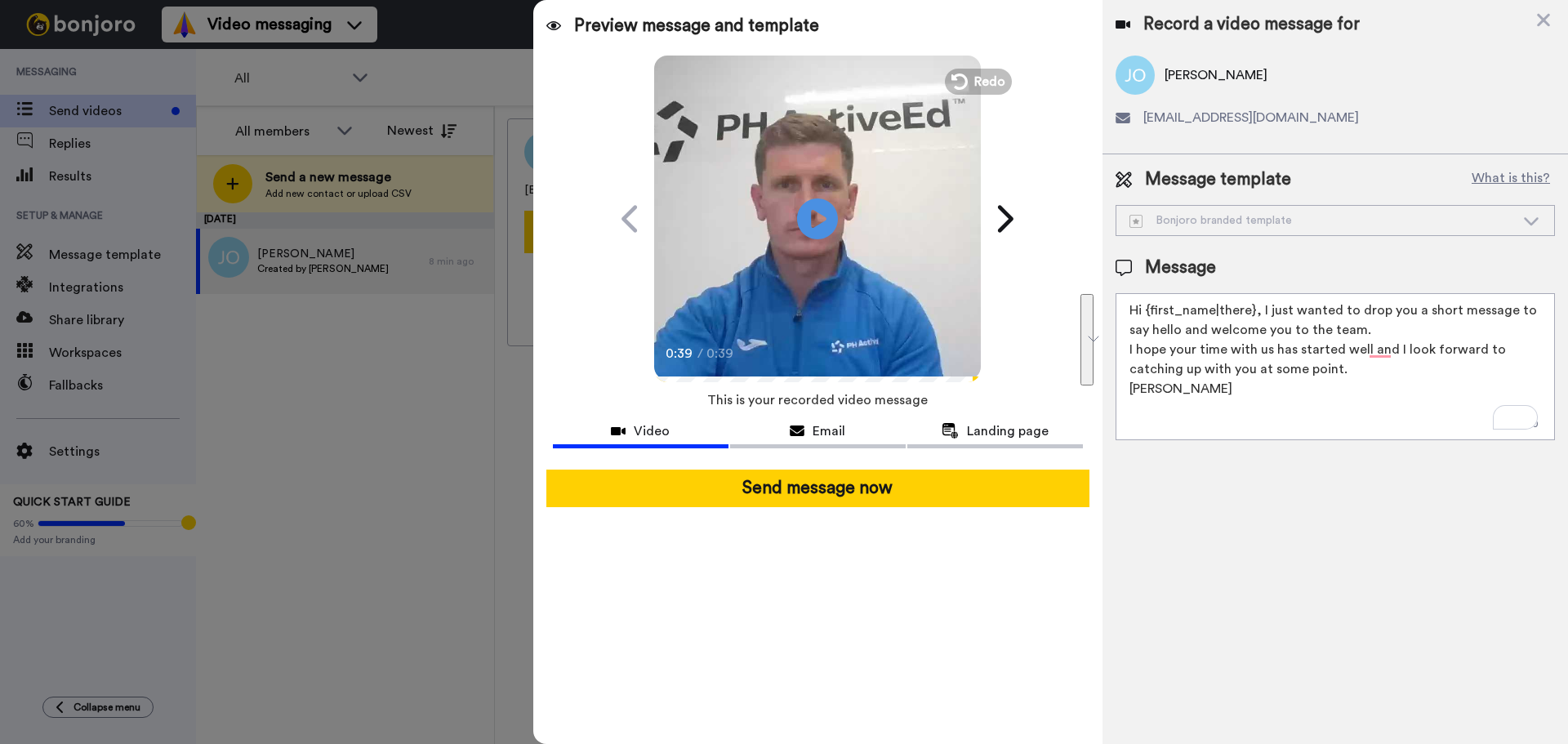
click at [1060, 313] on div "Preview message and template Play/Pause 0:39 / 0:39 Here's a personal video I r…" at bounding box center [1050, 372] width 1034 height 744
type textarea "Hi {first_name|there}, I just wanted to drop you a short message to say hello a…"
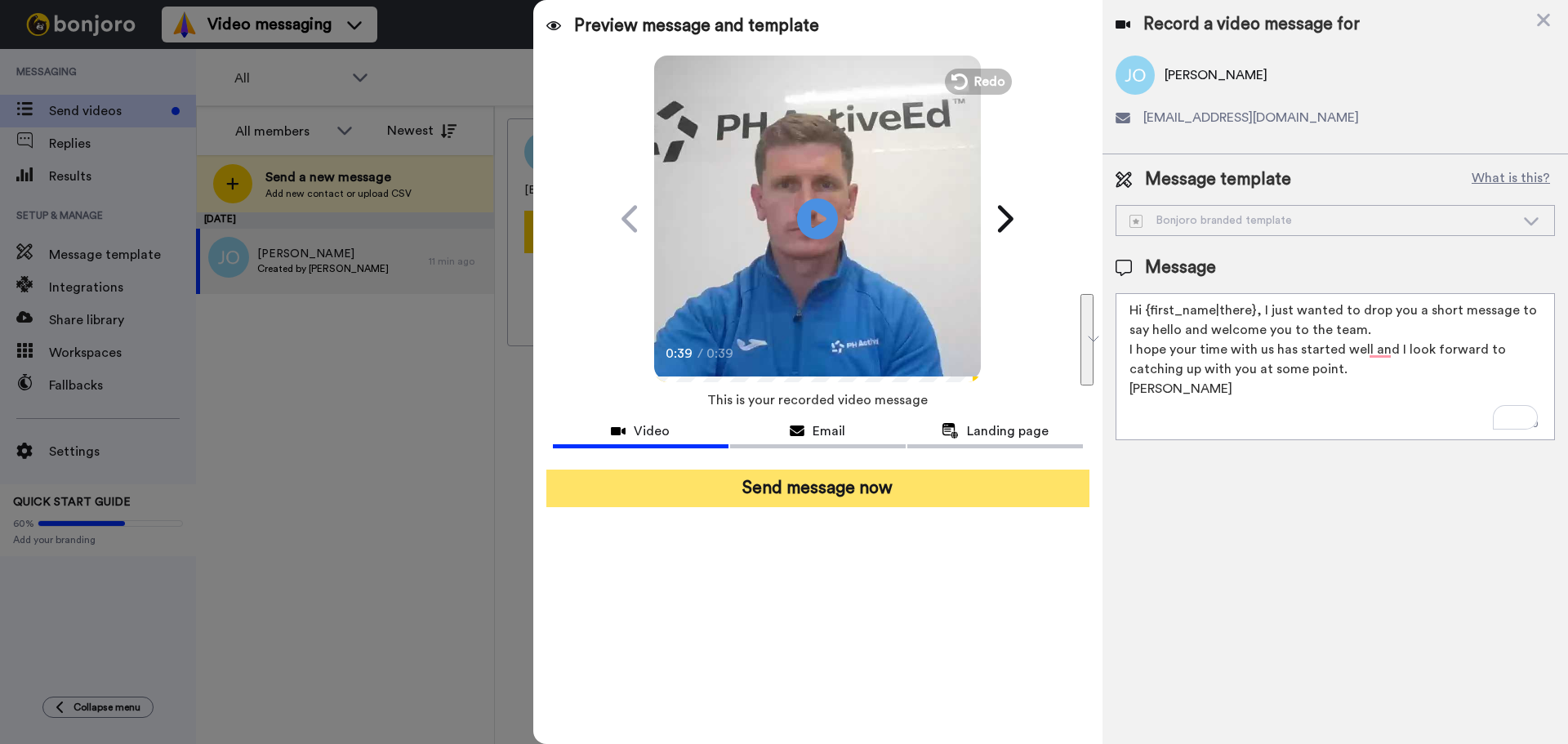
click at [939, 506] on button "Send message now" at bounding box center [818, 489] width 543 height 37
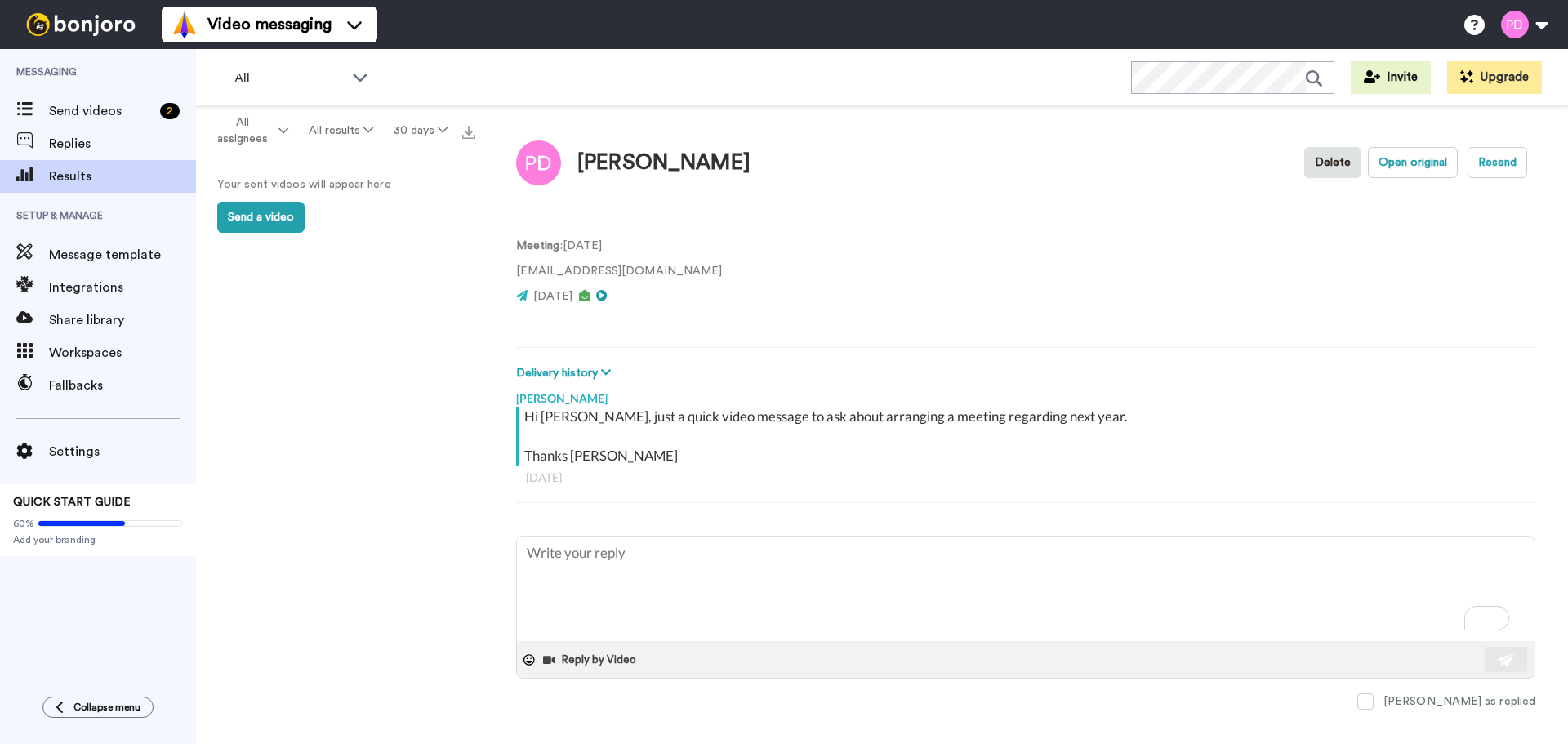
click at [746, 275] on video at bounding box center [795, 276] width 98 height 98
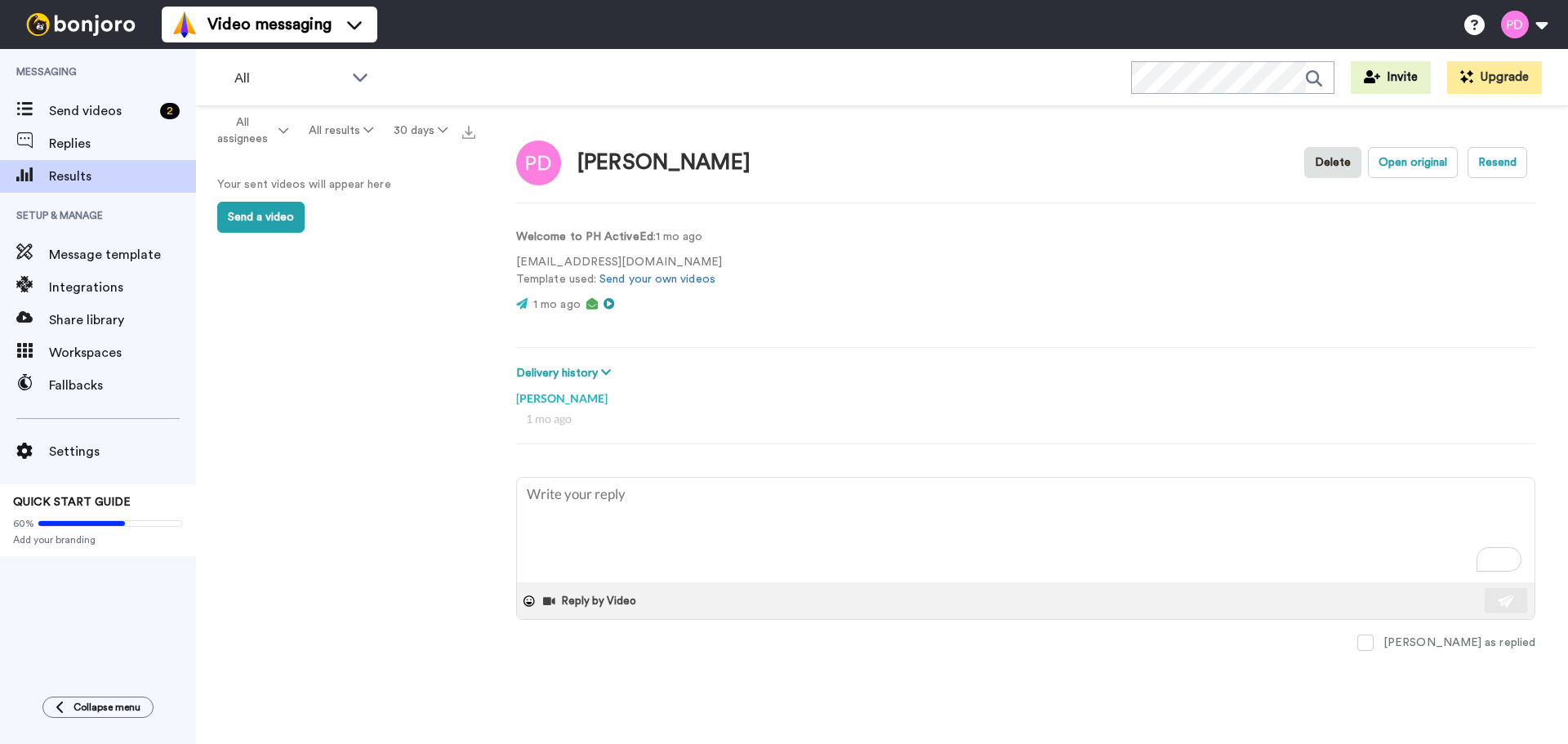
click at [784, 284] on video at bounding box center [795, 276] width 98 height 98
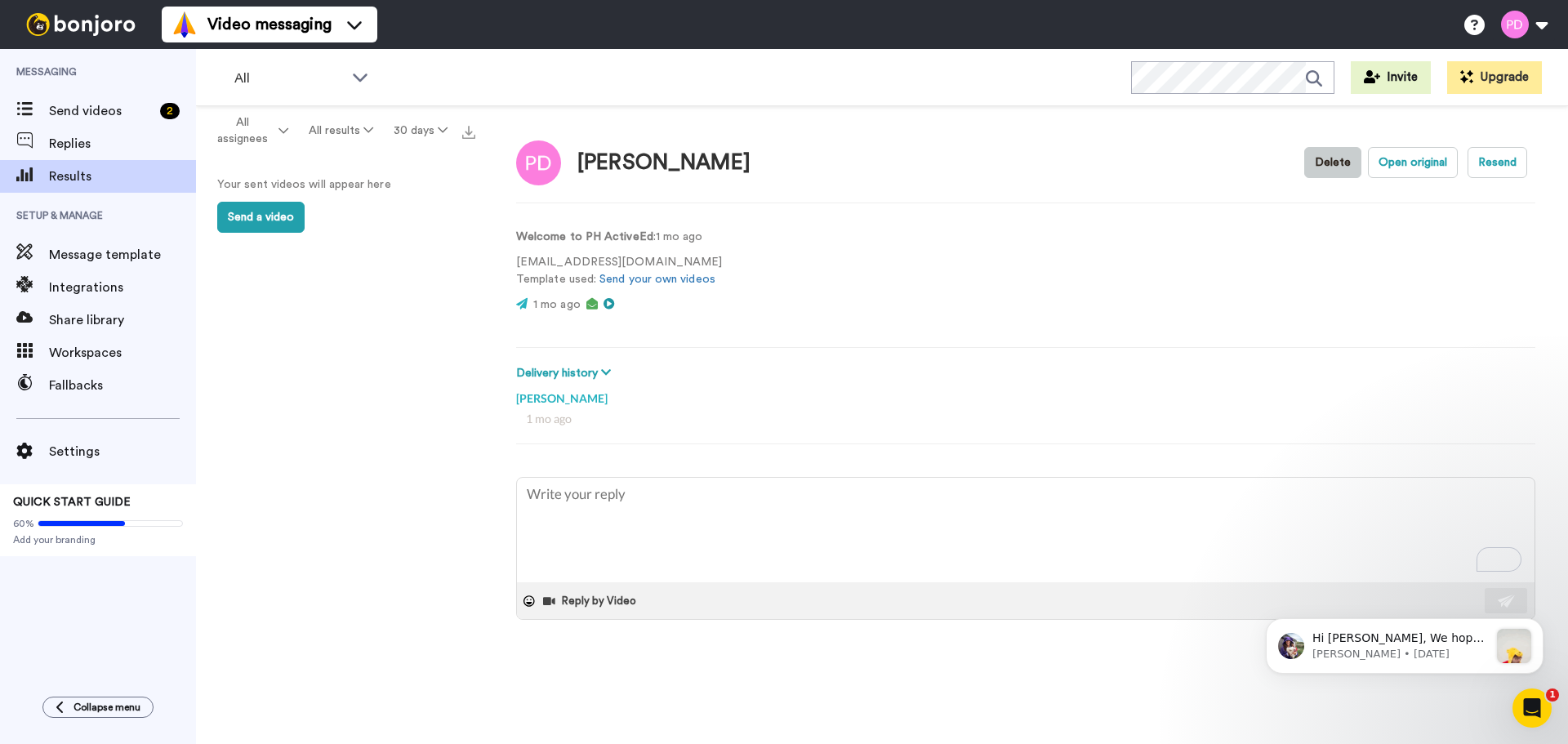
click at [1335, 172] on button "Delete" at bounding box center [1332, 162] width 57 height 31
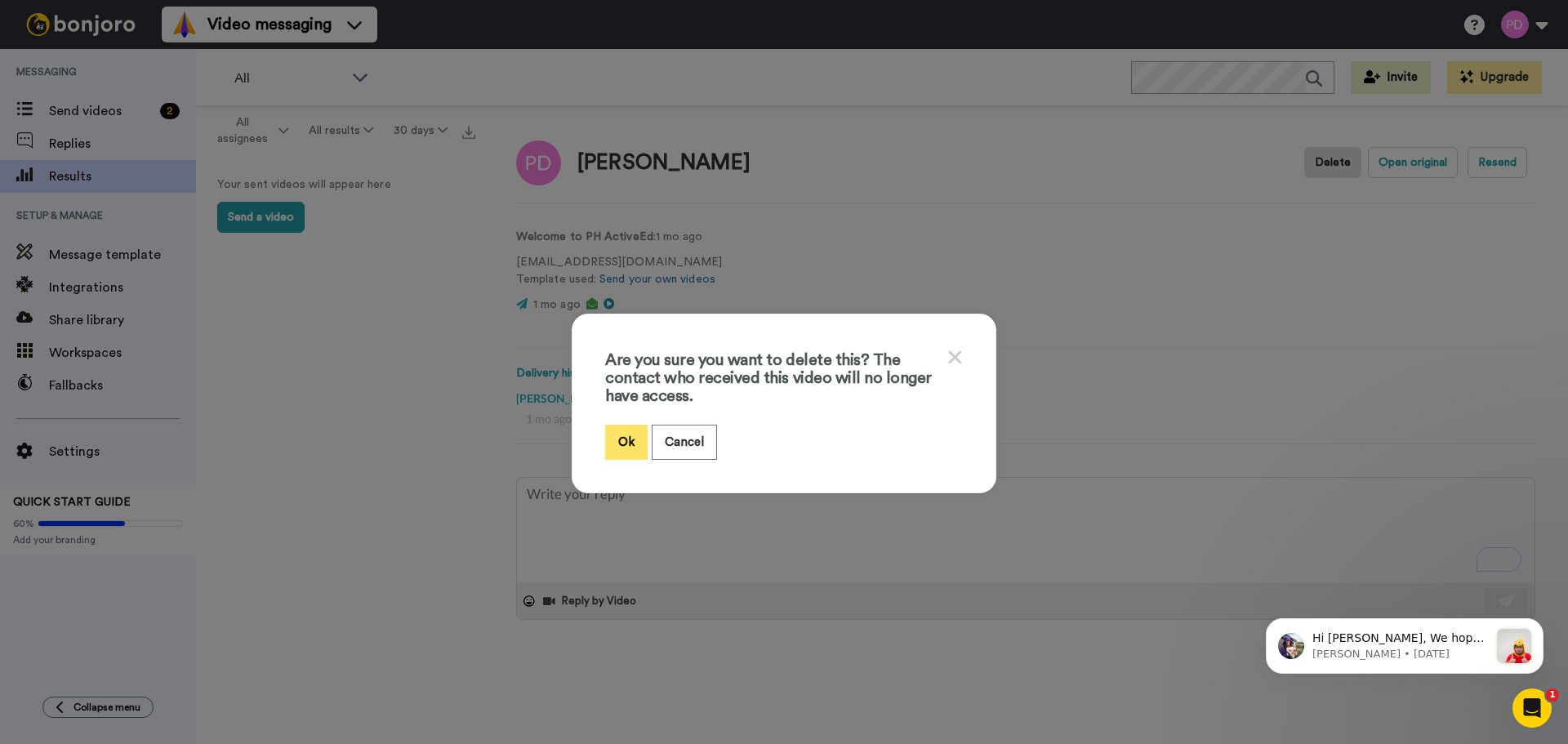
click at [610, 436] on button "Ok" at bounding box center [625, 443] width 42 height 36
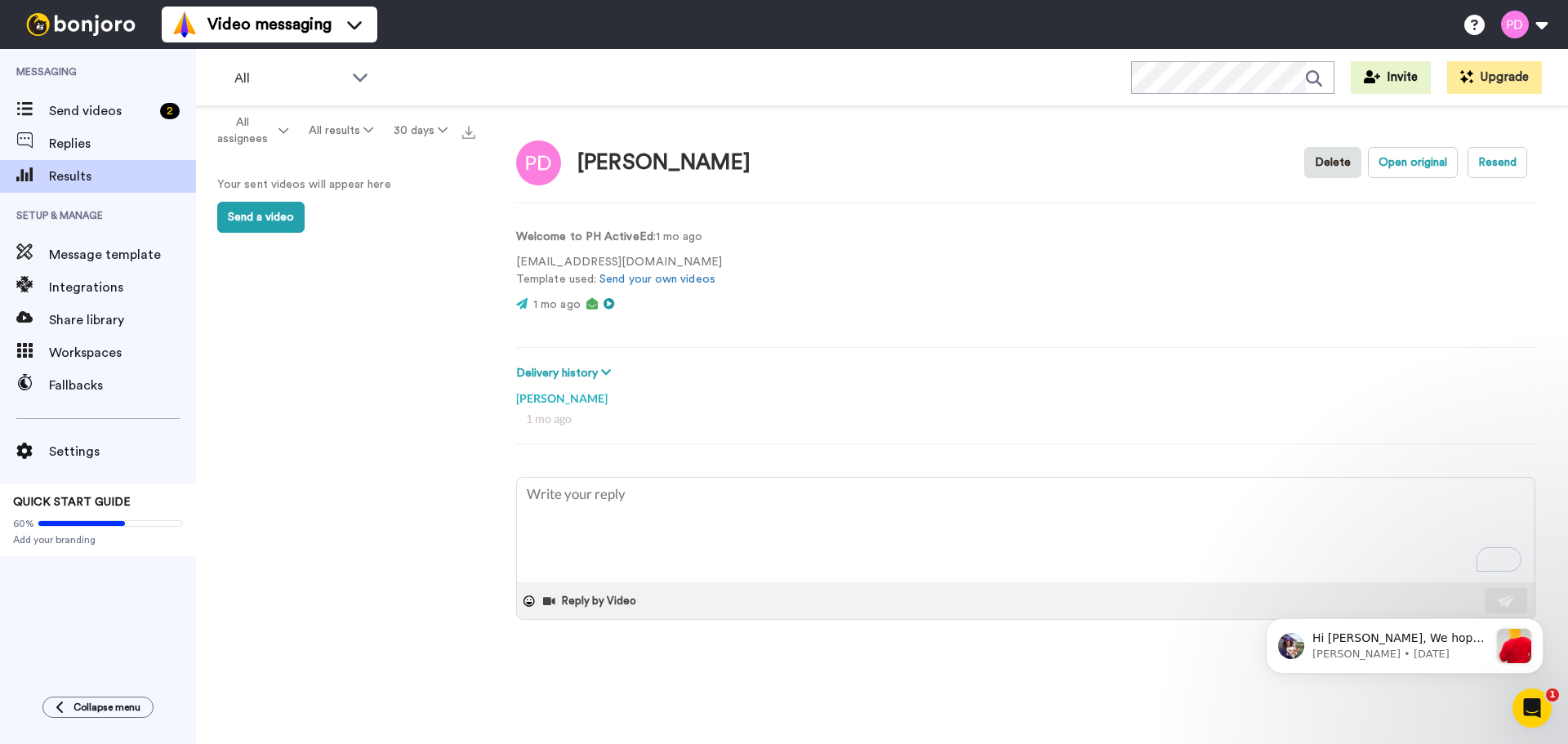
type textarea "x"
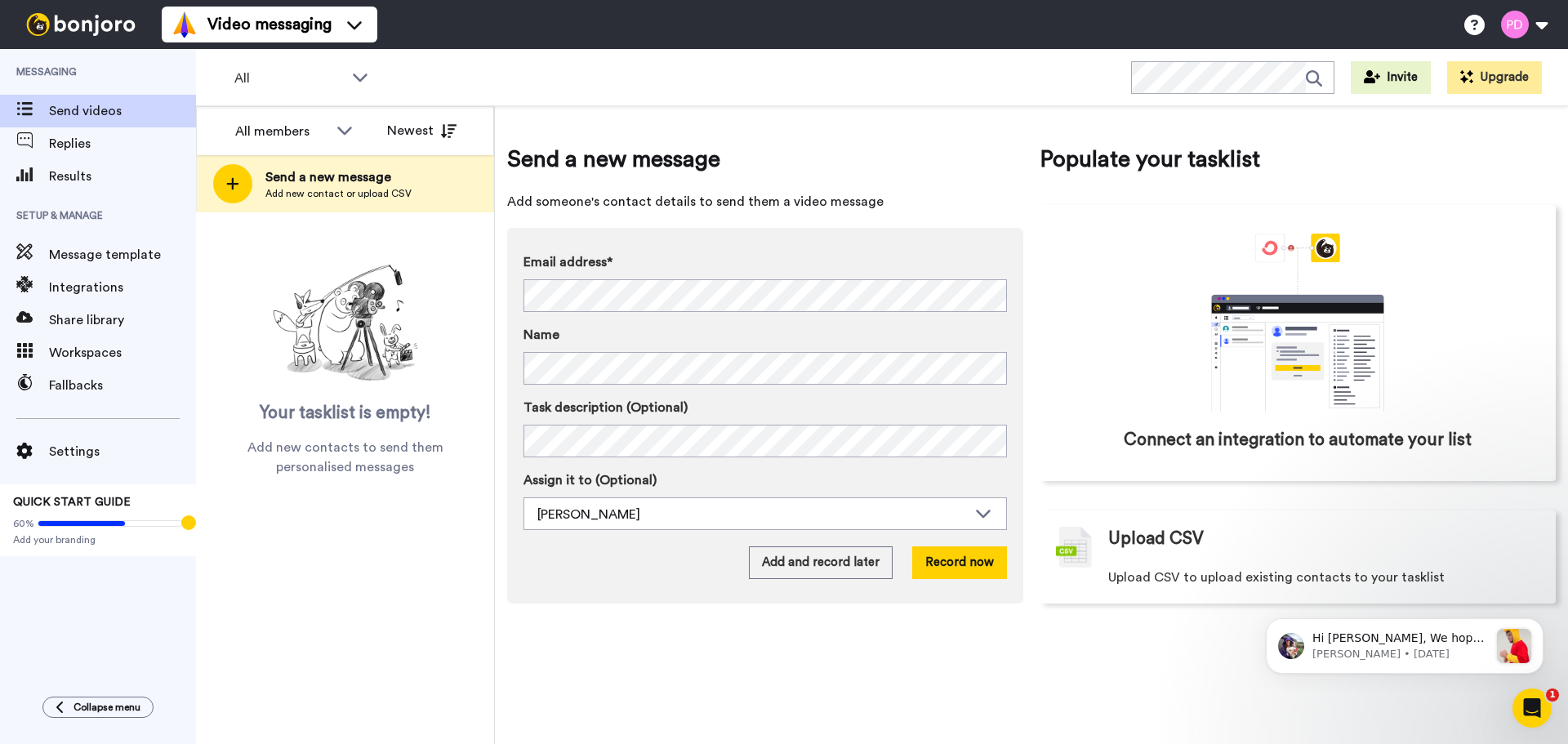
click at [89, 29] on img at bounding box center [81, 24] width 123 height 22
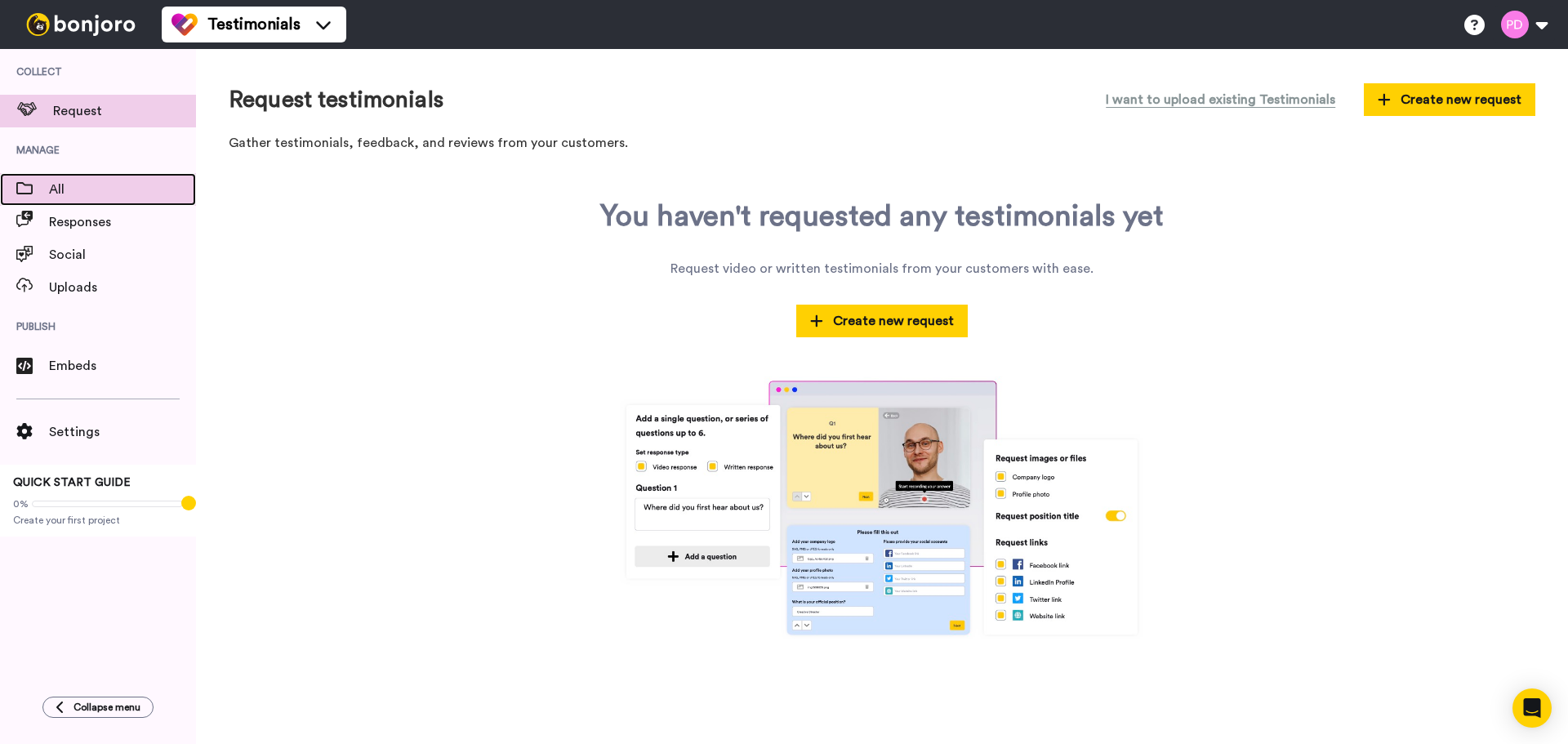
click at [91, 182] on span "All" at bounding box center [122, 189] width 147 height 20
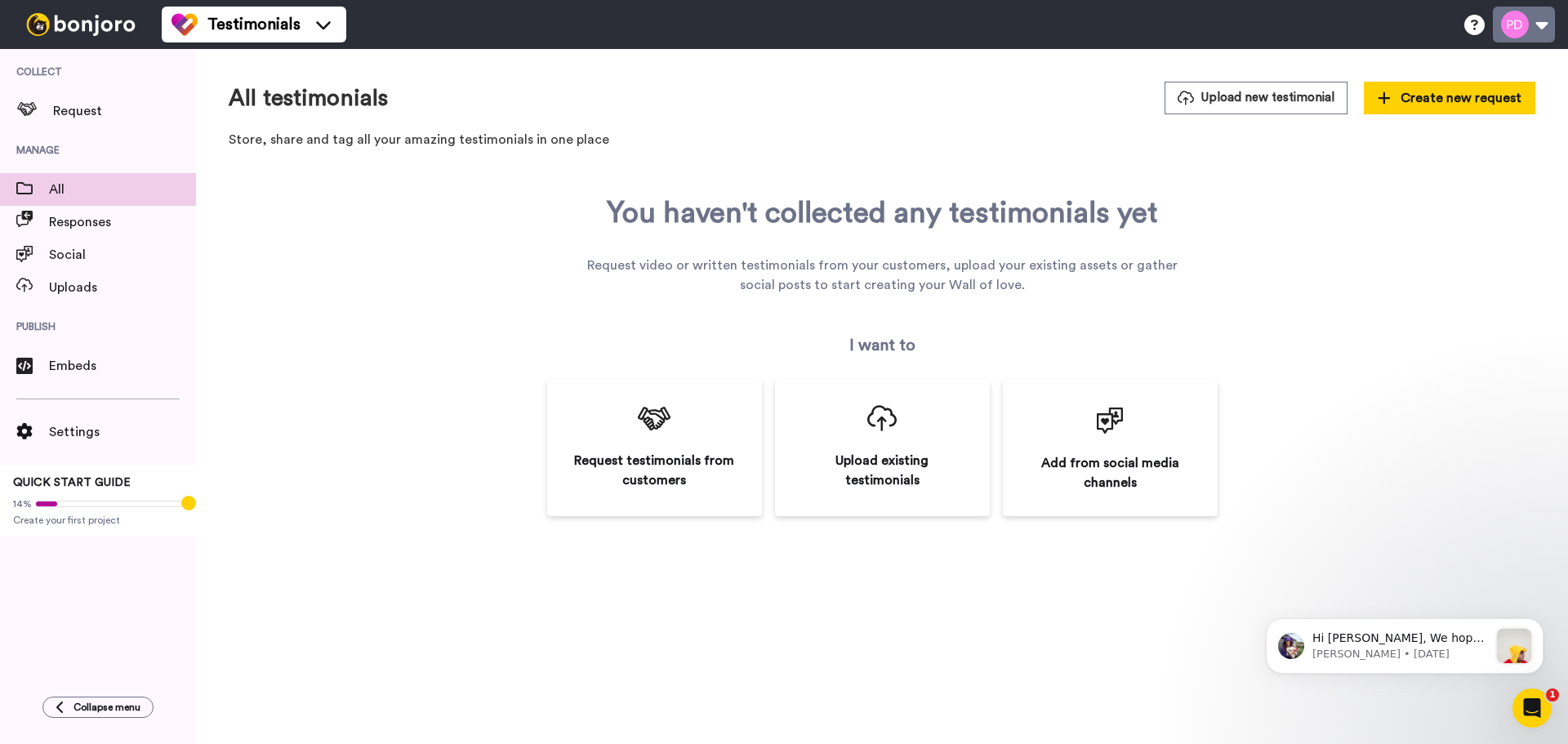
click at [1532, 36] on button at bounding box center [1524, 24] width 62 height 36
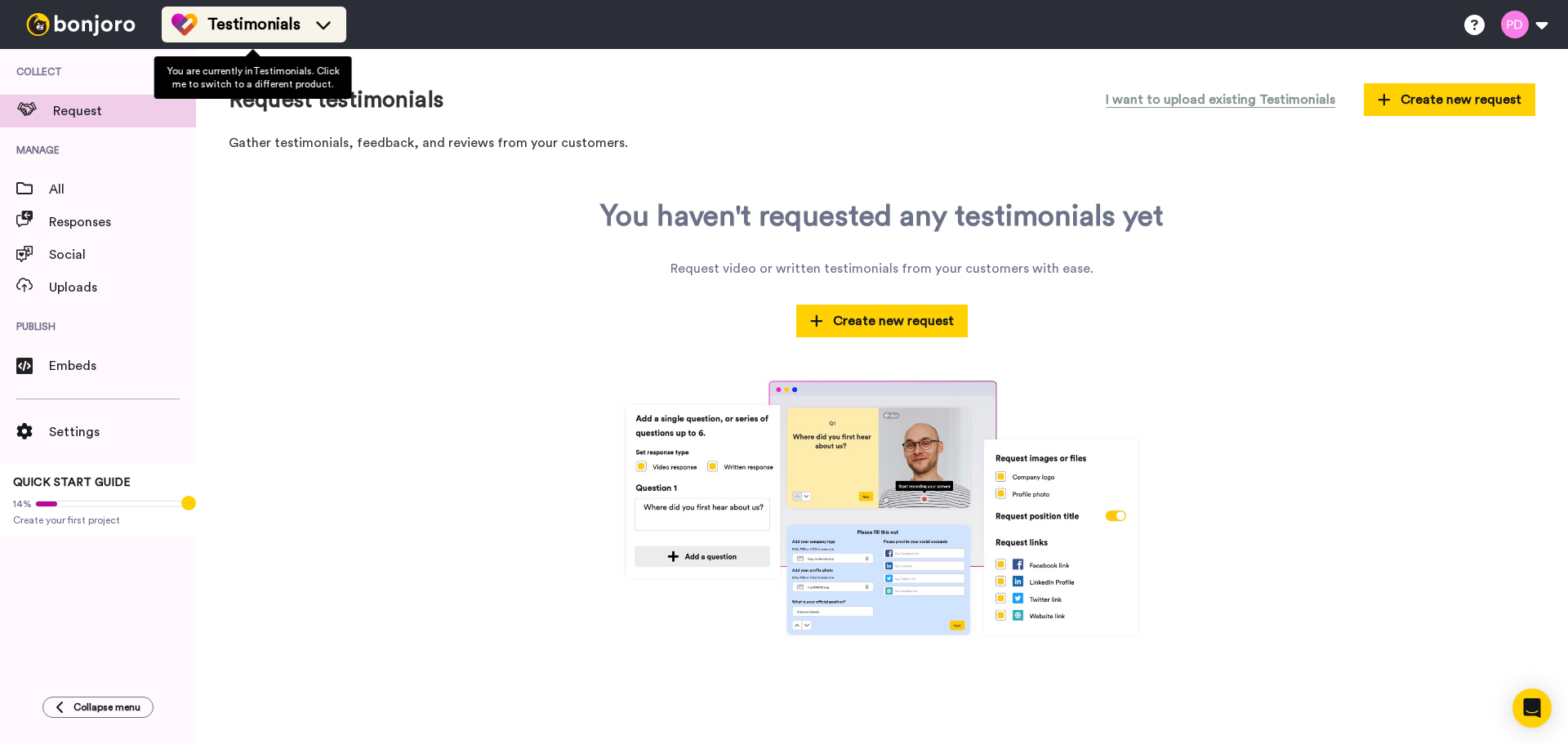
click at [286, 19] on span "Testimonials" at bounding box center [254, 24] width 93 height 22
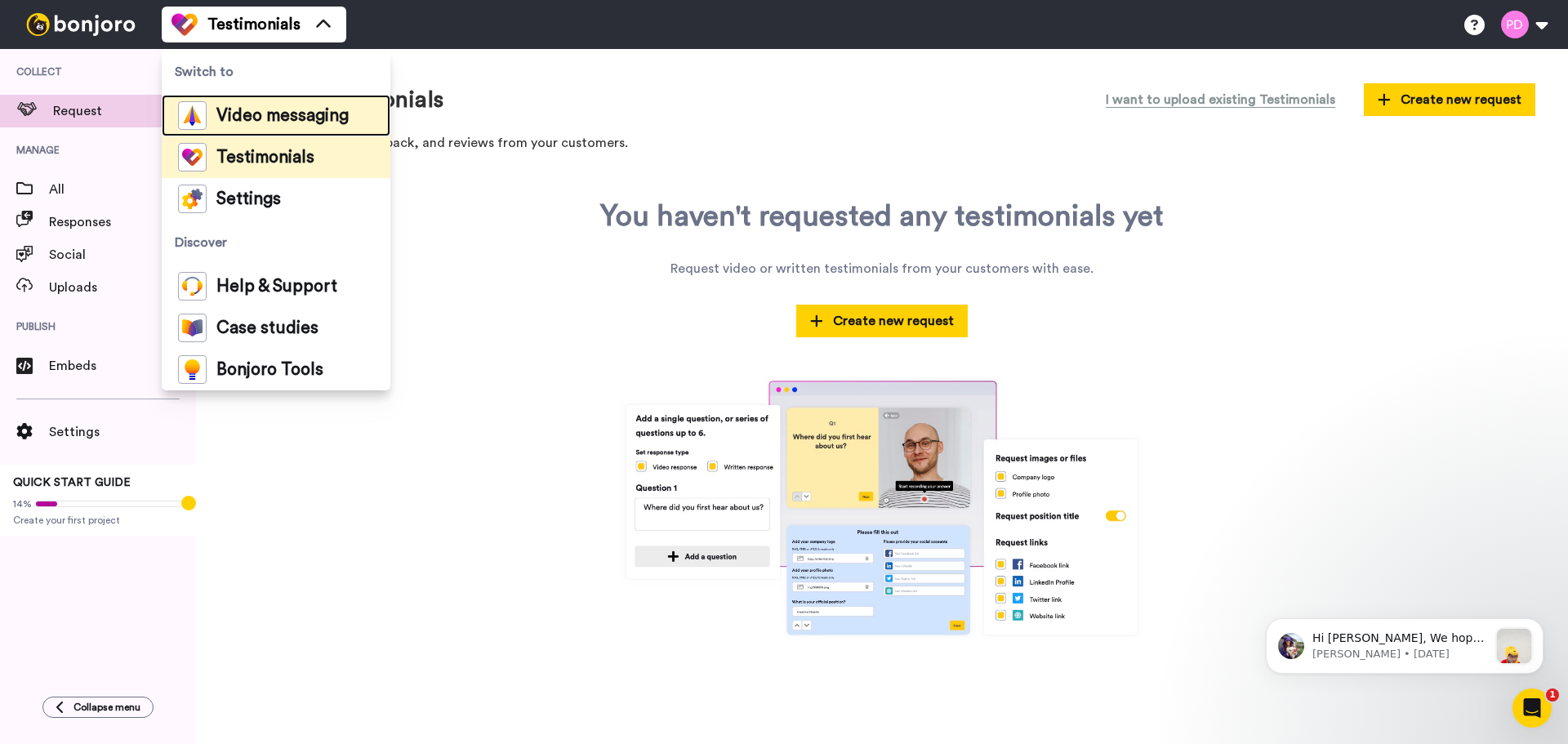
click at [271, 114] on span "Video messaging" at bounding box center [282, 115] width 132 height 16
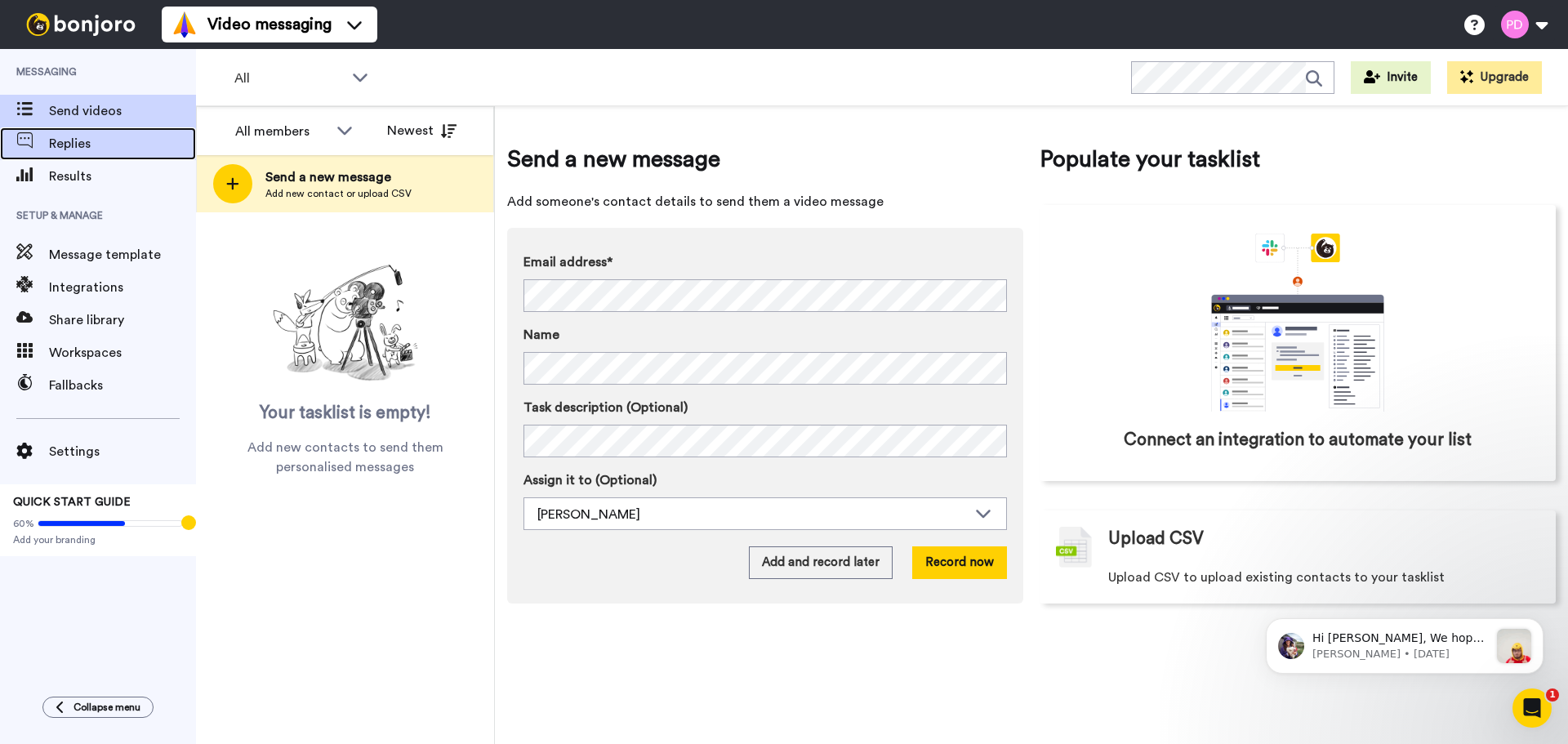
click at [72, 146] on span "Replies" at bounding box center [122, 143] width 147 height 20
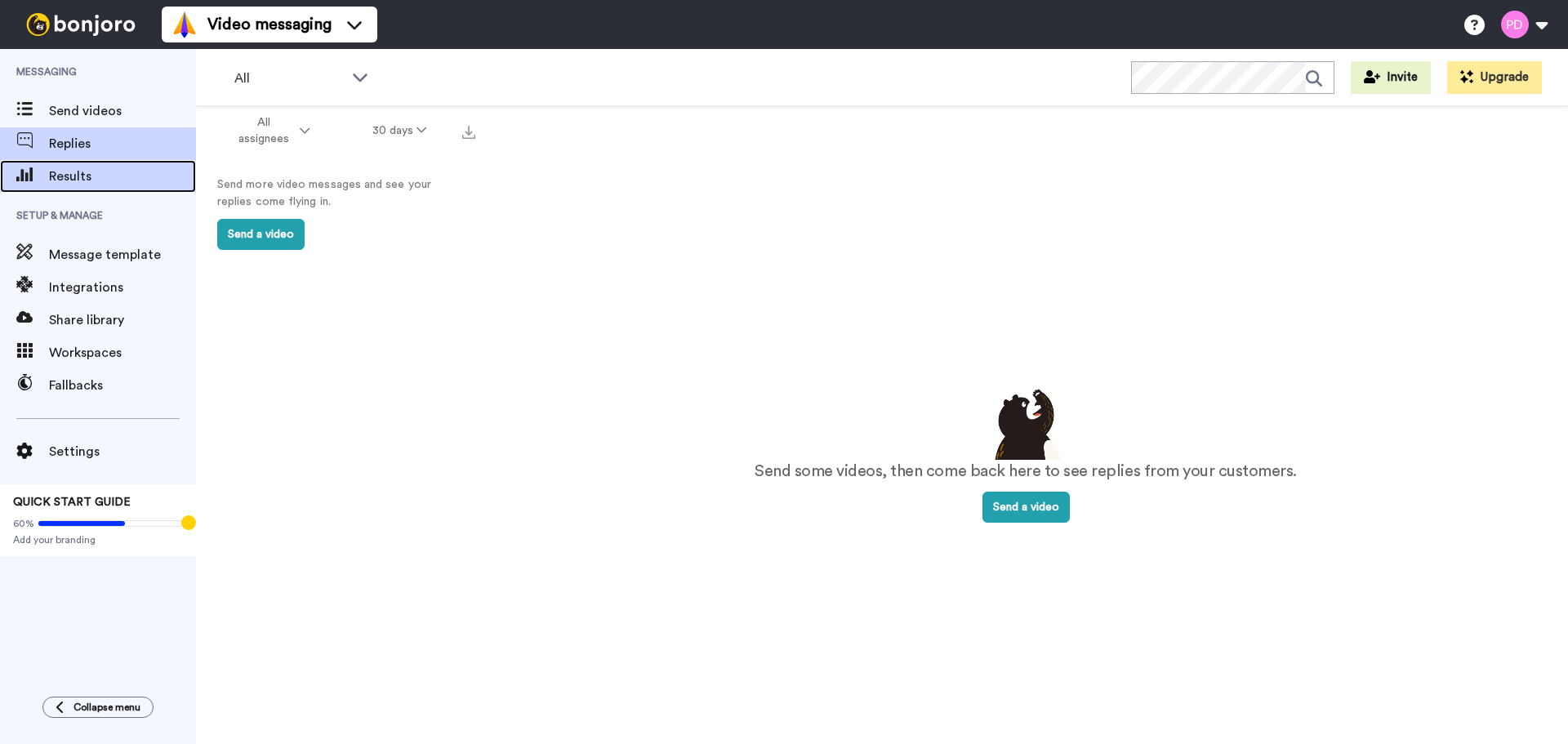
click at [72, 175] on span "Results" at bounding box center [122, 176] width 147 height 20
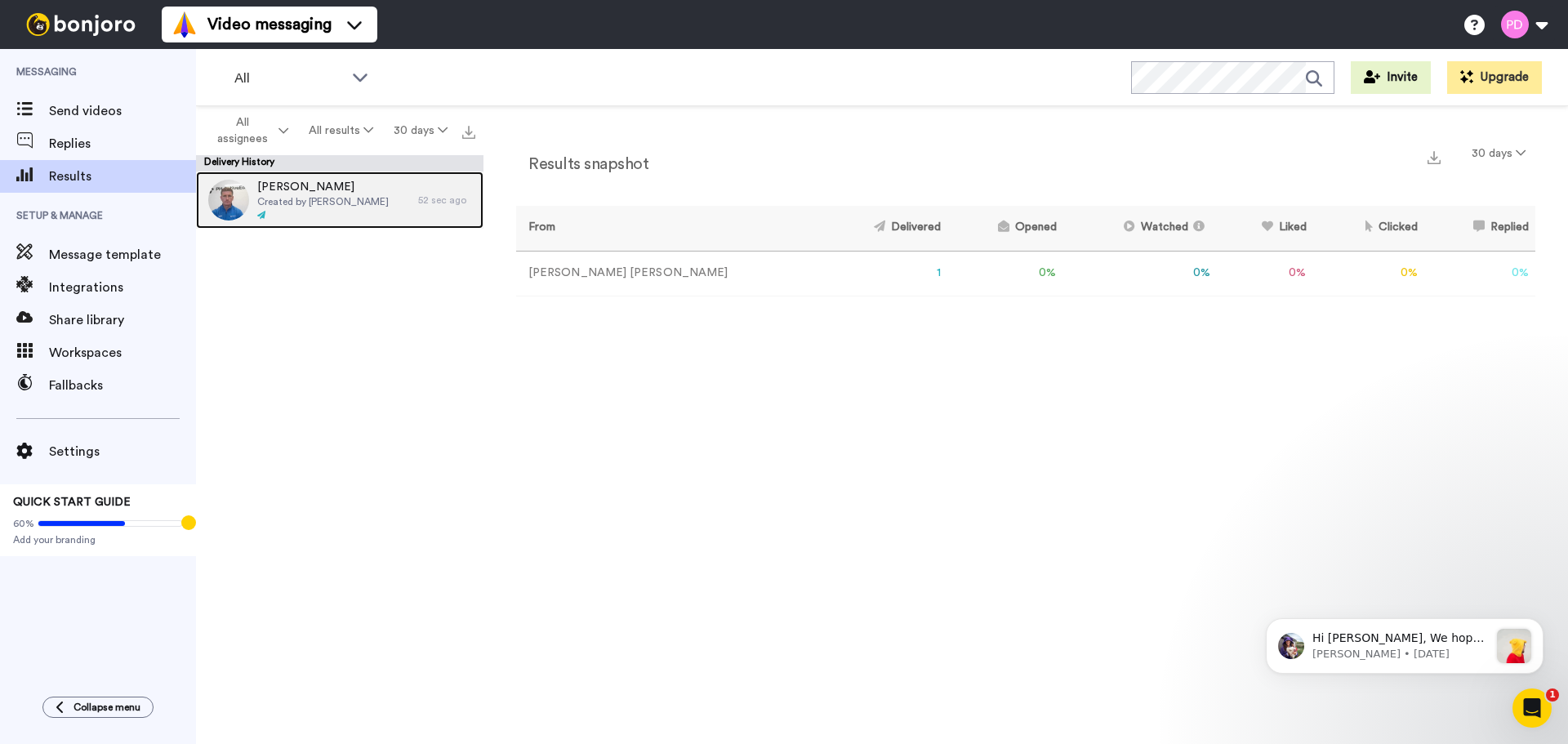
click at [313, 214] on div at bounding box center [323, 215] width 131 height 11
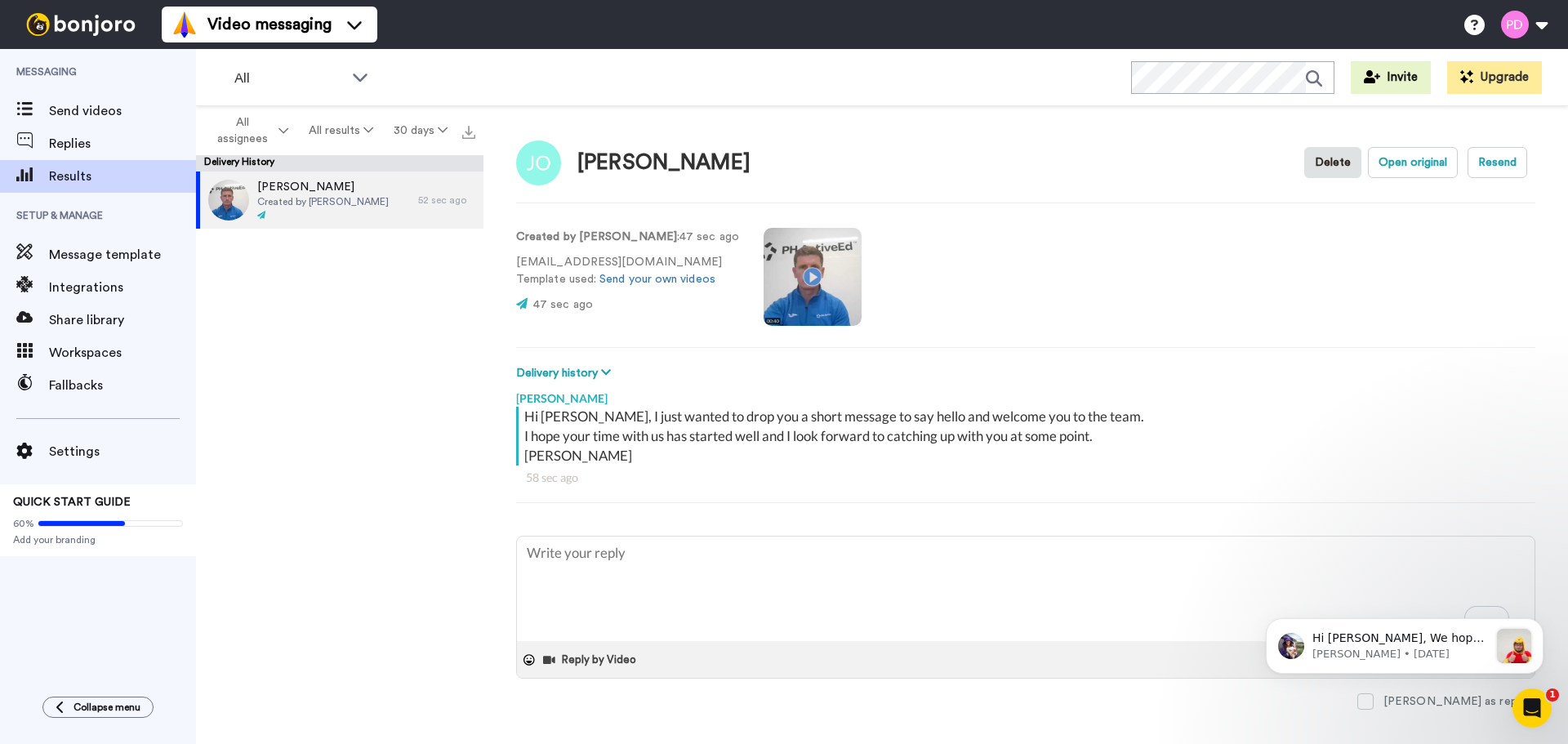
click at [764, 274] on video at bounding box center [813, 276] width 98 height 98
click at [90, 111] on span "Send videos" at bounding box center [122, 110] width 147 height 20
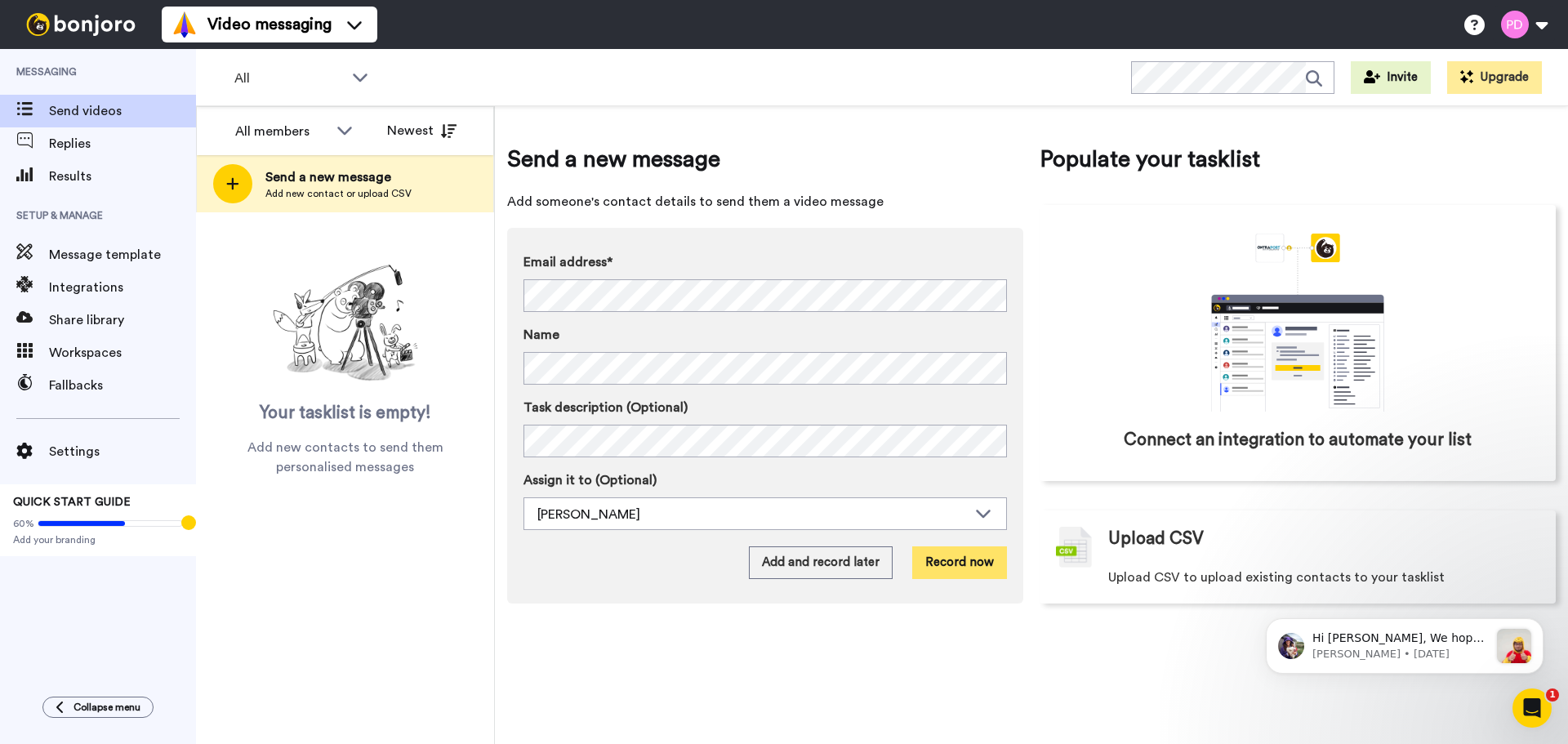
click at [951, 565] on button "Record now" at bounding box center [959, 562] width 95 height 33
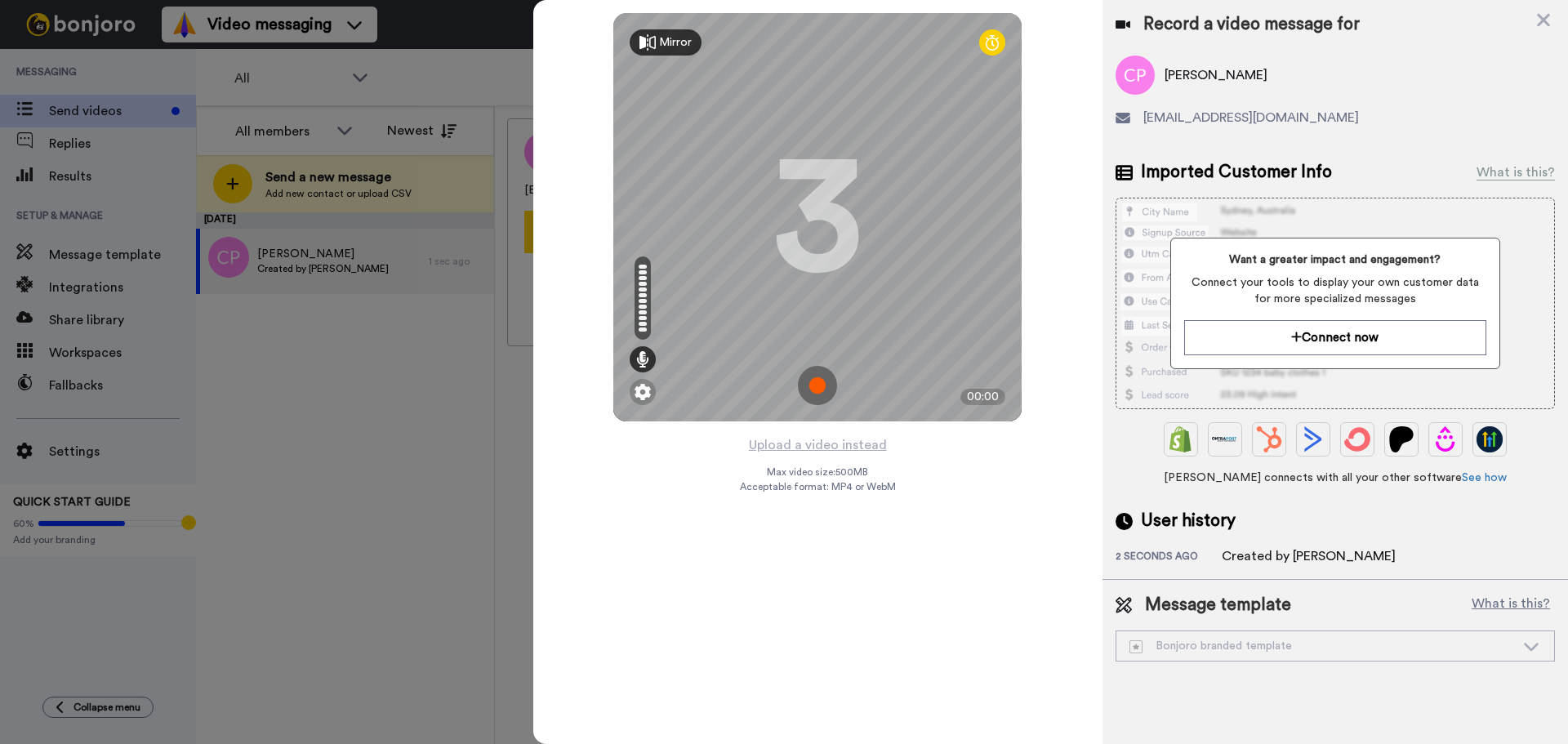
click at [826, 388] on img at bounding box center [817, 386] width 39 height 39
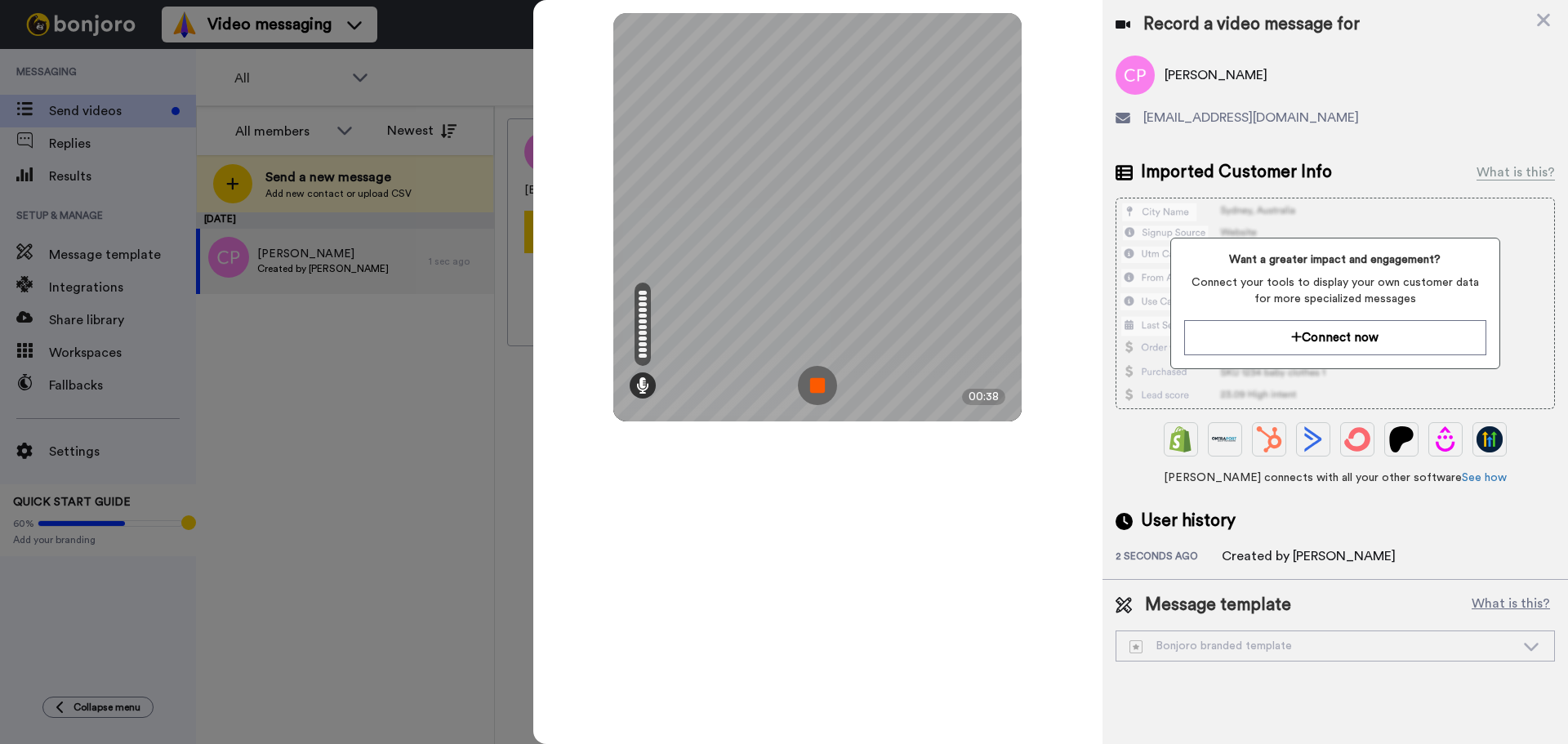
click at [341, 372] on div at bounding box center [784, 372] width 1568 height 744
click at [826, 373] on img at bounding box center [817, 386] width 39 height 39
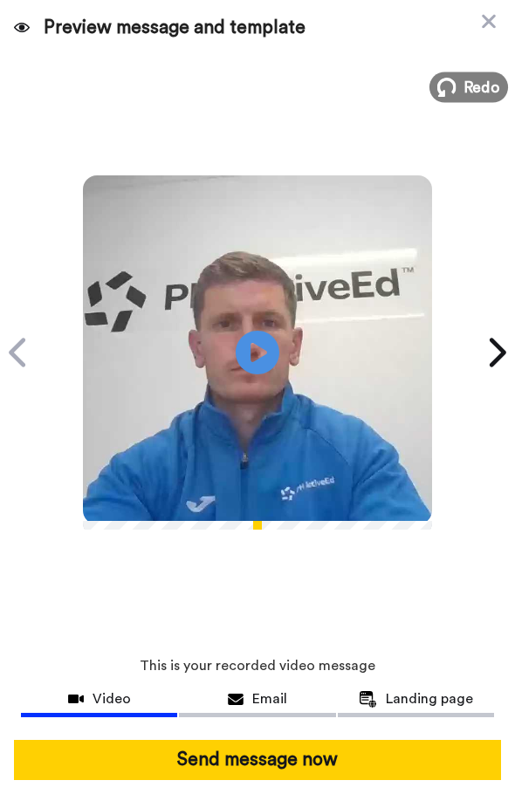
click at [464, 95] on span "Redo" at bounding box center [482, 86] width 37 height 23
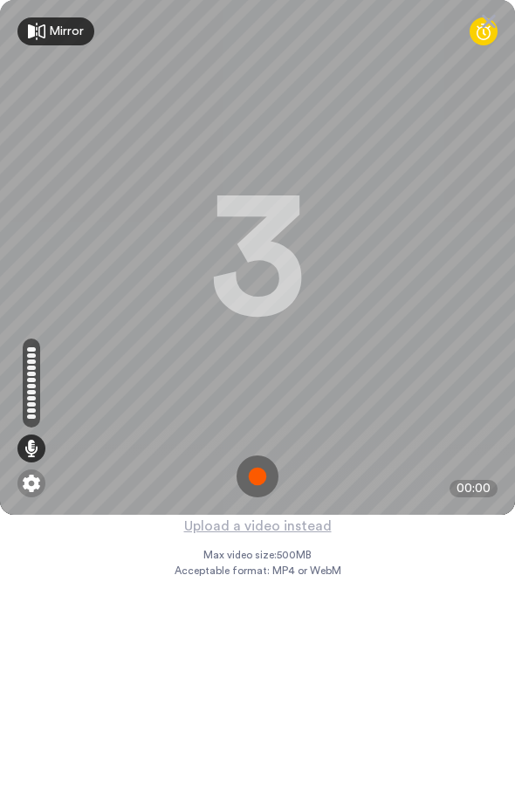
click at [251, 467] on img at bounding box center [257, 476] width 42 height 42
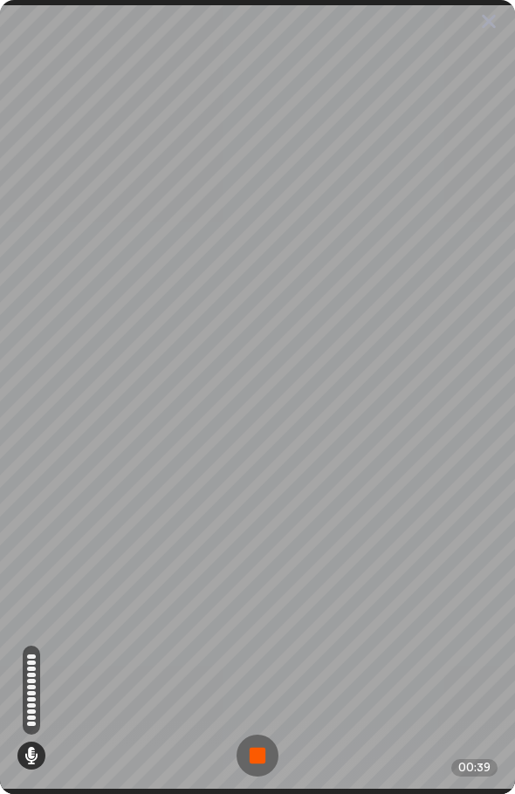
click at [252, 748] on img at bounding box center [257, 755] width 42 height 42
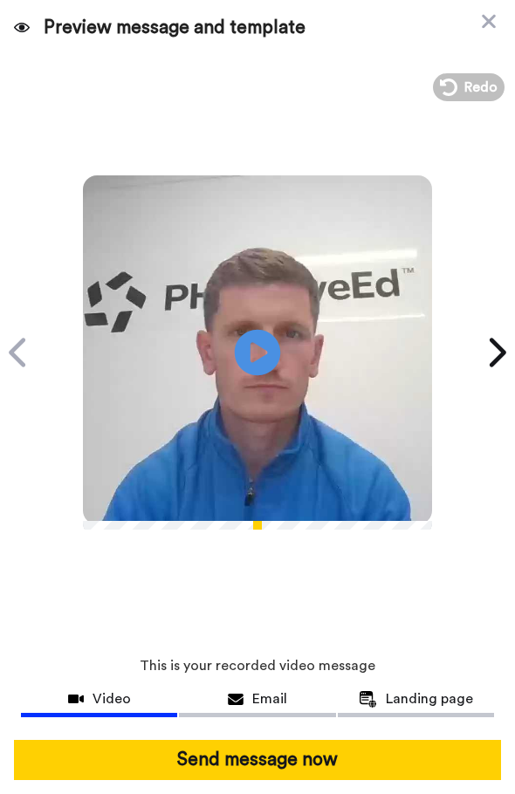
click at [240, 350] on icon "Play/Pause" at bounding box center [258, 352] width 46 height 83
click at [437, 89] on icon at bounding box center [446, 87] width 19 height 19
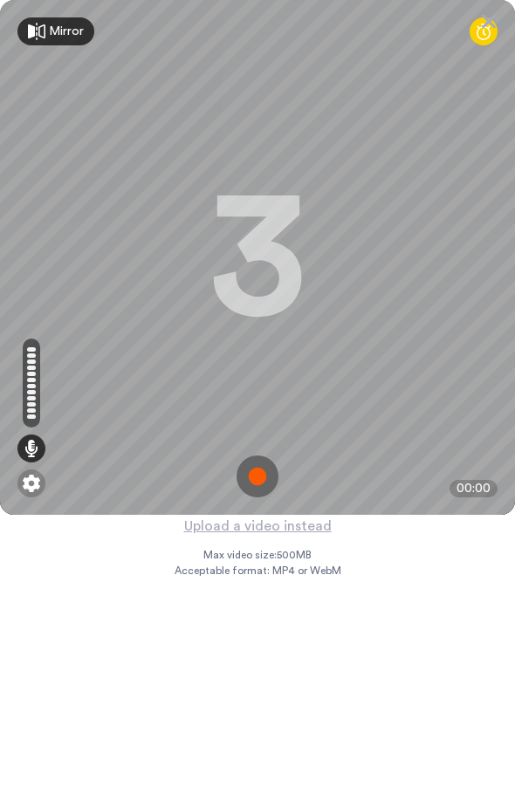
click at [261, 461] on img at bounding box center [257, 476] width 42 height 42
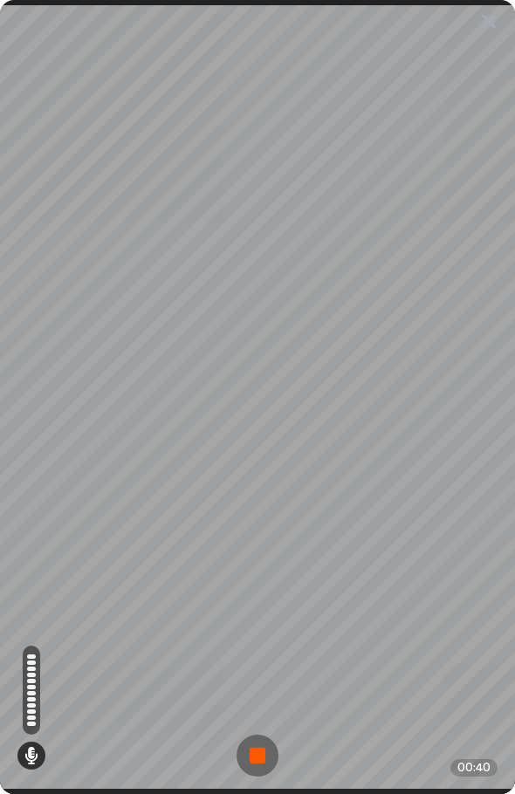
click at [264, 742] on img at bounding box center [257, 755] width 42 height 42
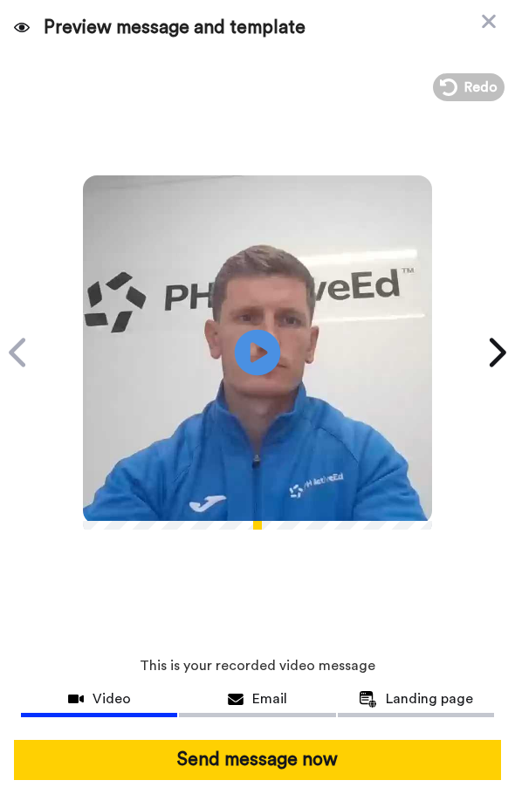
click at [261, 361] on icon at bounding box center [258, 353] width 46 height 46
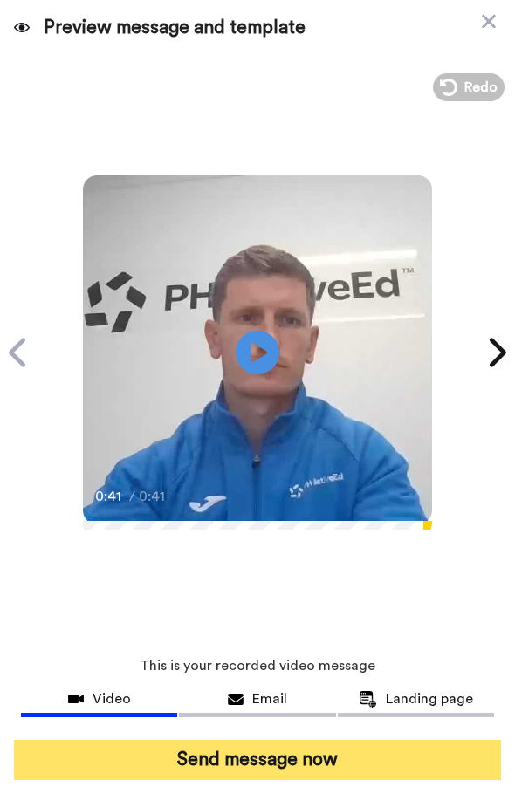
click at [326, 747] on button "Send message now" at bounding box center [257, 760] width 487 height 40
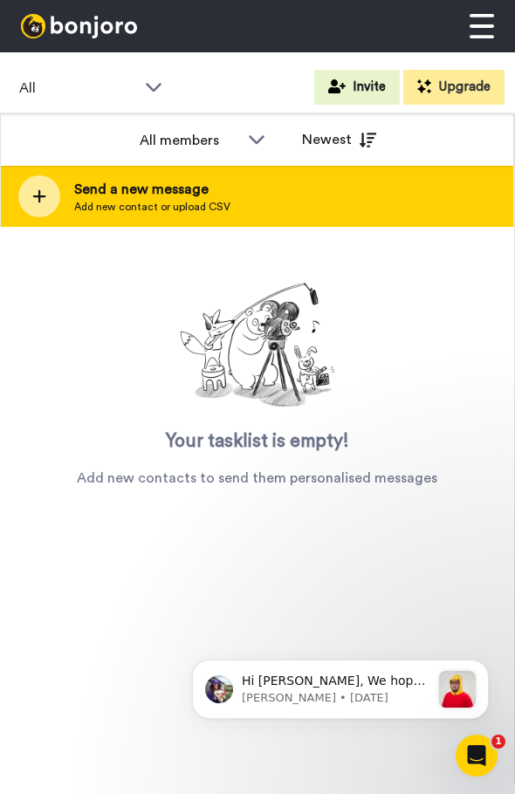
click at [45, 191] on icon at bounding box center [39, 196] width 14 height 16
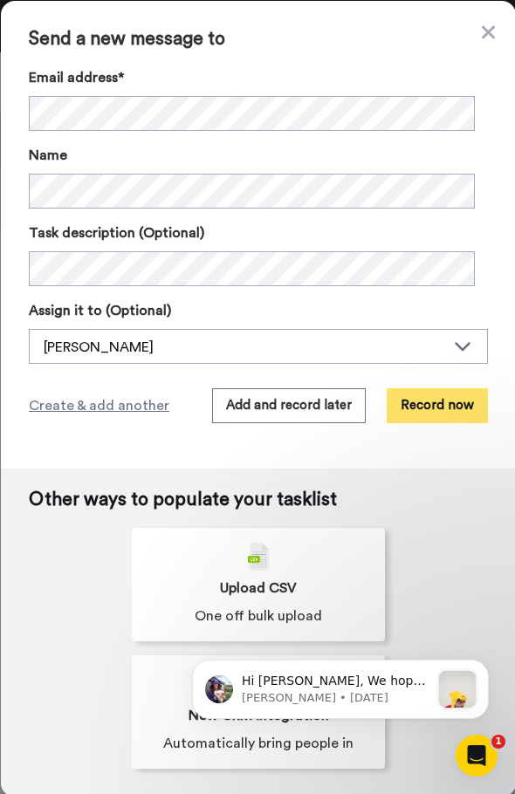
click at [408, 406] on button "Record now" at bounding box center [436, 405] width 101 height 35
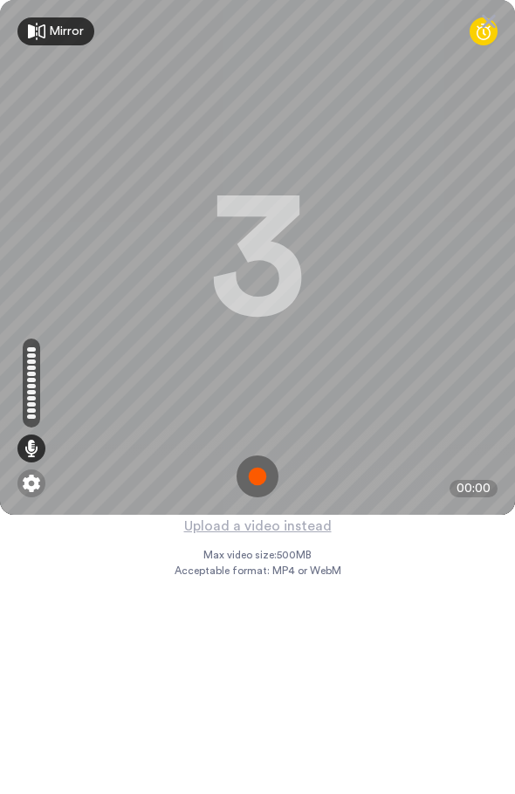
click at [263, 475] on img at bounding box center [257, 476] width 42 height 42
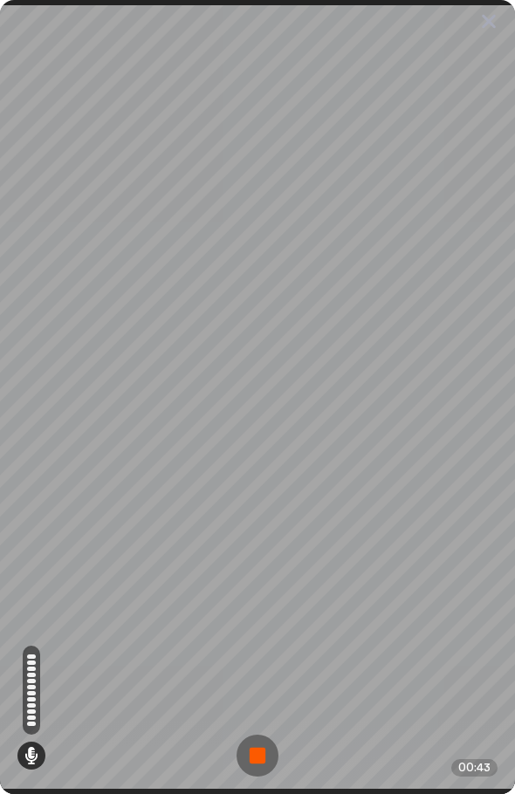
click at [250, 734] on img at bounding box center [257, 755] width 42 height 42
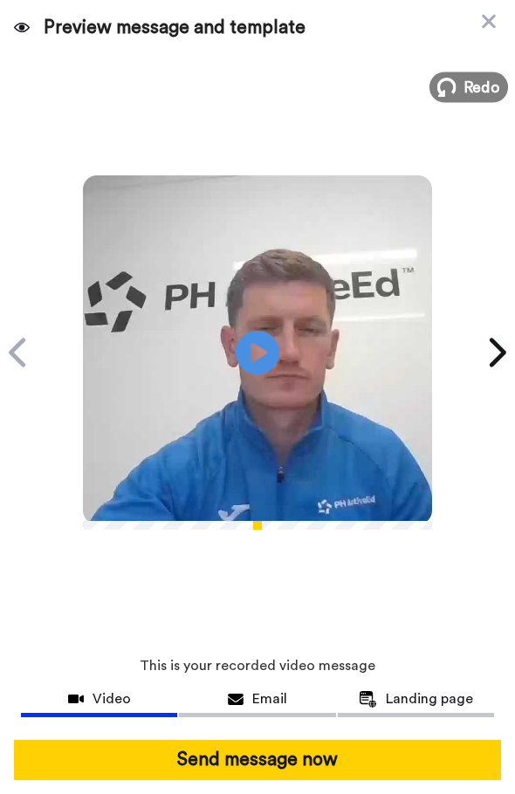
click at [464, 79] on span "Redo" at bounding box center [482, 86] width 37 height 23
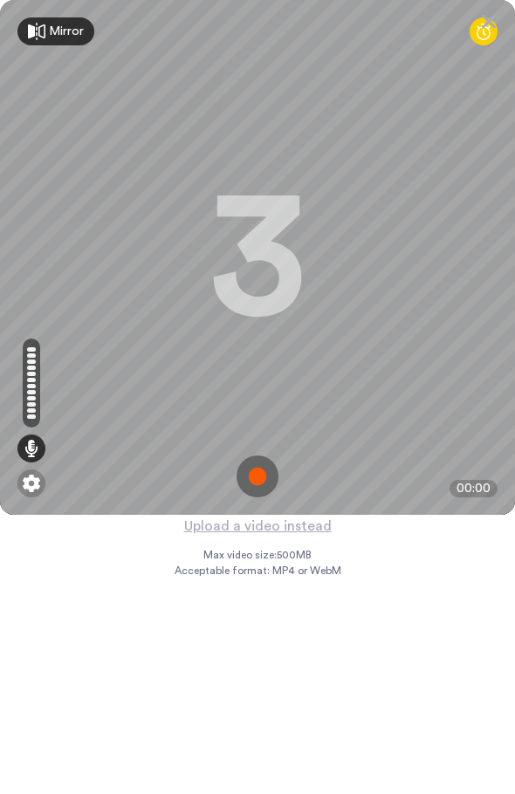
click at [249, 469] on img at bounding box center [257, 476] width 42 height 42
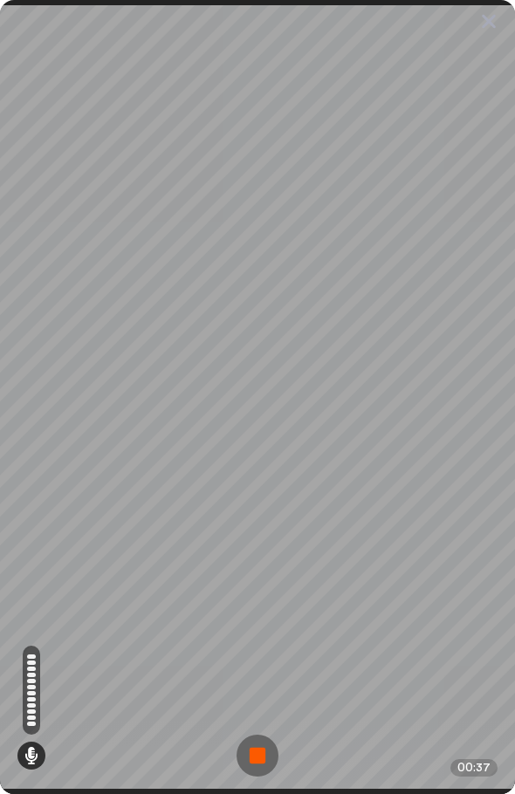
click at [251, 759] on img at bounding box center [257, 755] width 42 height 42
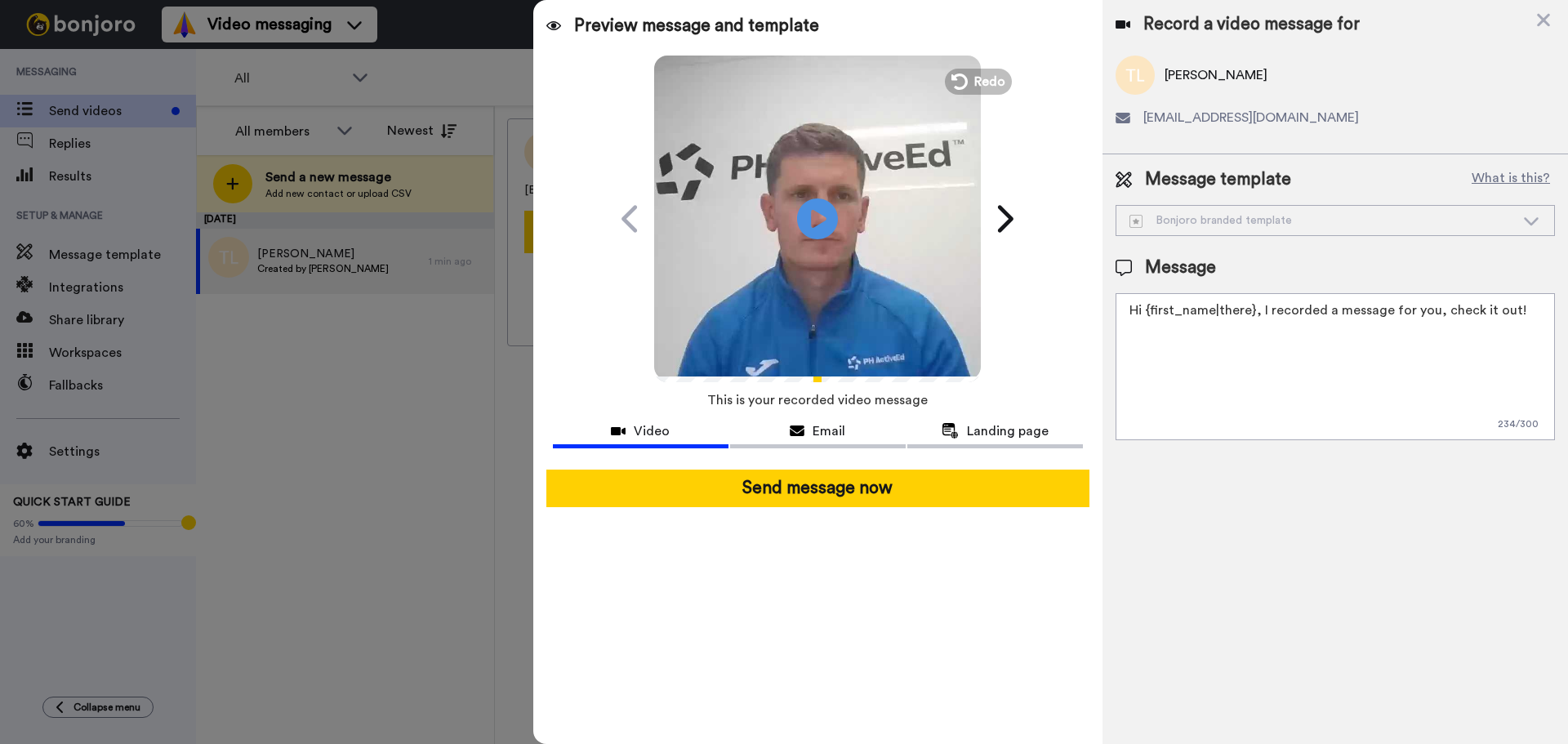
click at [481, 427] on textarea "Hi {first_name|there}, I recorded a message for you, check it out!" at bounding box center [1335, 366] width 439 height 147
paste textarea "[EMAIL_ADDRESS][DOMAIN_NAME]"
type textarea "[EMAIL_ADDRESS][DOMAIN_NAME]"
paste textarea "Hi {first_name|there}, I just wanted to drop you a short message to say hello a…"
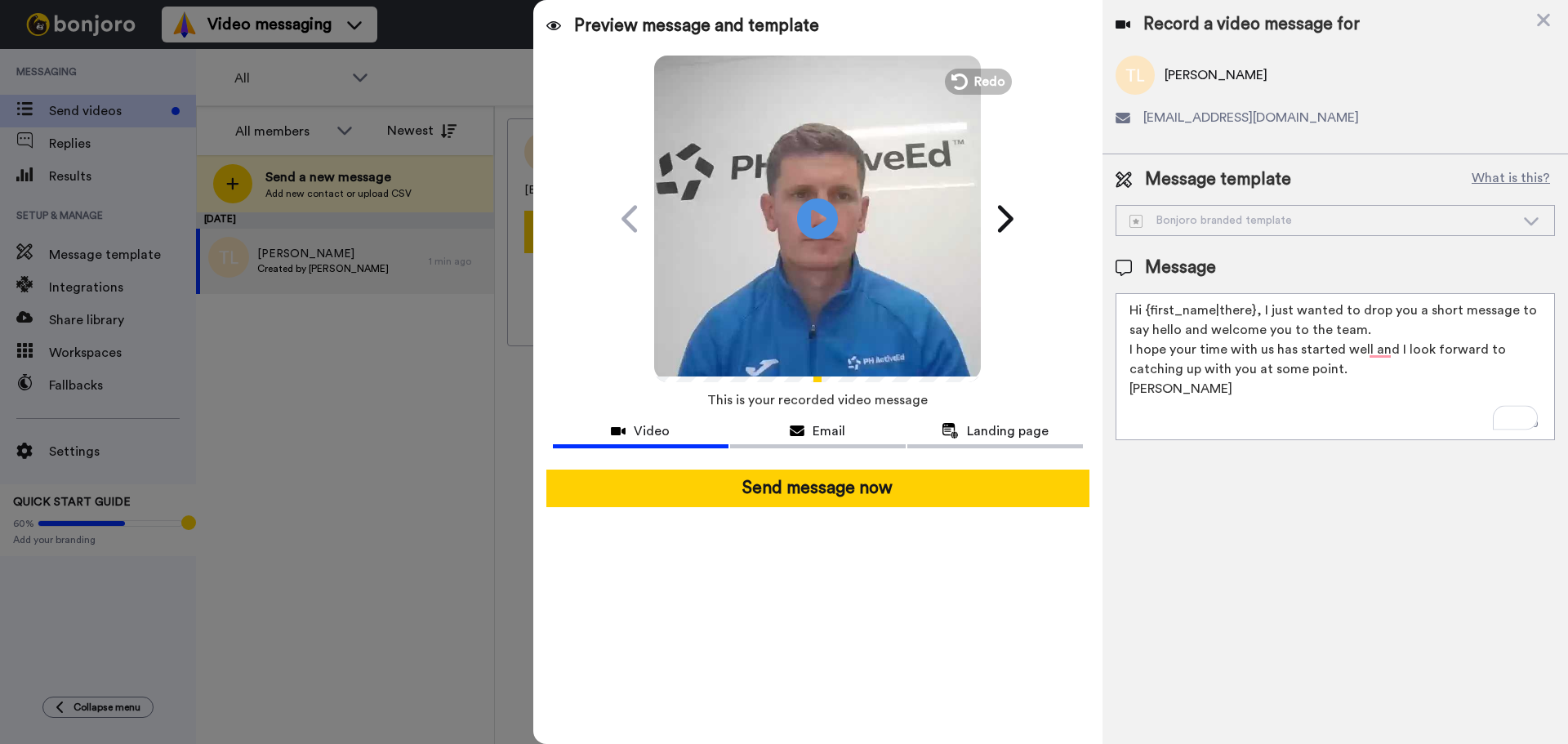
click at [481, 351] on textarea "Hi {first_name|there}, I just wanted to drop you a short message to say hello a…" at bounding box center [1335, 366] width 439 height 147
click at [481, 312] on textarea "Hi {first_name|there}, I just wanted to drop you a short message to say hello a…" at bounding box center [1335, 366] width 439 height 147
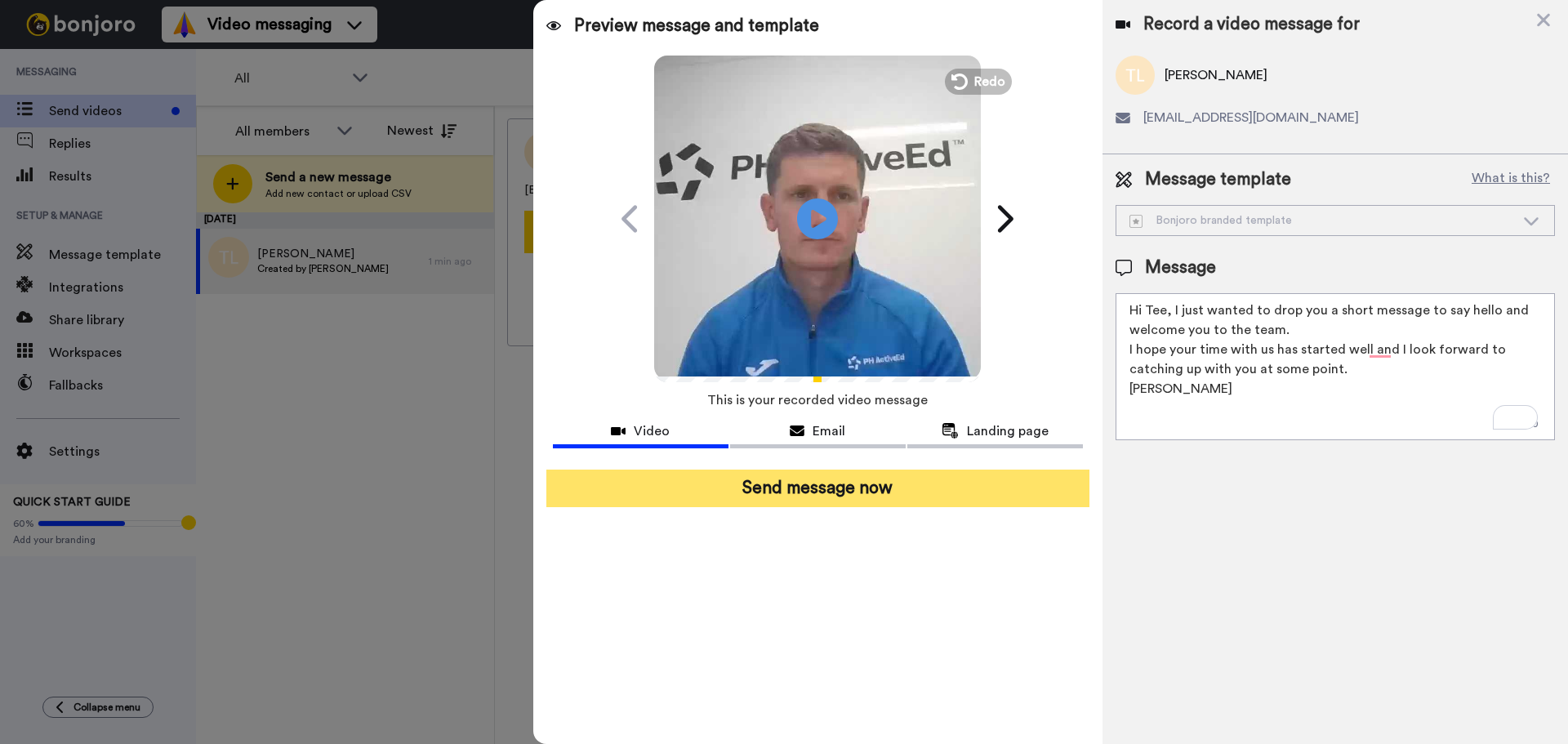
type textarea "Hi Tee, I just wanted to drop you a short message to say hello and welcome you …"
click at [481, 483] on button "Send message now" at bounding box center [818, 489] width 543 height 37
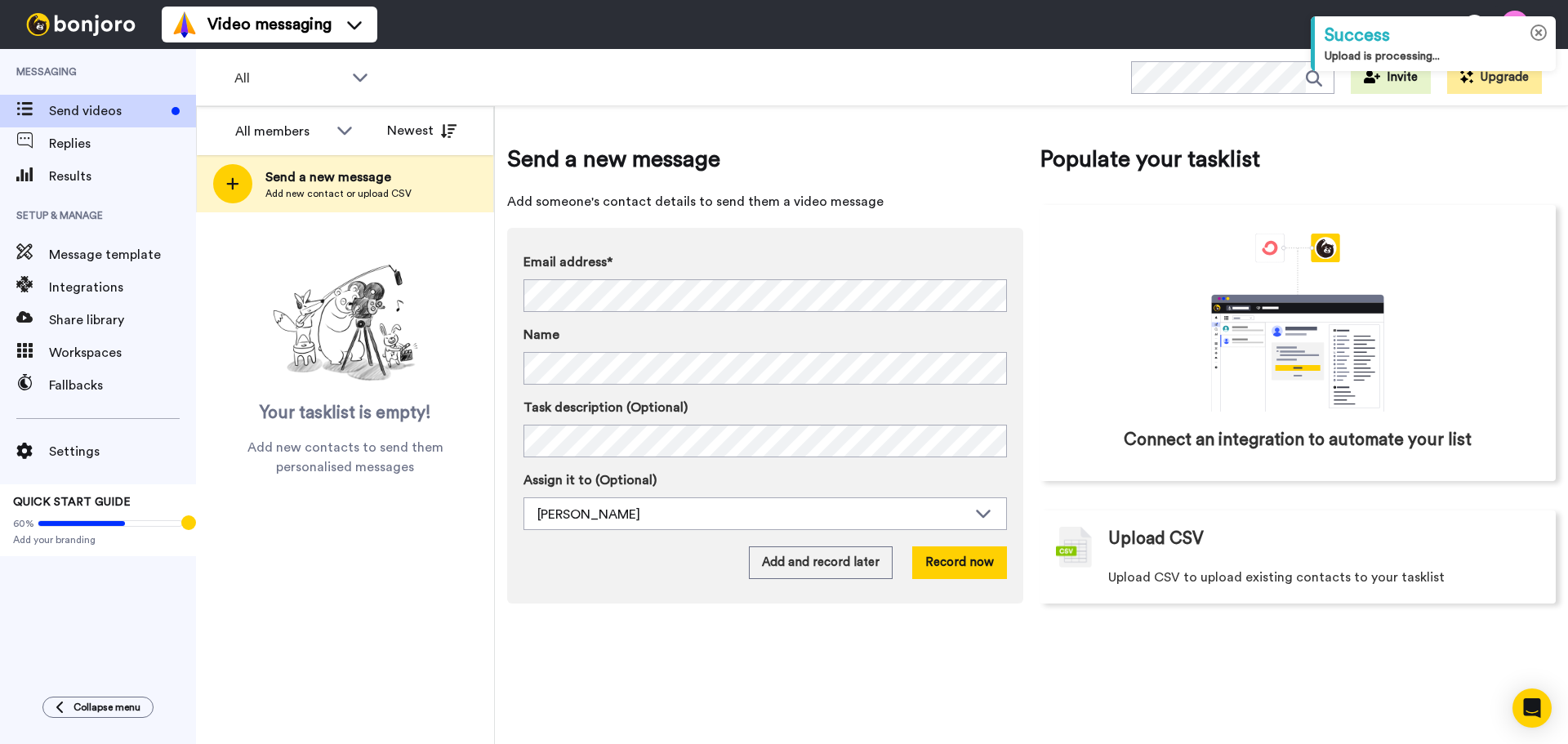
click at [1541, 35] on icon at bounding box center [1539, 33] width 17 height 17
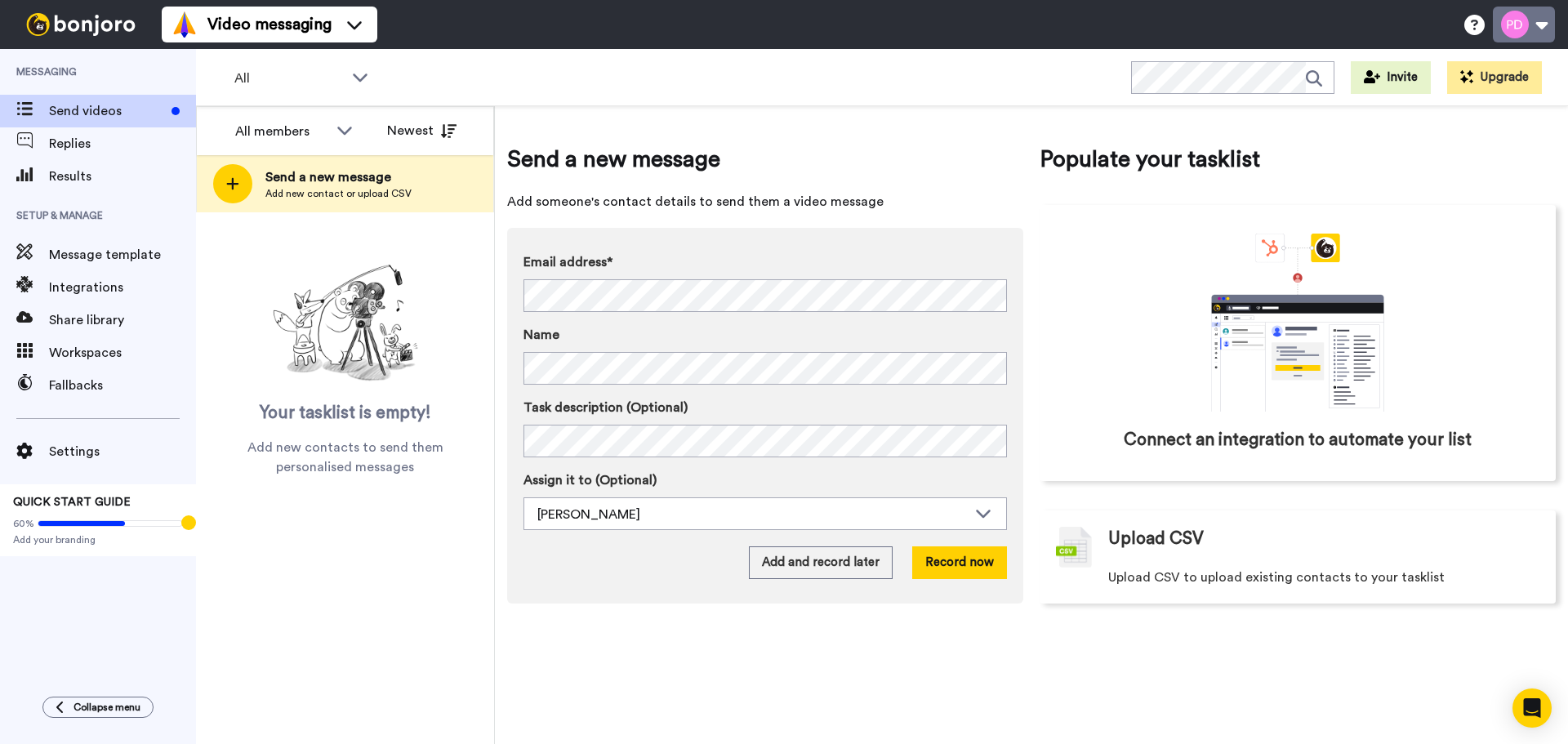
click at [1527, 29] on button at bounding box center [1524, 24] width 62 height 36
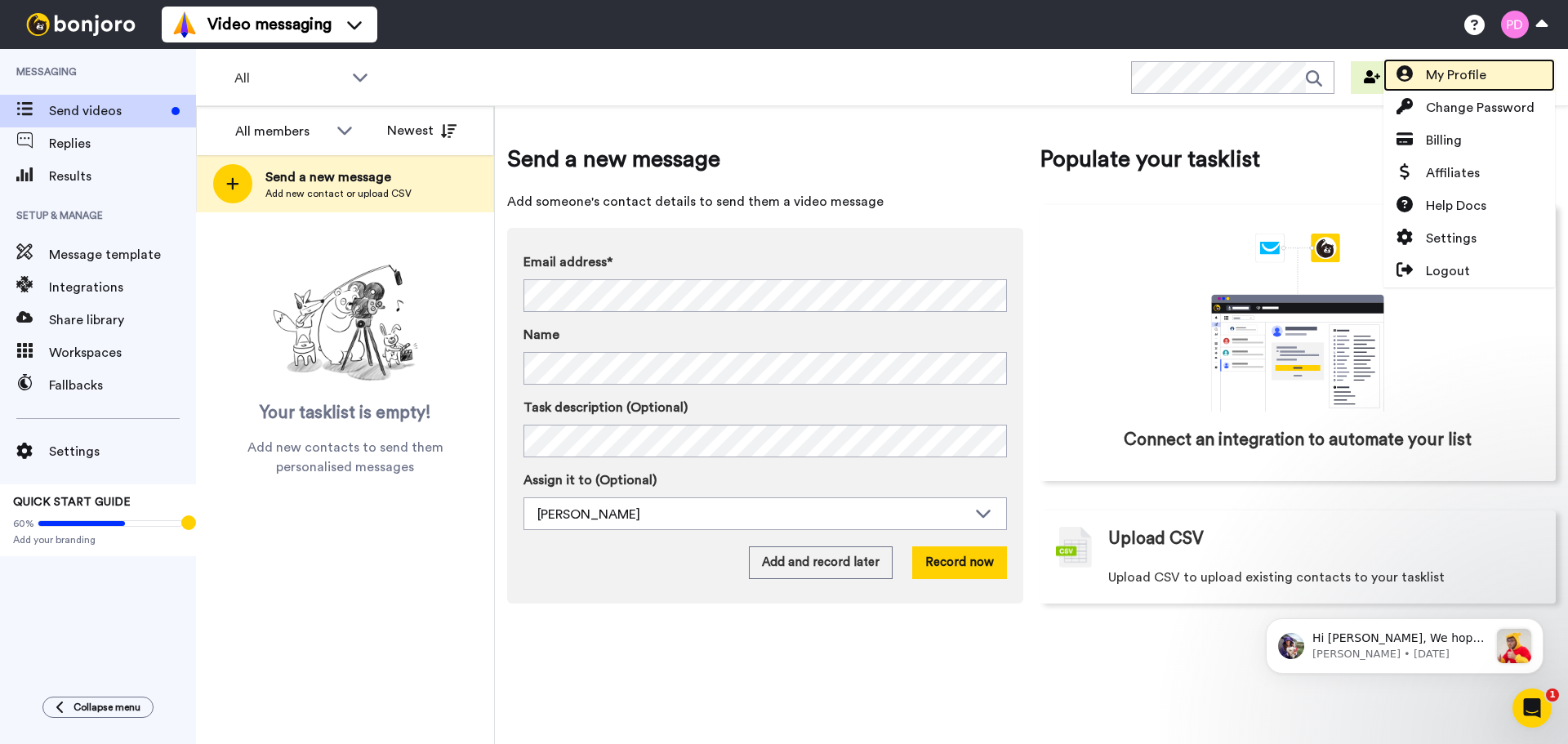
click at [1444, 77] on span "My Profile" at bounding box center [1456, 75] width 61 height 20
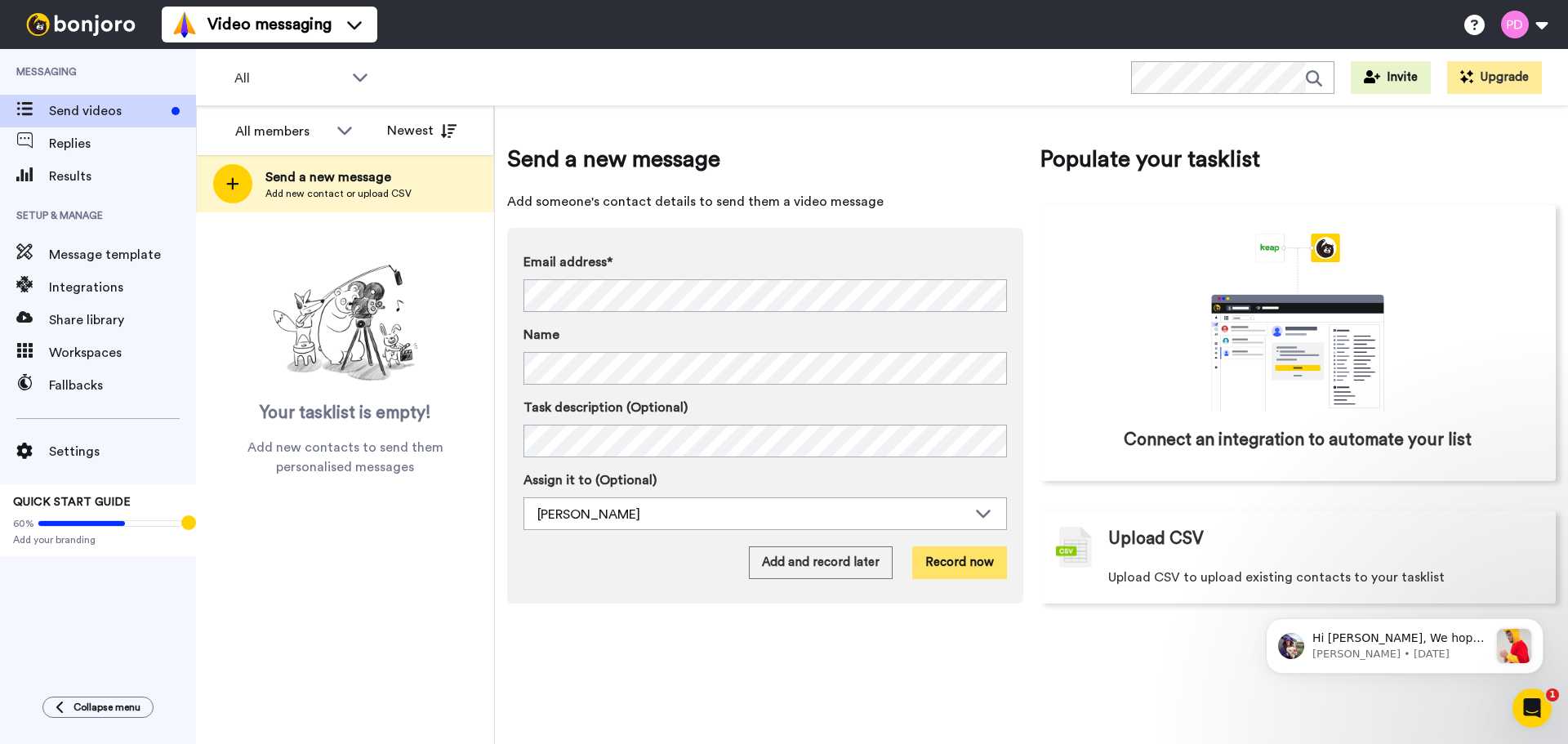
click at [941, 565] on button "Record now" at bounding box center [959, 562] width 95 height 33
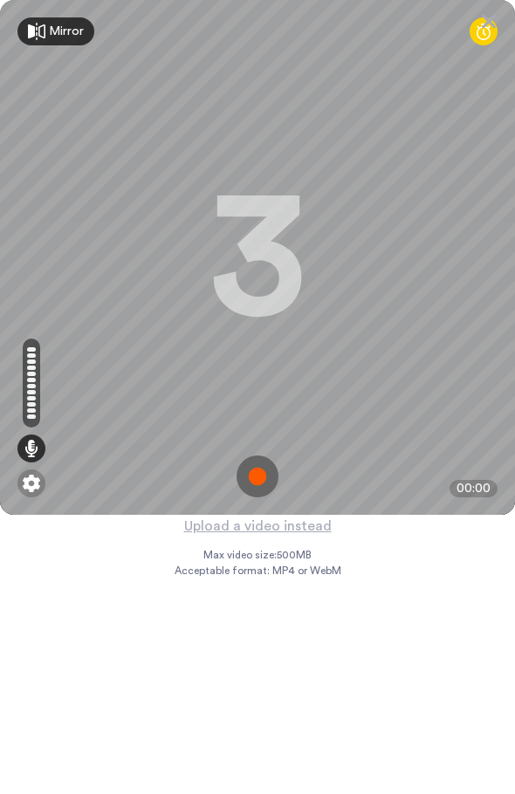
click at [262, 474] on img at bounding box center [257, 476] width 42 height 42
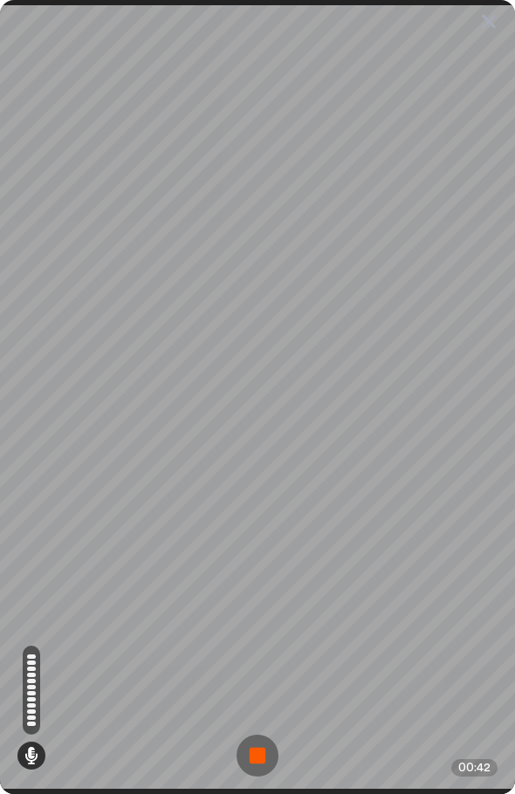
click at [242, 744] on img at bounding box center [257, 755] width 42 height 42
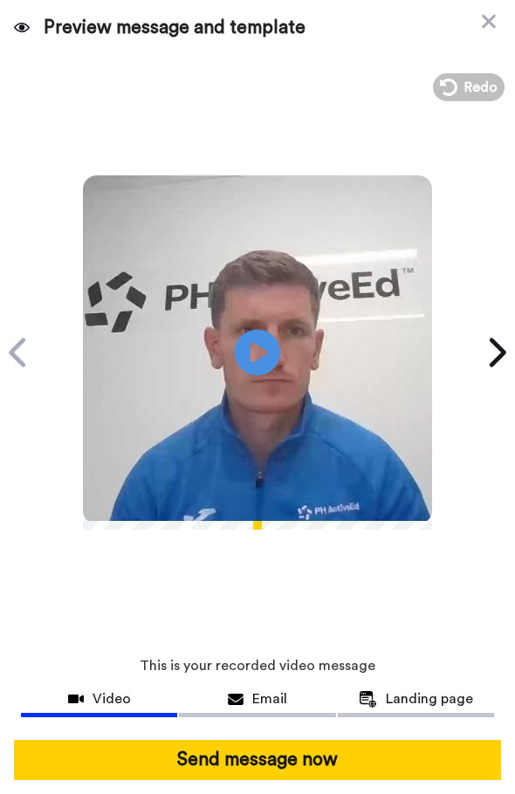
click at [263, 352] on icon at bounding box center [258, 353] width 46 height 46
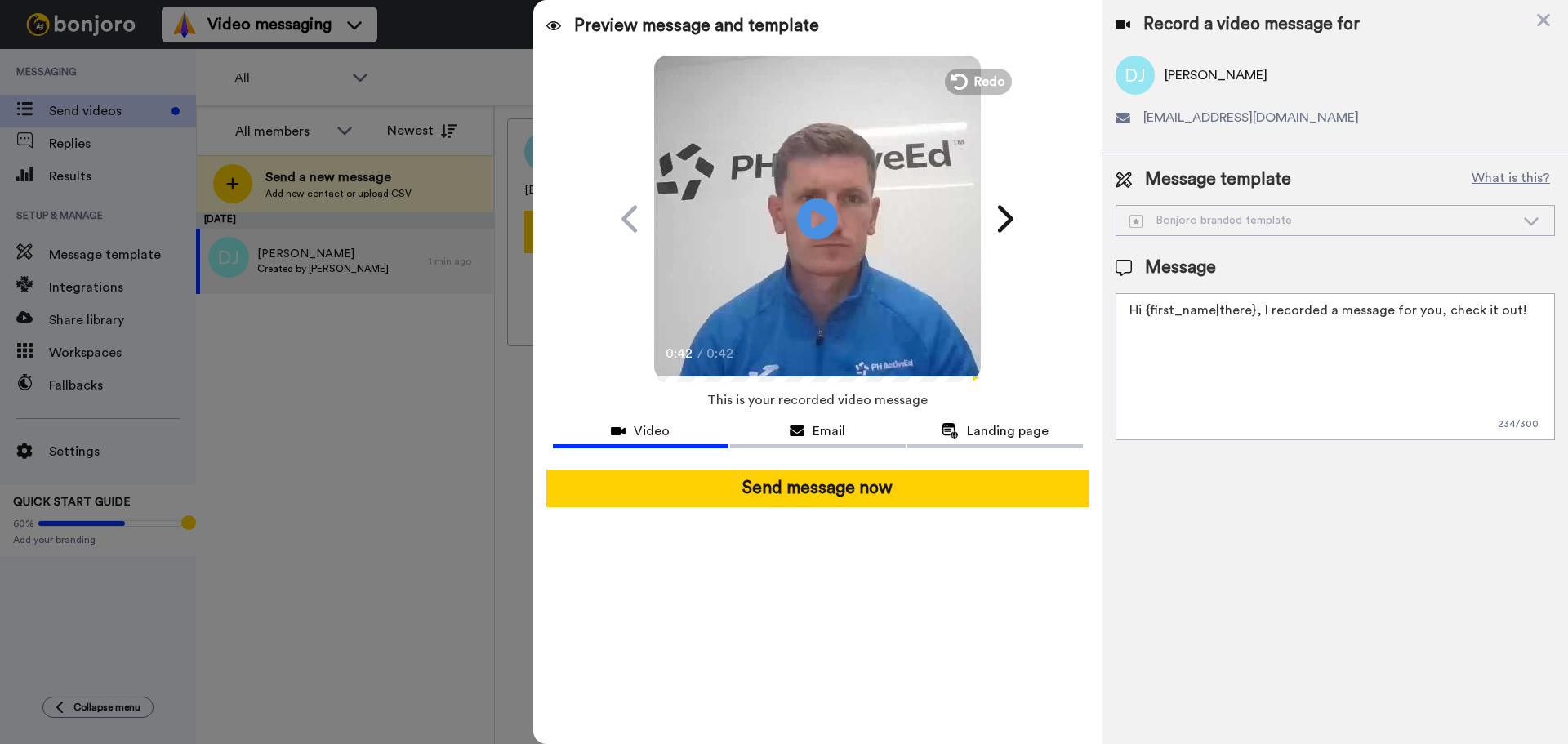
click at [1233, 344] on textarea "Hi {first_name|there}, I recorded a message for you, check it out!" at bounding box center [1335, 366] width 439 height 147
paste textarea "just wanted to drop you a short message to say hello and welcome you to the tea…"
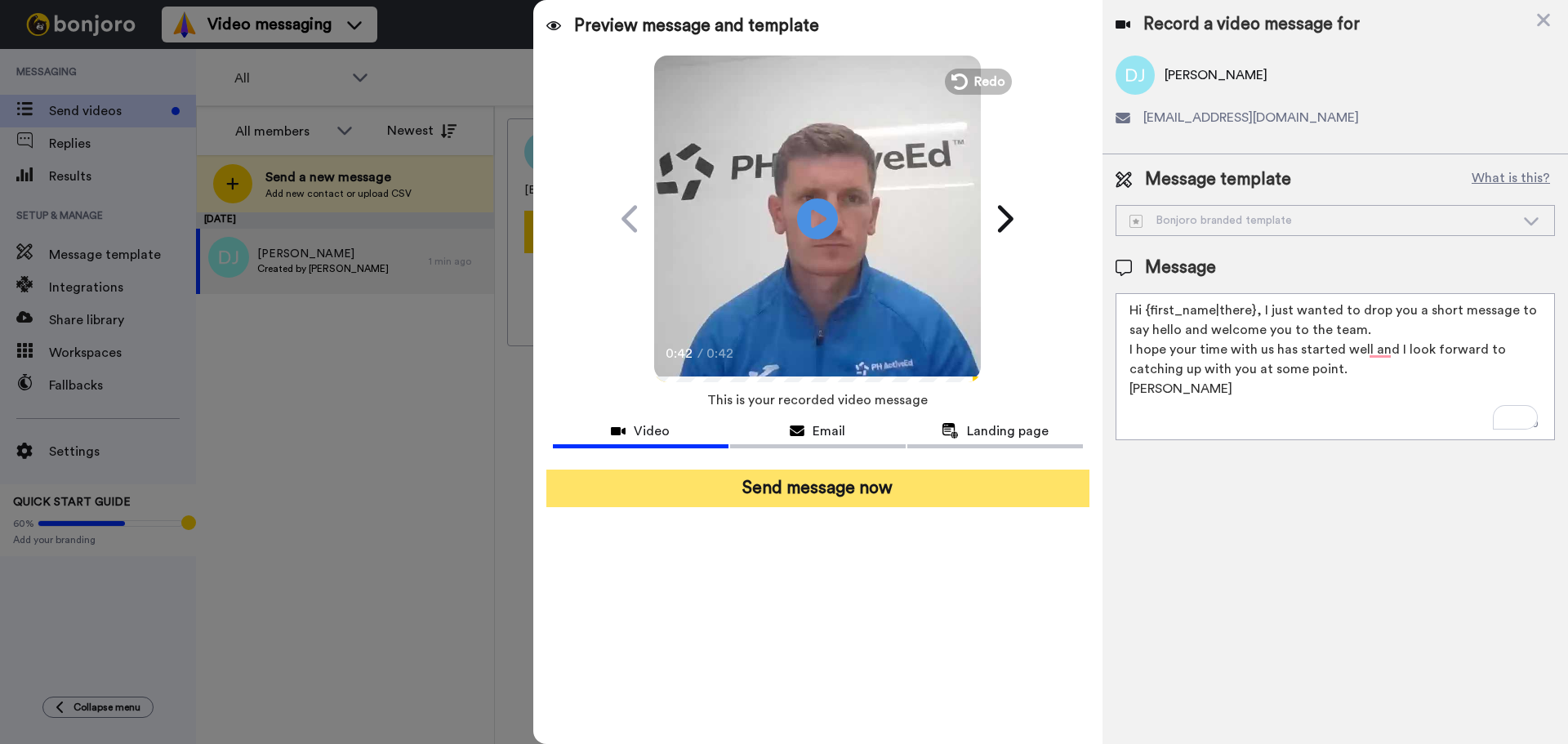
type textarea "Hi {first_name|there}, I just wanted to drop you a short message to say hello a…"
click at [901, 489] on button "Send message now" at bounding box center [818, 489] width 543 height 37
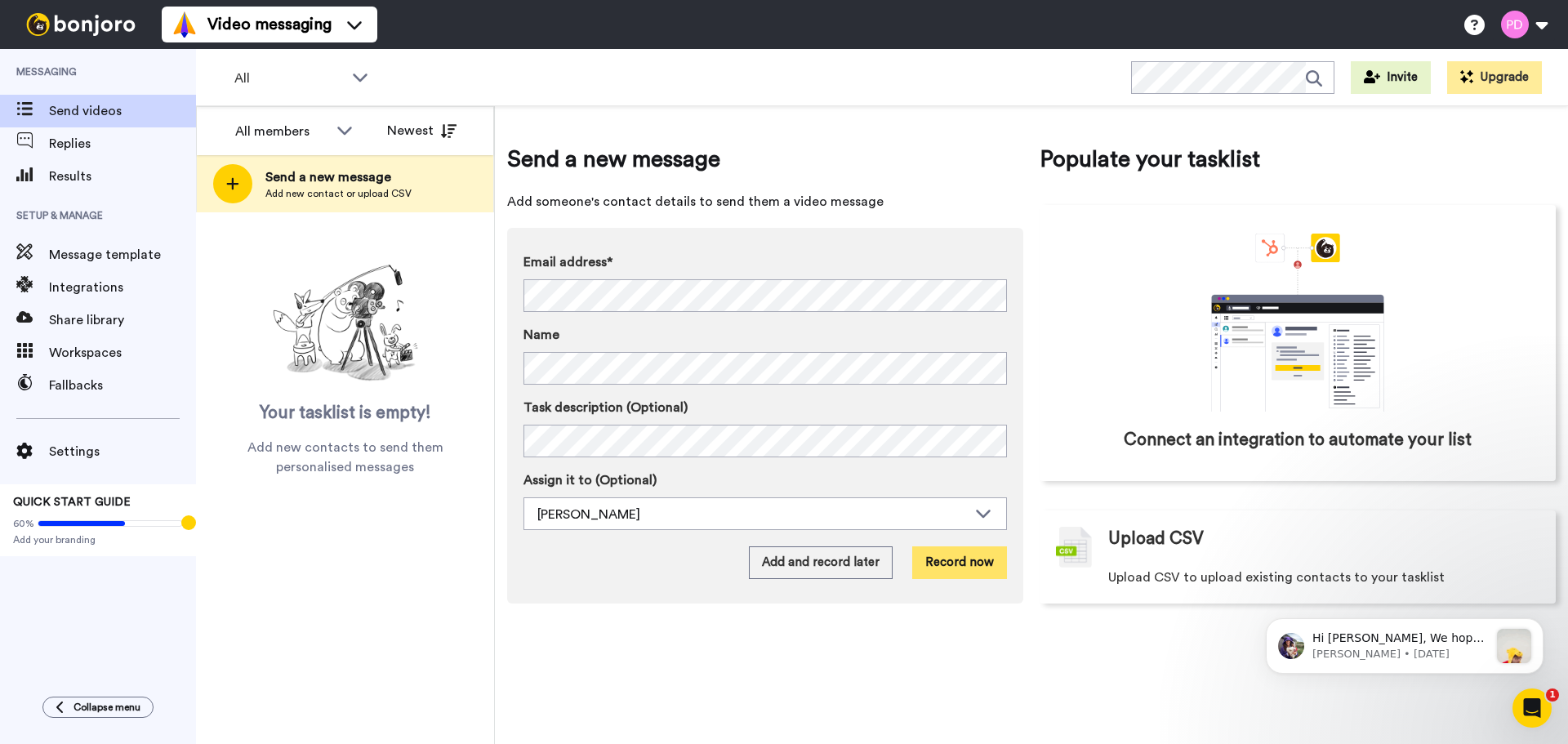
click at [960, 560] on button "Record now" at bounding box center [959, 562] width 95 height 33
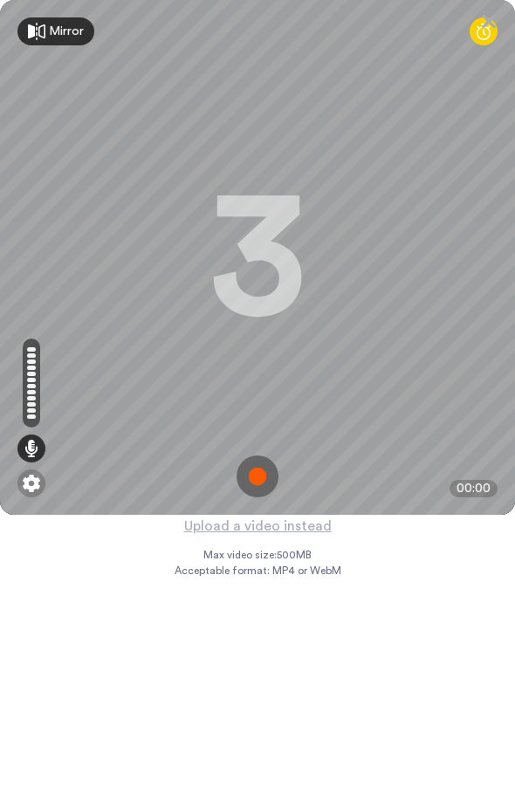
click at [260, 475] on img at bounding box center [257, 476] width 42 height 42
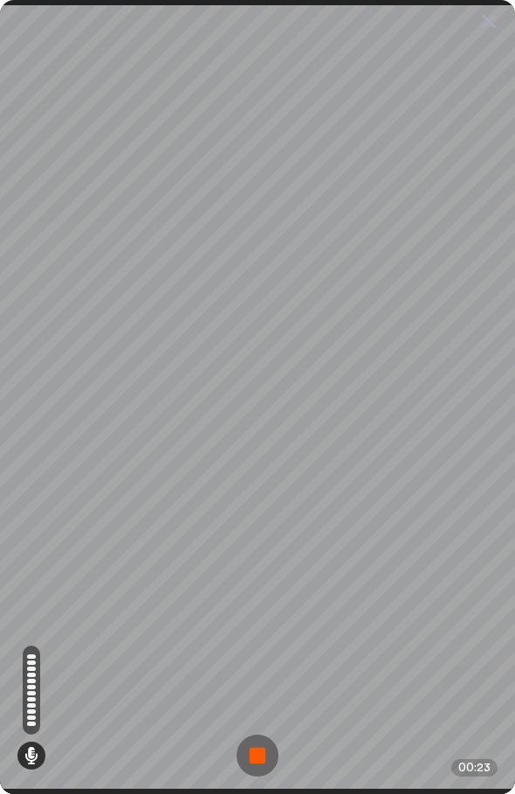
click at [256, 750] on img at bounding box center [257, 755] width 42 height 42
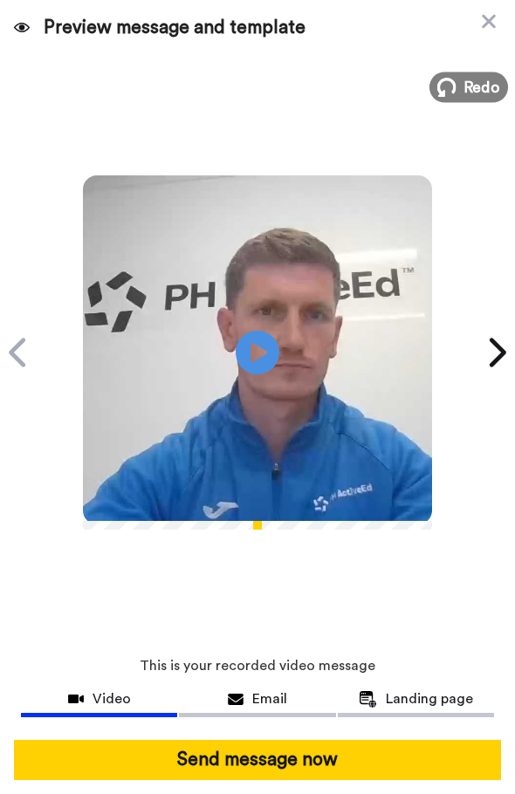
click at [464, 91] on span "Redo" at bounding box center [482, 86] width 37 height 23
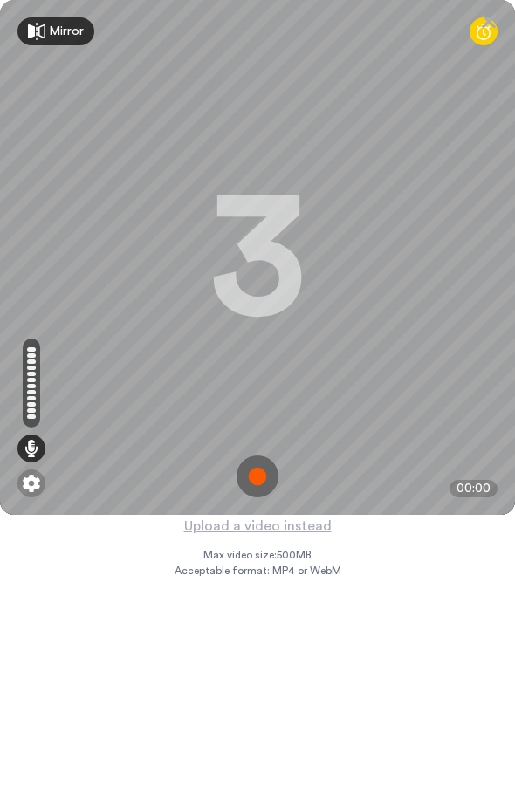
click at [253, 467] on img at bounding box center [257, 476] width 42 height 42
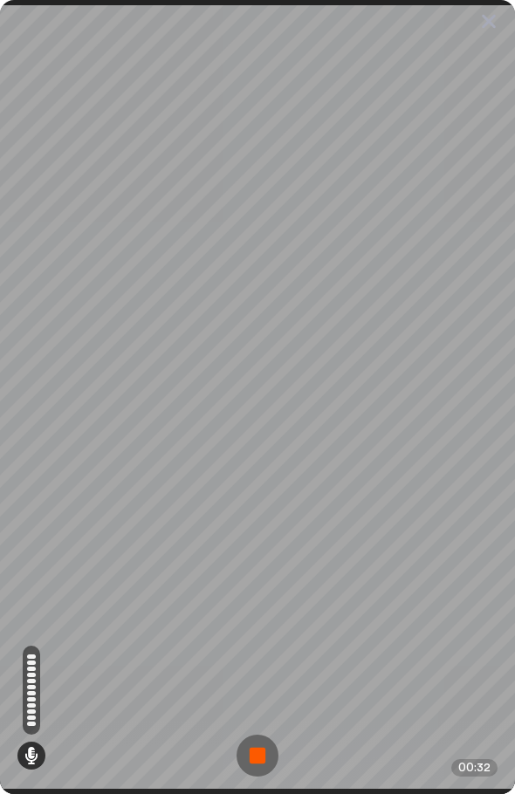
click at [258, 734] on img at bounding box center [257, 755] width 42 height 42
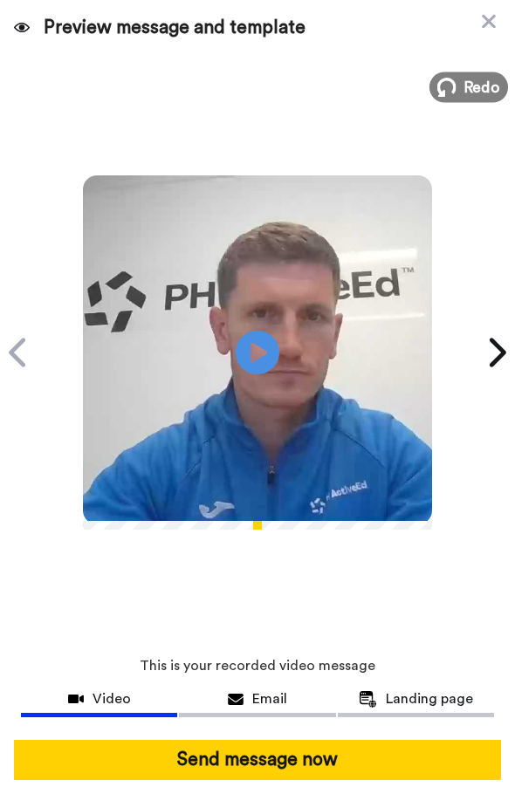
click at [464, 85] on span "Redo" at bounding box center [482, 86] width 37 height 23
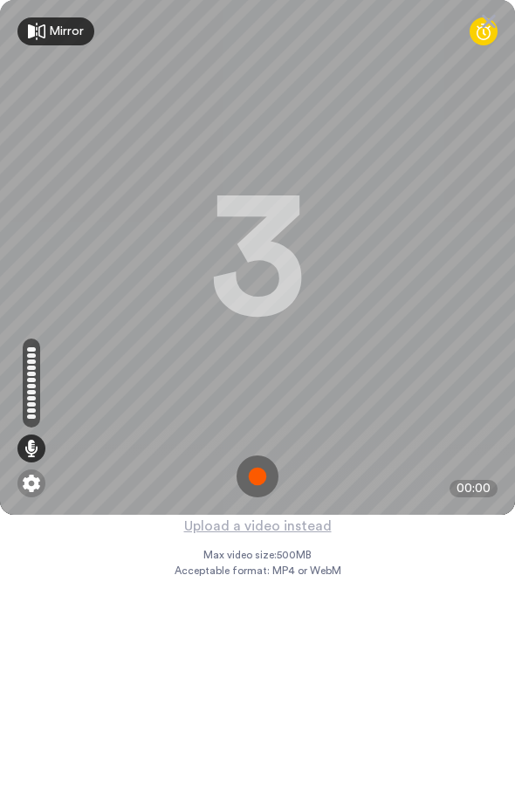
click at [257, 476] on img at bounding box center [257, 476] width 42 height 42
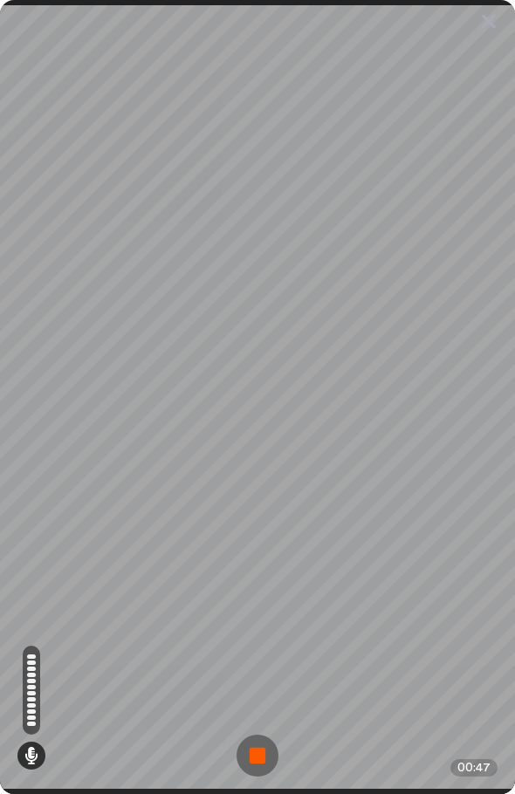
click at [261, 734] on img at bounding box center [257, 755] width 42 height 42
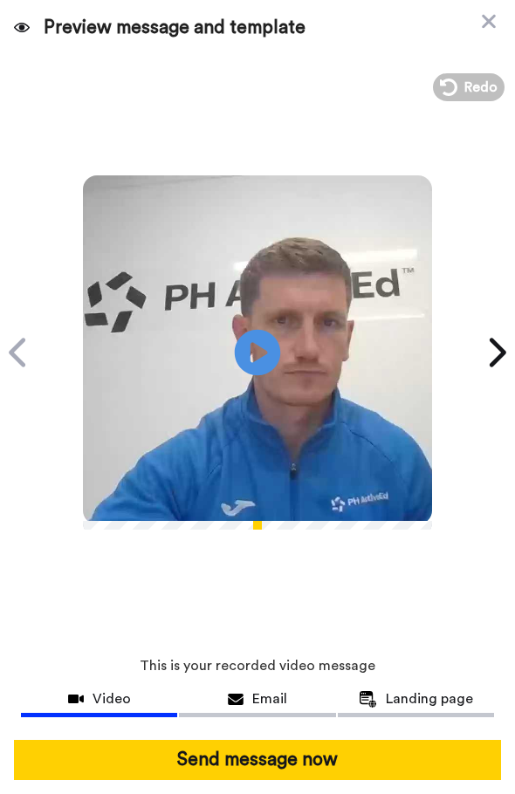
click at [258, 331] on icon at bounding box center [258, 353] width 46 height 46
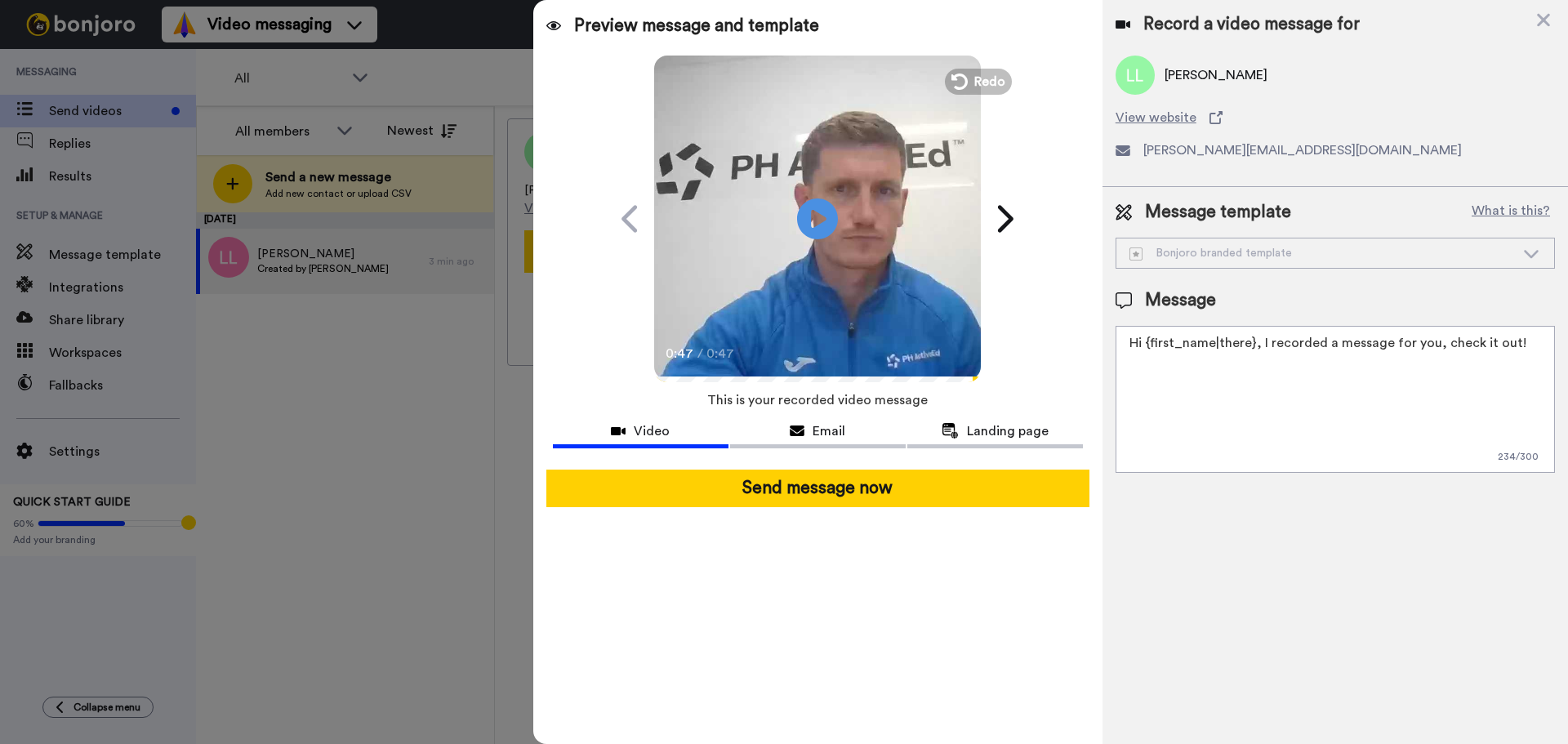
click at [1259, 369] on textarea "Hi {first_name|there}, I recorded a message for you, check it out!" at bounding box center [1335, 399] width 439 height 147
drag, startPoint x: 1268, startPoint y: 343, endPoint x: 1560, endPoint y: 351, distance: 292.1
click at [1560, 351] on div "Message template What is this? Bonjoro branded template Bonjoro branded templat…" at bounding box center [1335, 336] width 465 height 299
click at [1221, 368] on textarea "Hi {first_name|there}, I just wanted to drop you a quick message to say hello. …" at bounding box center [1335, 399] width 439 height 147
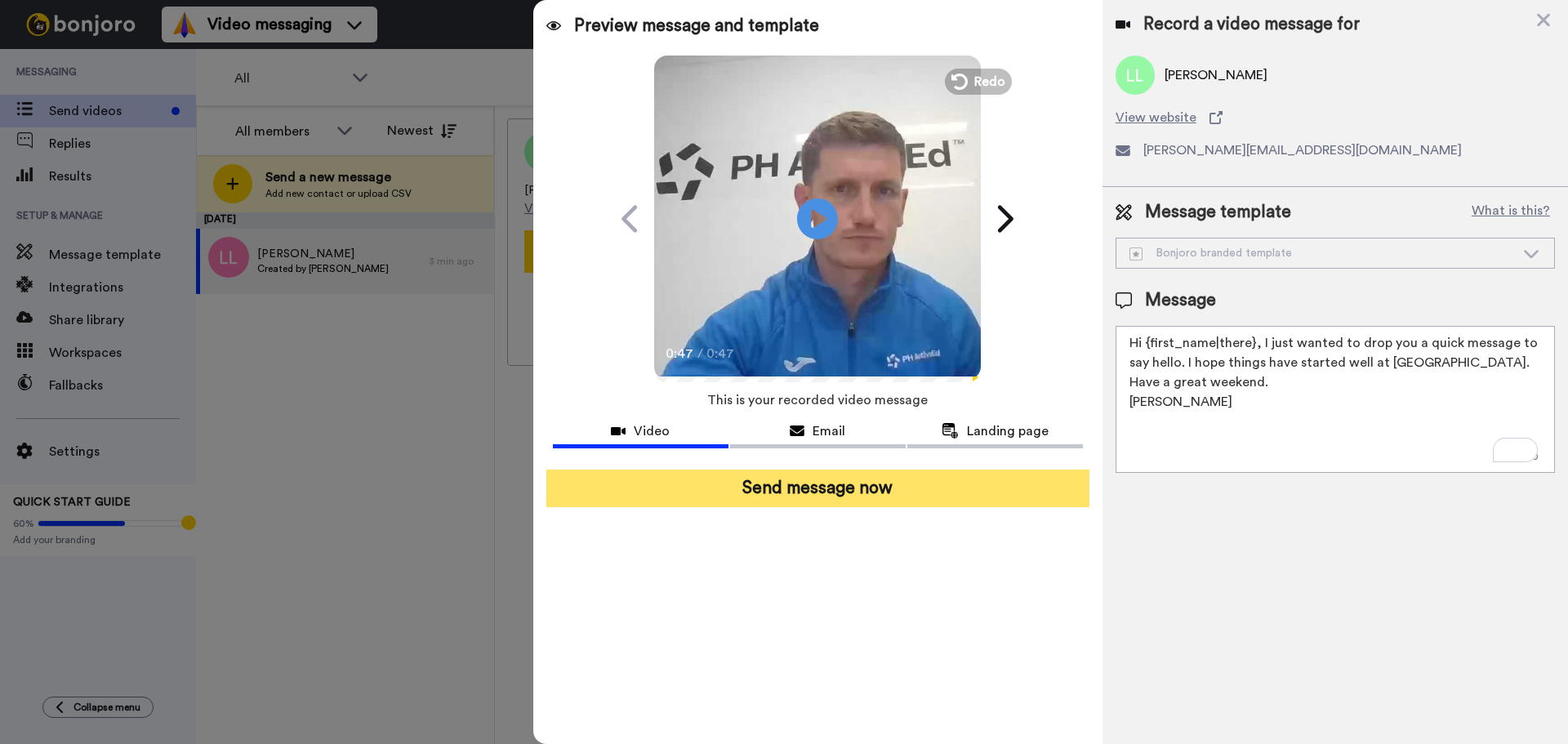
type textarea "Hi {first_name|there}, I just wanted to drop you a quick message to say hello. …"
click at [859, 491] on button "Send message now" at bounding box center [818, 489] width 543 height 37
